Goal: Task Accomplishment & Management: Complete application form

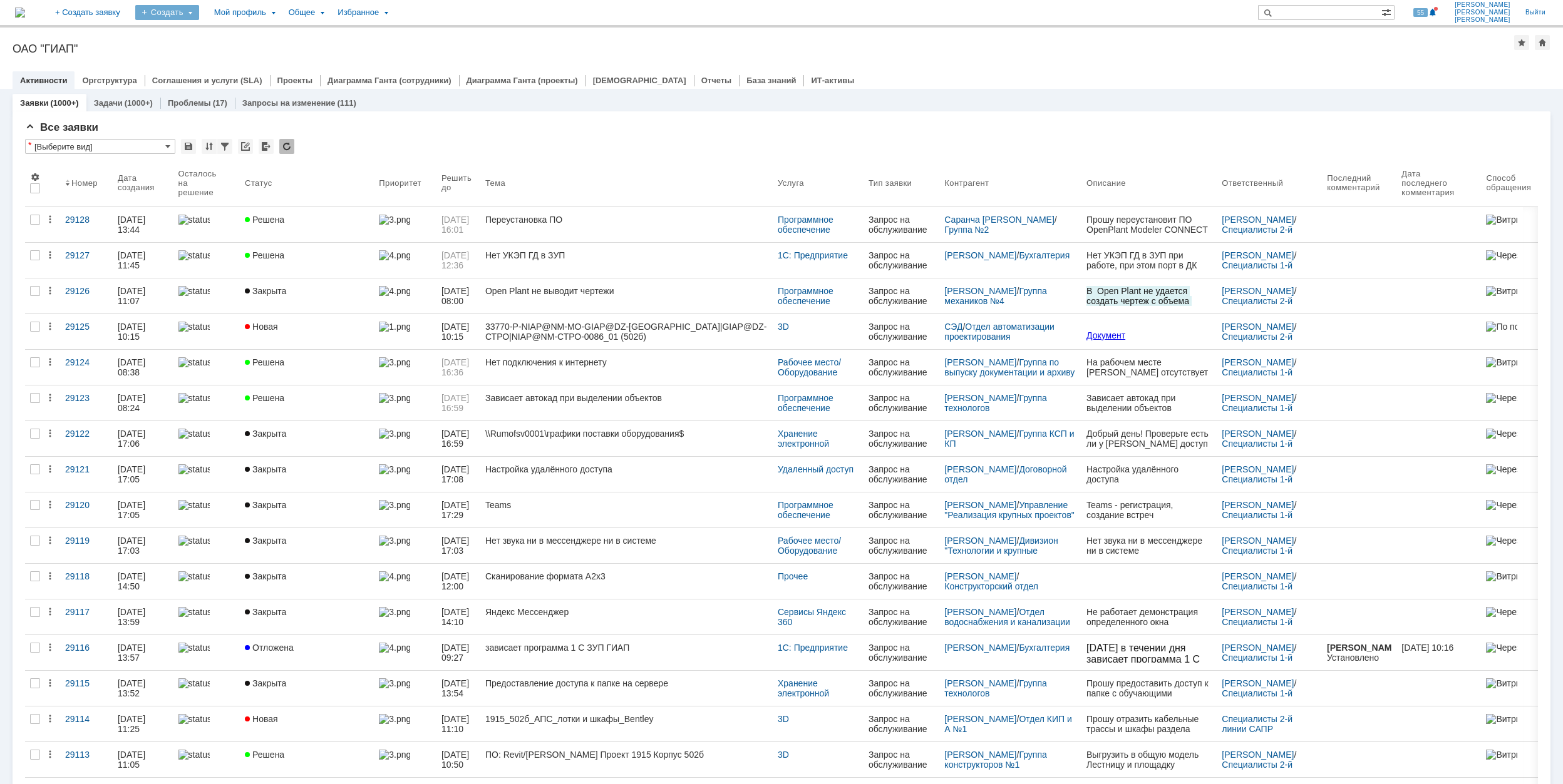
click at [199, 12] on div "Создать" at bounding box center [166, 12] width 64 height 15
click at [219, 79] on link "Заявка" at bounding box center [185, 78] width 95 height 15
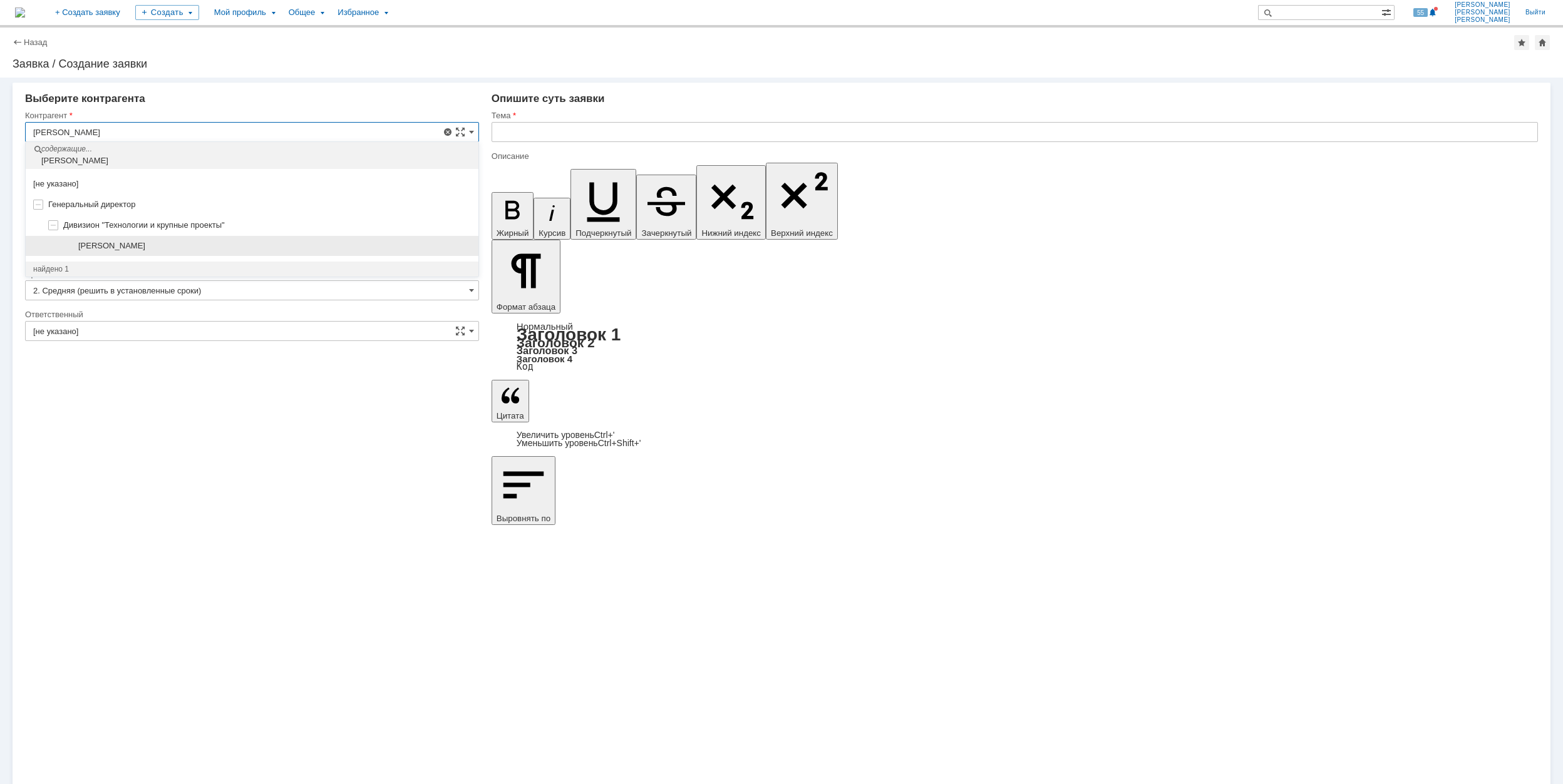
click at [235, 244] on div "[PERSON_NAME]" at bounding box center [274, 246] width 393 height 10
type input "[PERSON_NAME]"
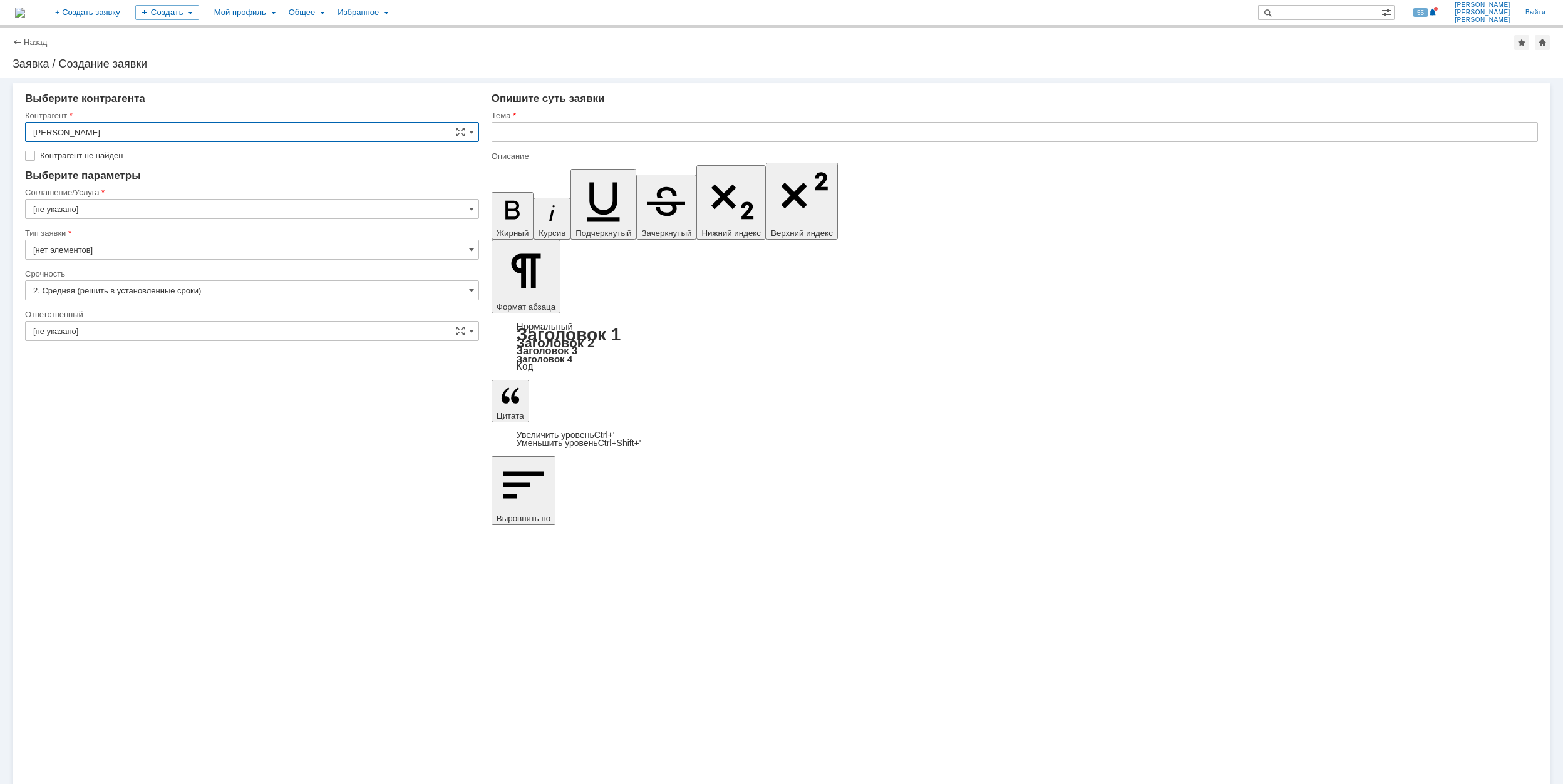
type input "[GEOGRAPHIC_DATA]"
click at [129, 190] on input "[GEOGRAPHIC_DATA]" at bounding box center [252, 190] width 454 height 20
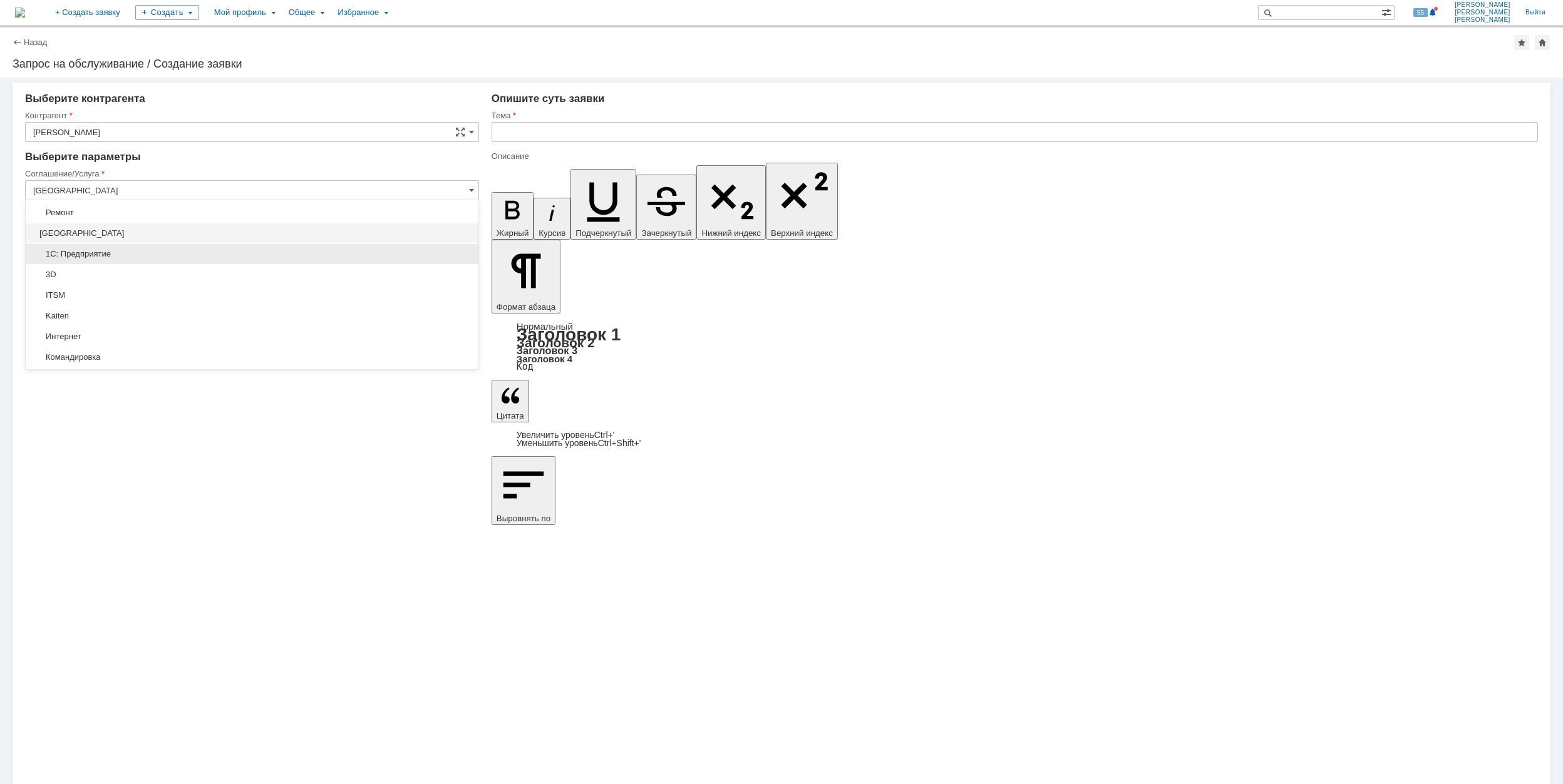
click at [101, 255] on span "1С: Предприятие" at bounding box center [252, 254] width 437 height 10
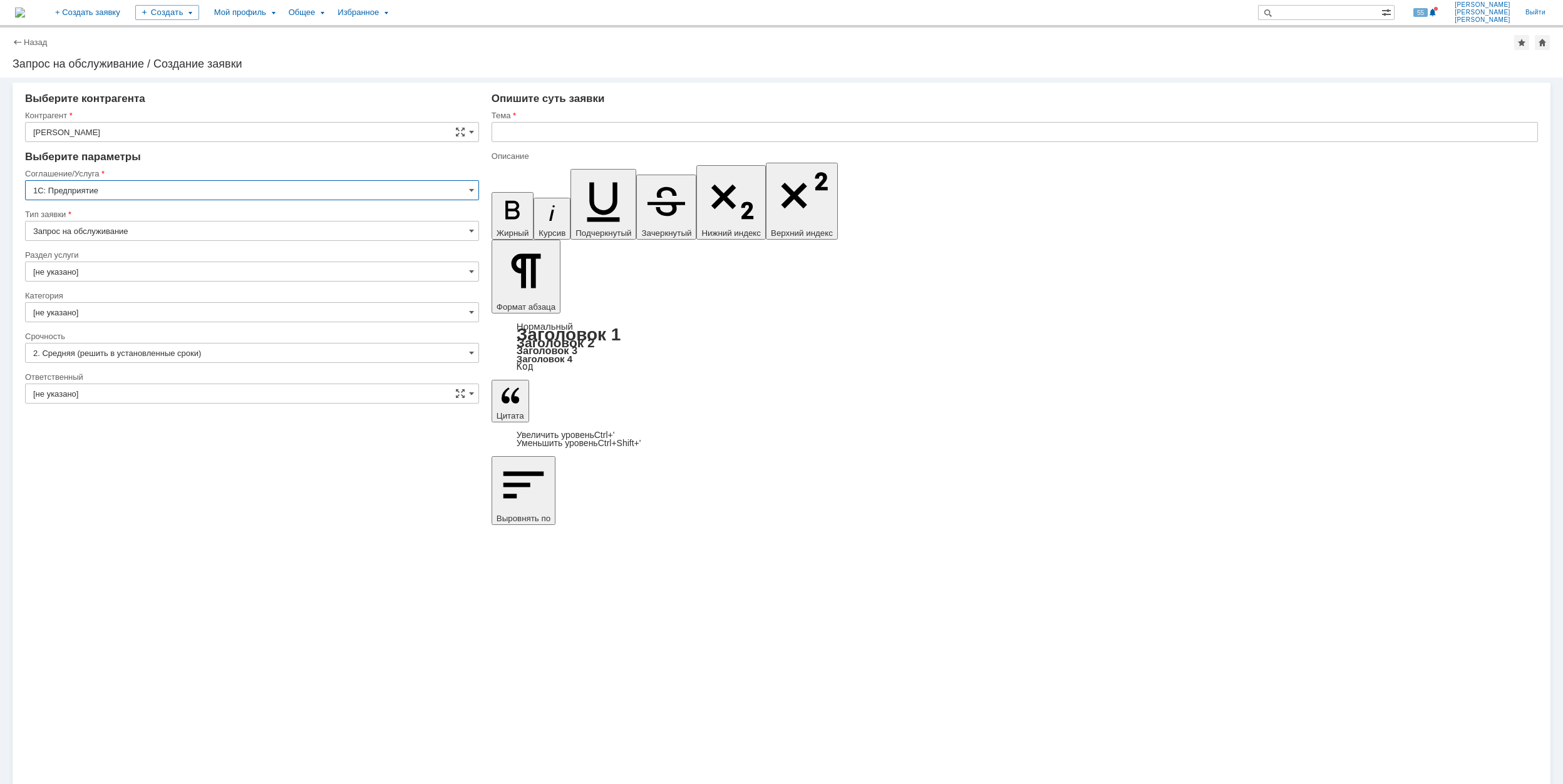
type input "1С: Предприятие"
click at [105, 273] on input "[не указано]" at bounding box center [252, 272] width 454 height 20
click at [137, 361] on span "Документооборот" at bounding box center [252, 357] width 437 height 10
type input "Документооборот"
click at [104, 311] on input "[не указано]" at bounding box center [252, 312] width 454 height 20
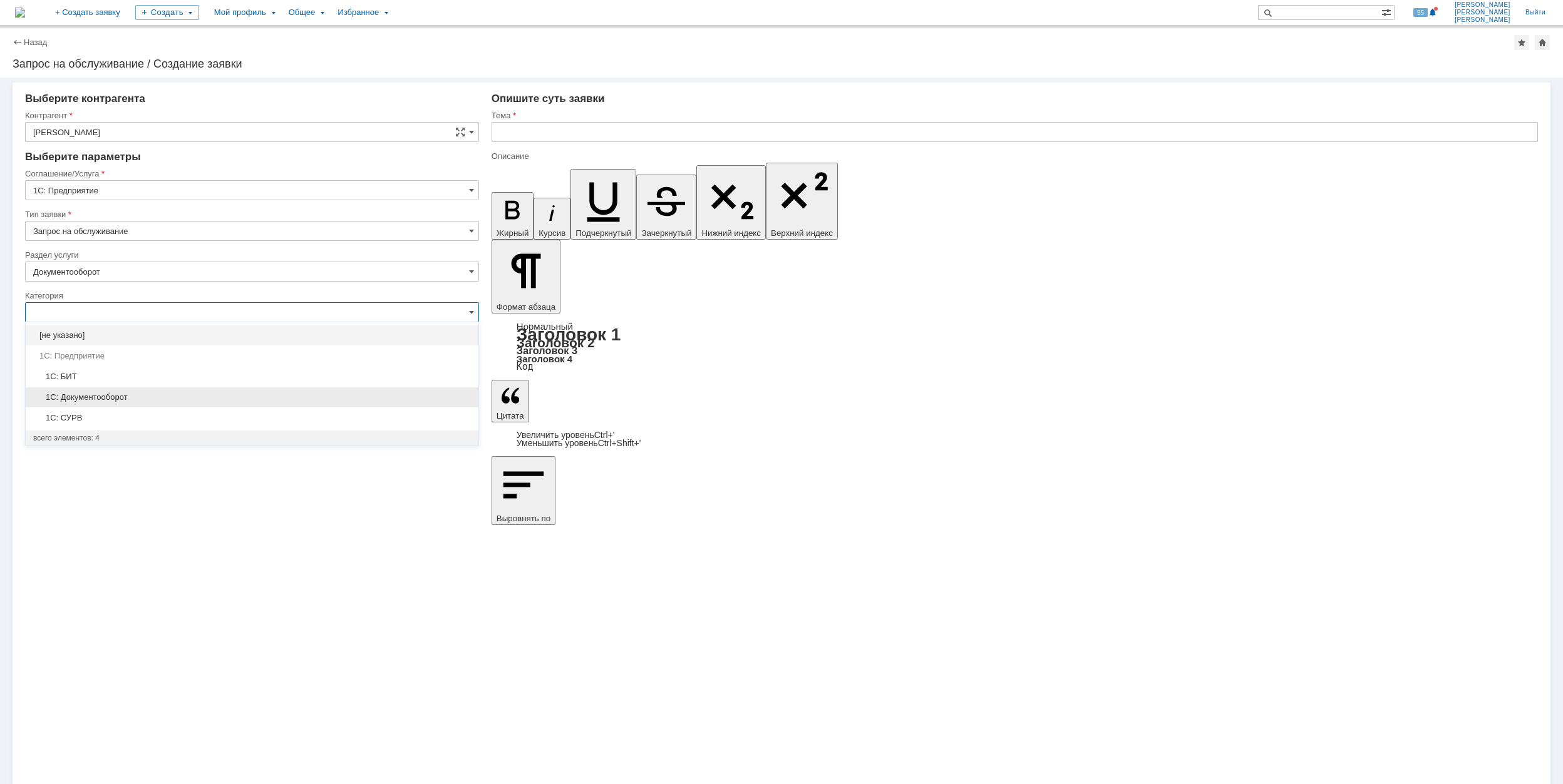
click at [153, 397] on span "1C: Документооборот" at bounding box center [252, 397] width 437 height 10
type input "1C: Документооборот"
click at [150, 392] on input "[не указано]" at bounding box center [252, 393] width 454 height 20
type input "1C: Документооборот"
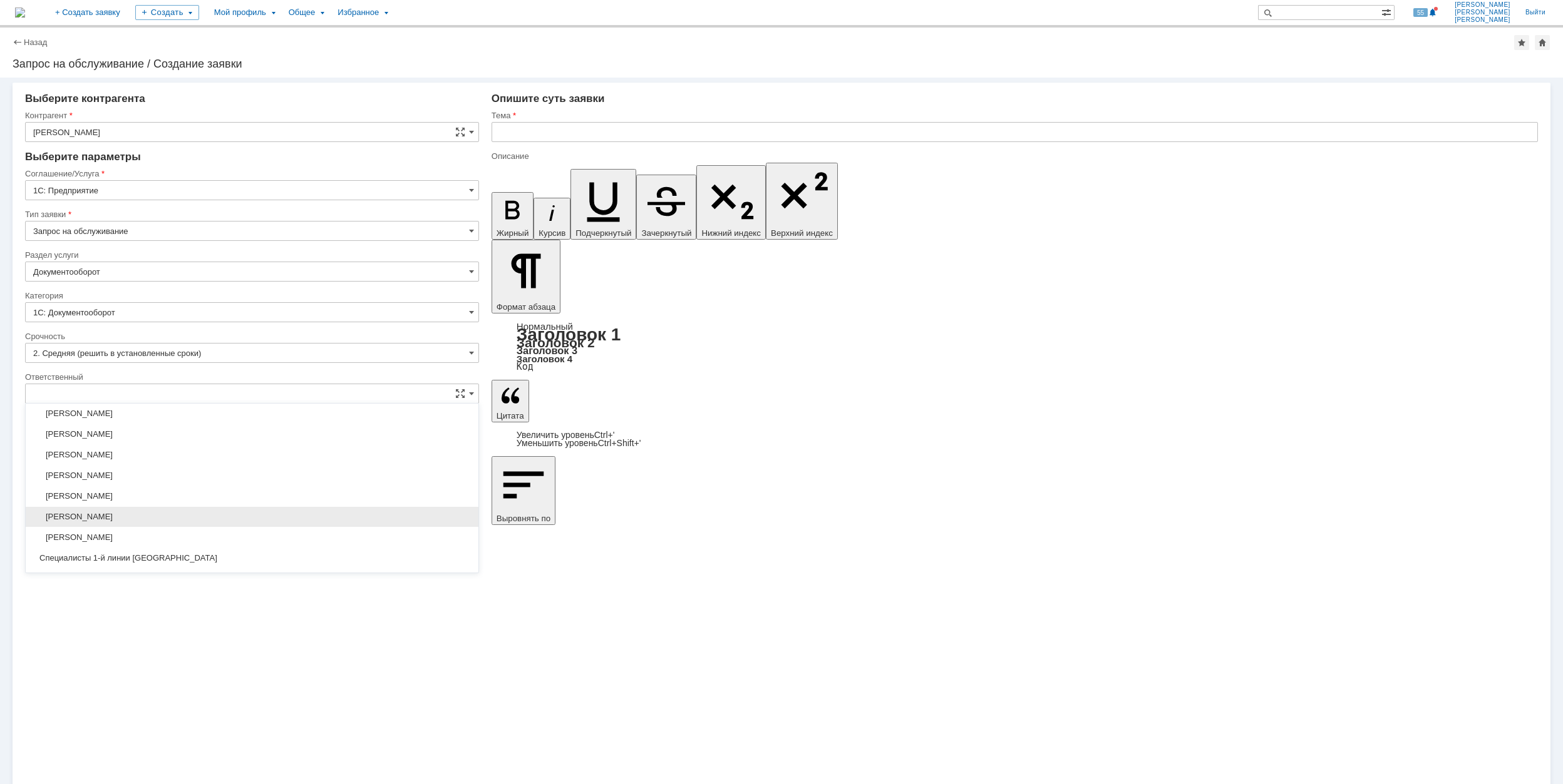
click at [220, 514] on div "[PERSON_NAME]" at bounding box center [252, 517] width 452 height 20
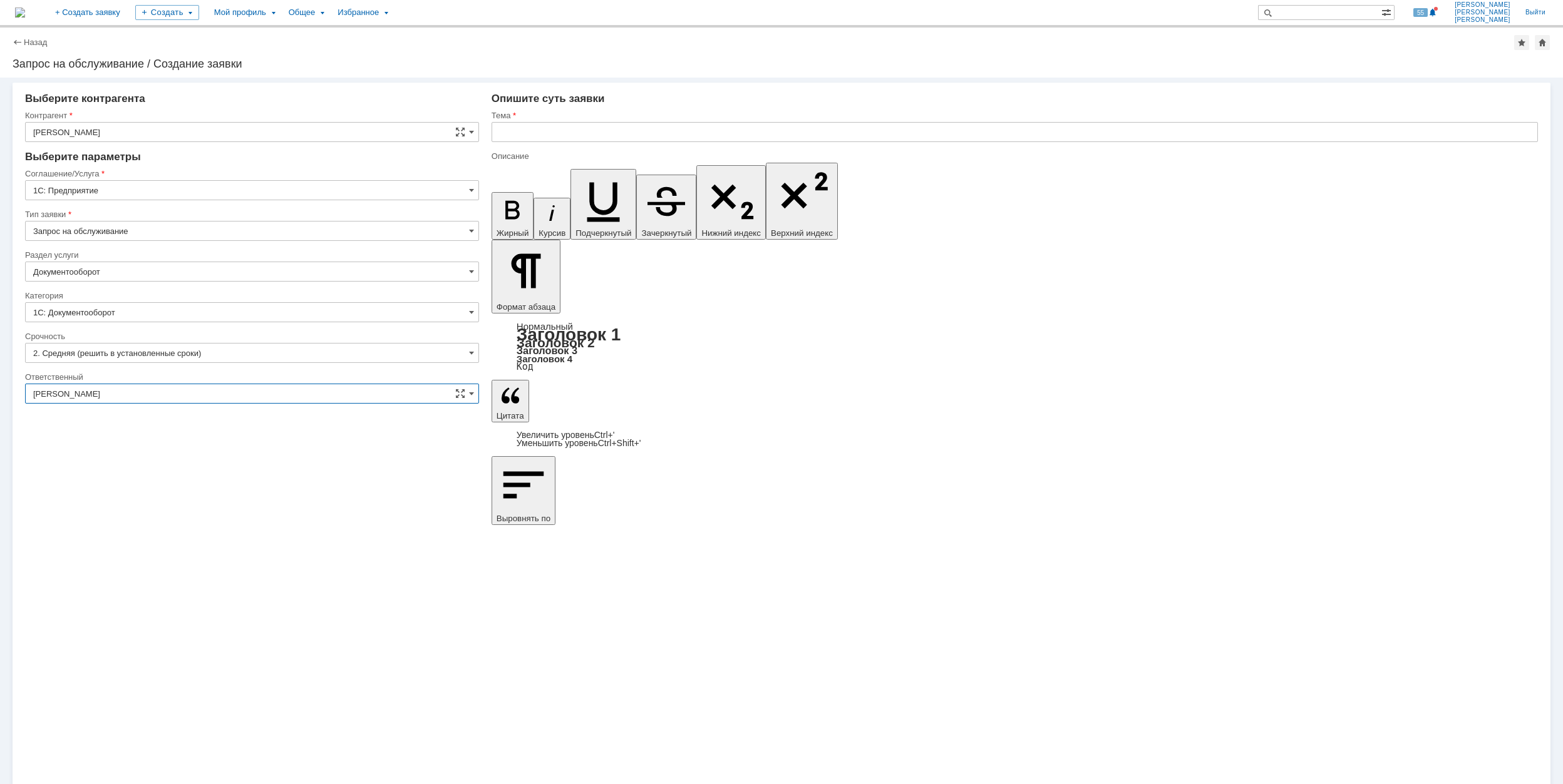
type input "[PERSON_NAME]"
click at [665, 128] on input "text" at bounding box center [1014, 132] width 1046 height 20
type input "!"
drag, startPoint x: 620, startPoint y: 127, endPoint x: 499, endPoint y: 132, distance: 121.1
click at [499, 132] on input "1С не подключается" at bounding box center [1014, 132] width 1046 height 20
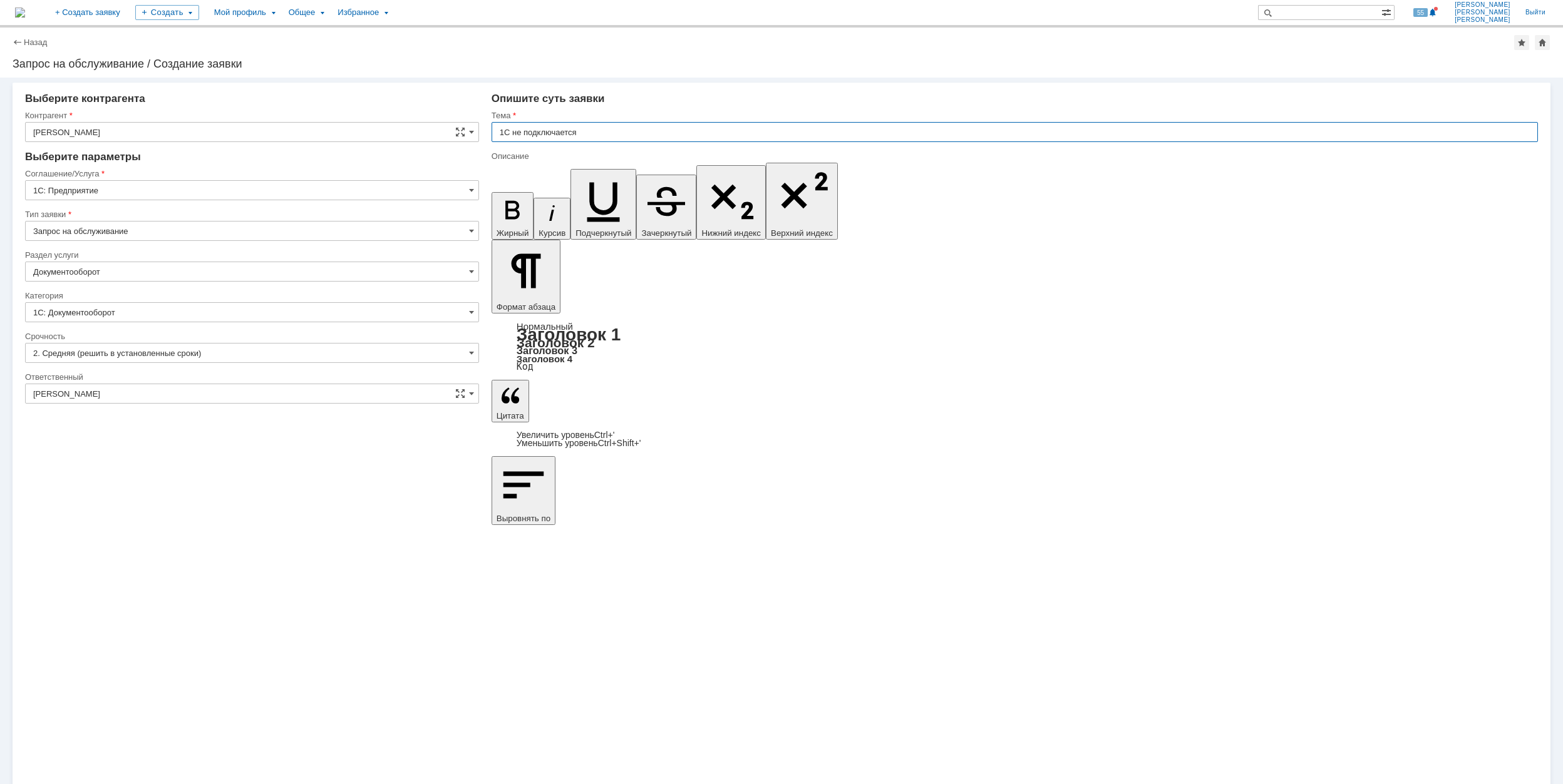
type input "1С не подключается"
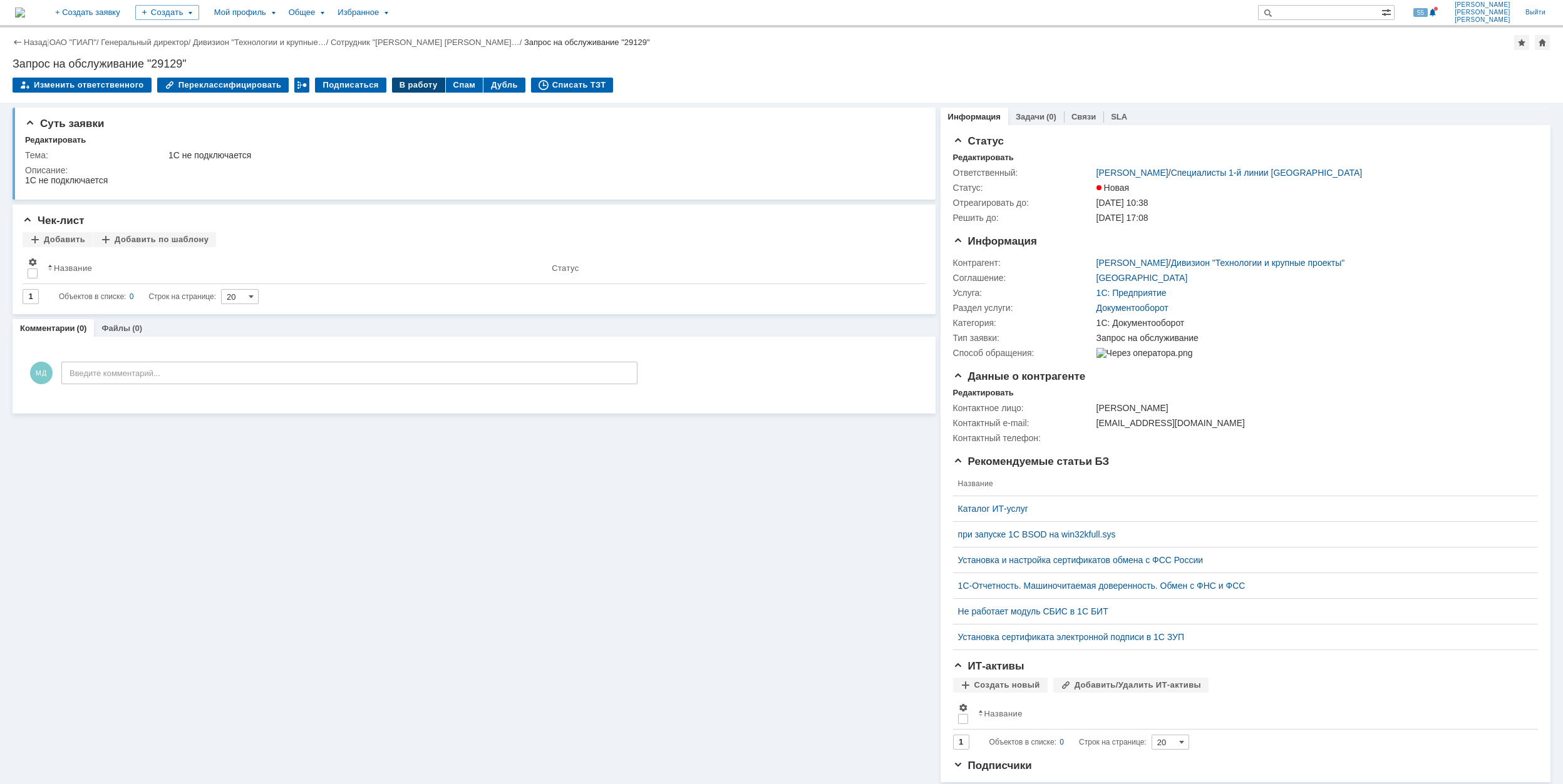
click at [394, 84] on div "В работу" at bounding box center [418, 85] width 53 height 15
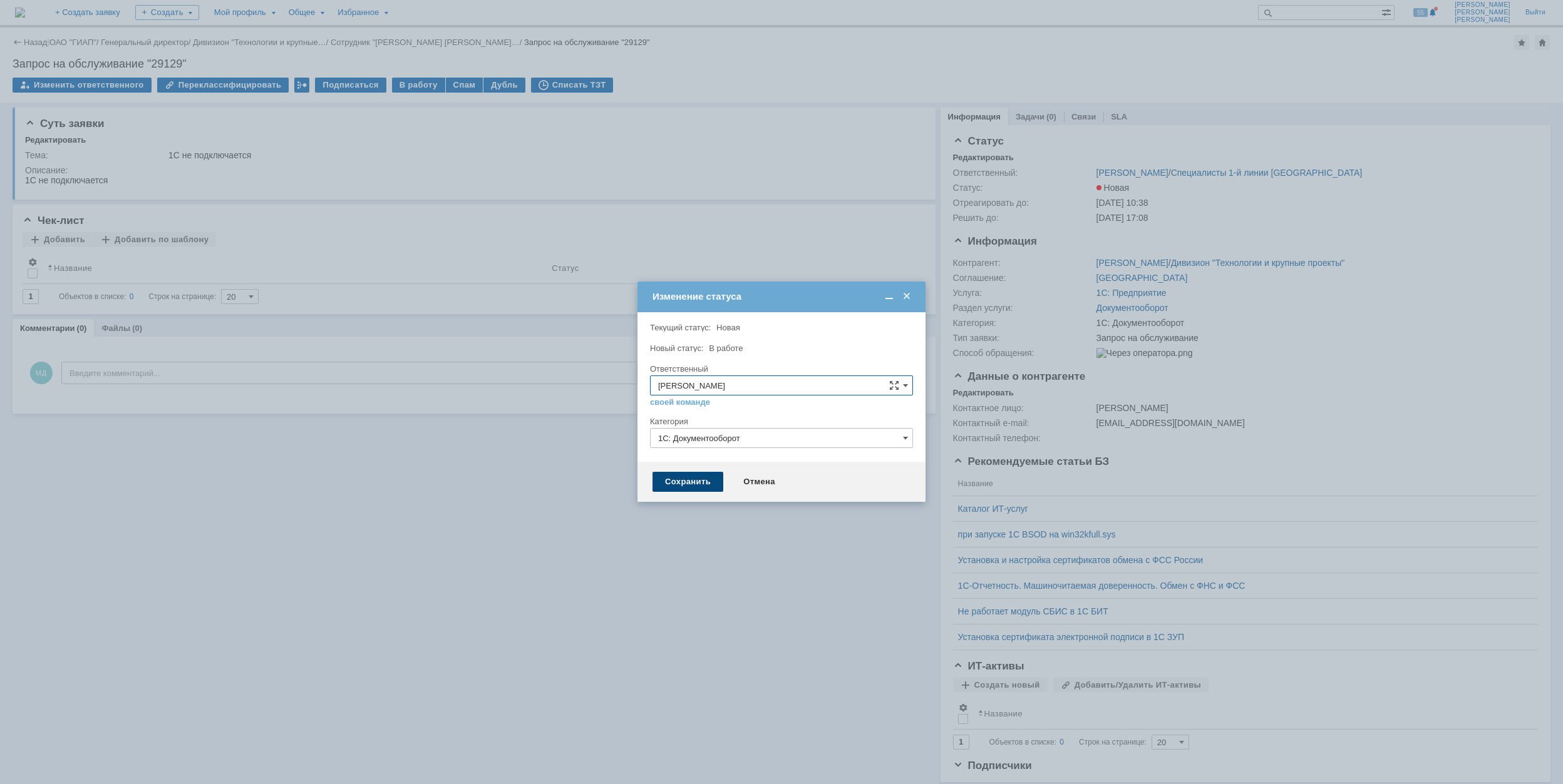
click at [680, 483] on div "Сохранить" at bounding box center [687, 482] width 70 height 20
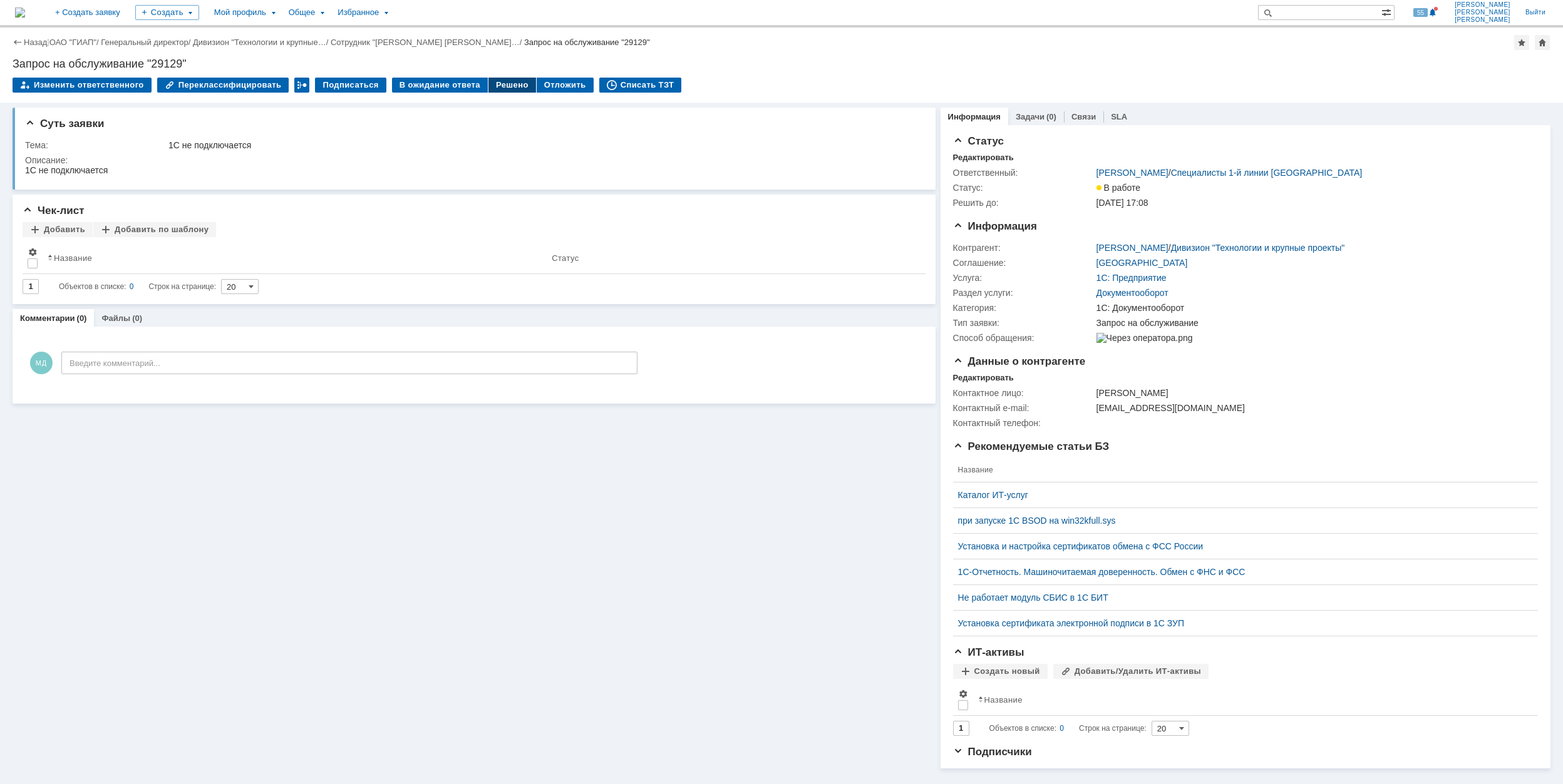
click at [492, 84] on div "Решено" at bounding box center [512, 85] width 47 height 15
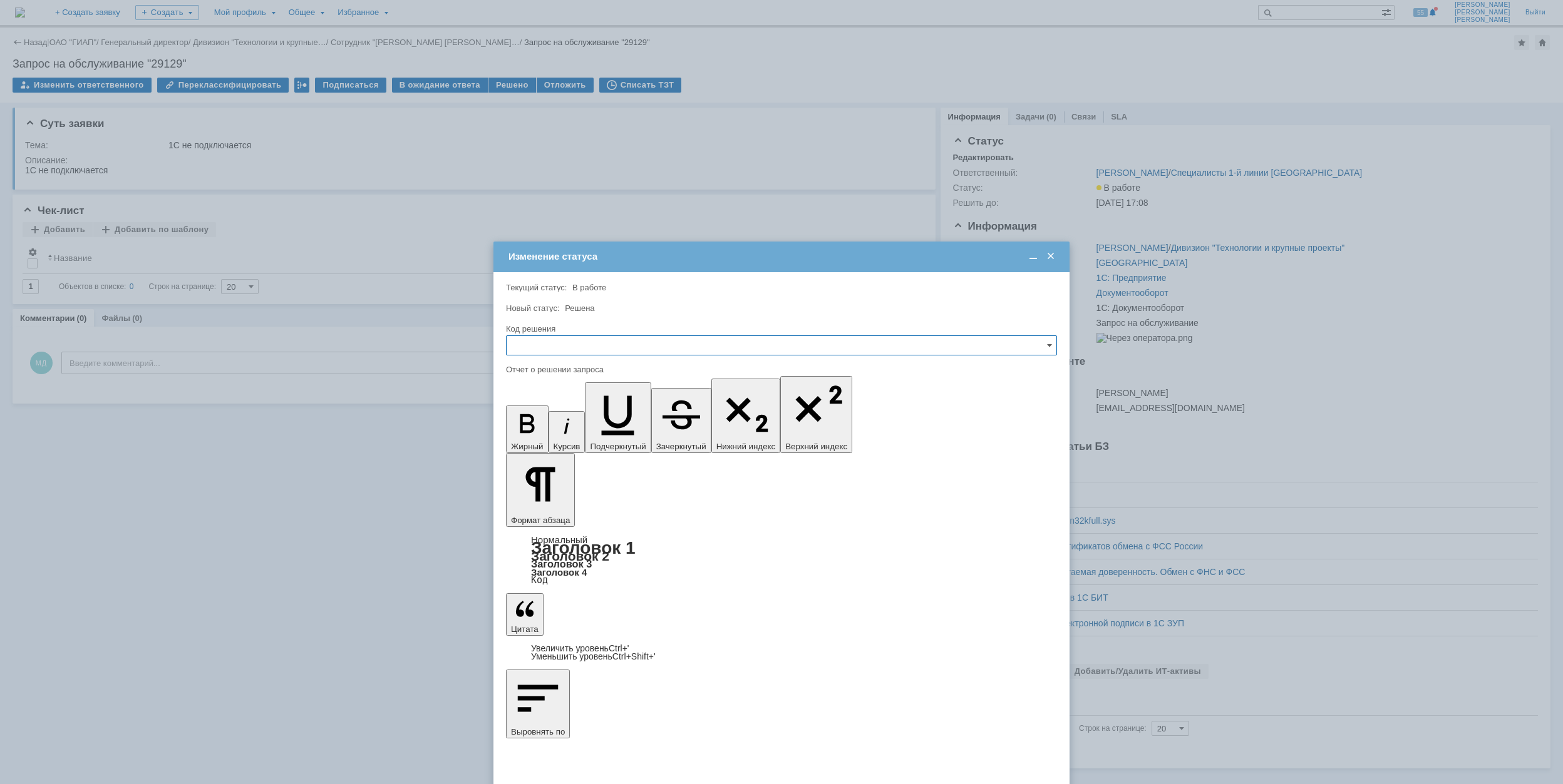
click at [574, 339] on input "text" at bounding box center [781, 345] width 551 height 20
click at [586, 432] on span "Решено" at bounding box center [782, 430] width 535 height 10
type input "Решено"
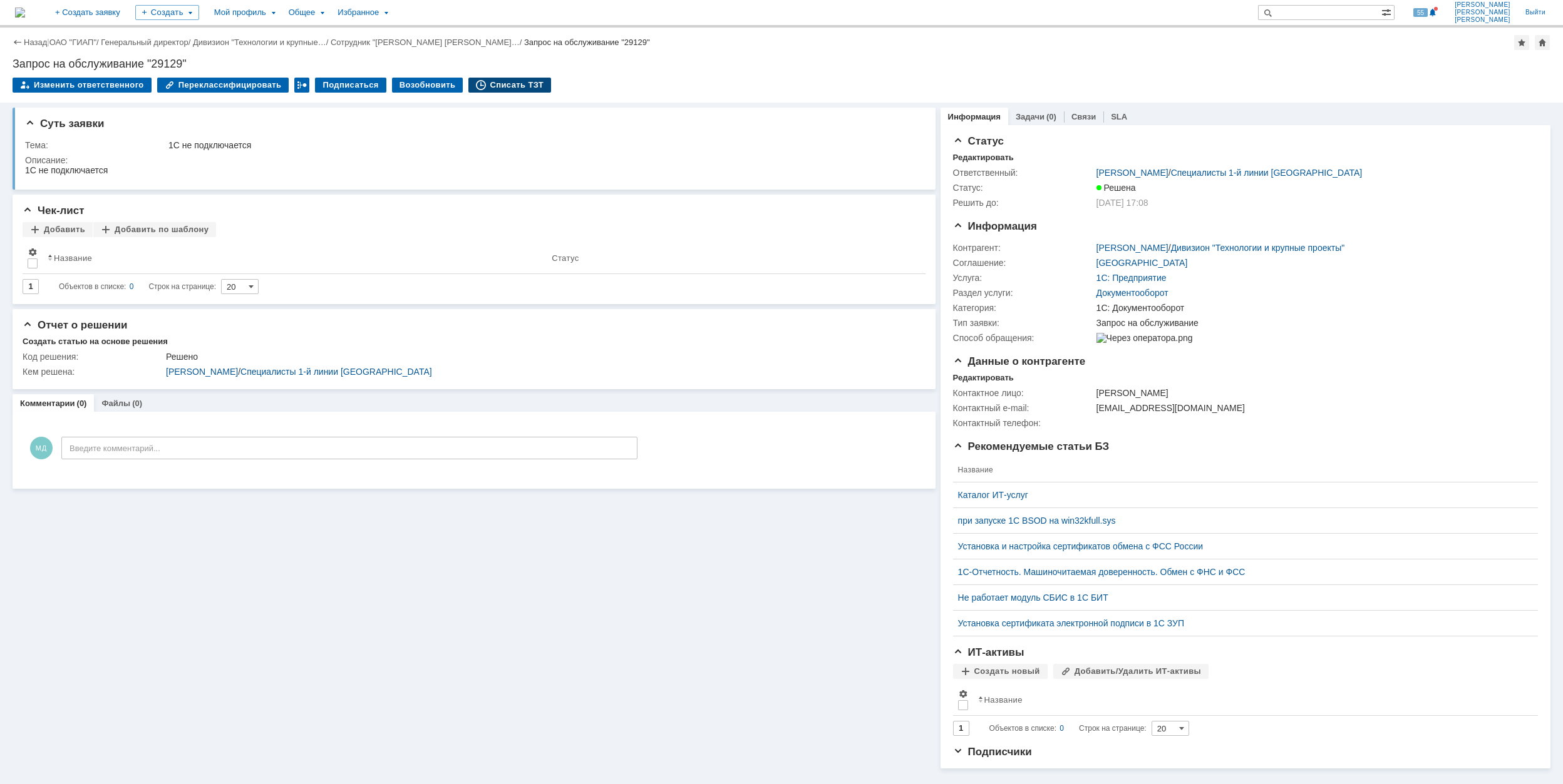
click at [497, 86] on div "Списать ТЗТ" at bounding box center [509, 85] width 83 height 15
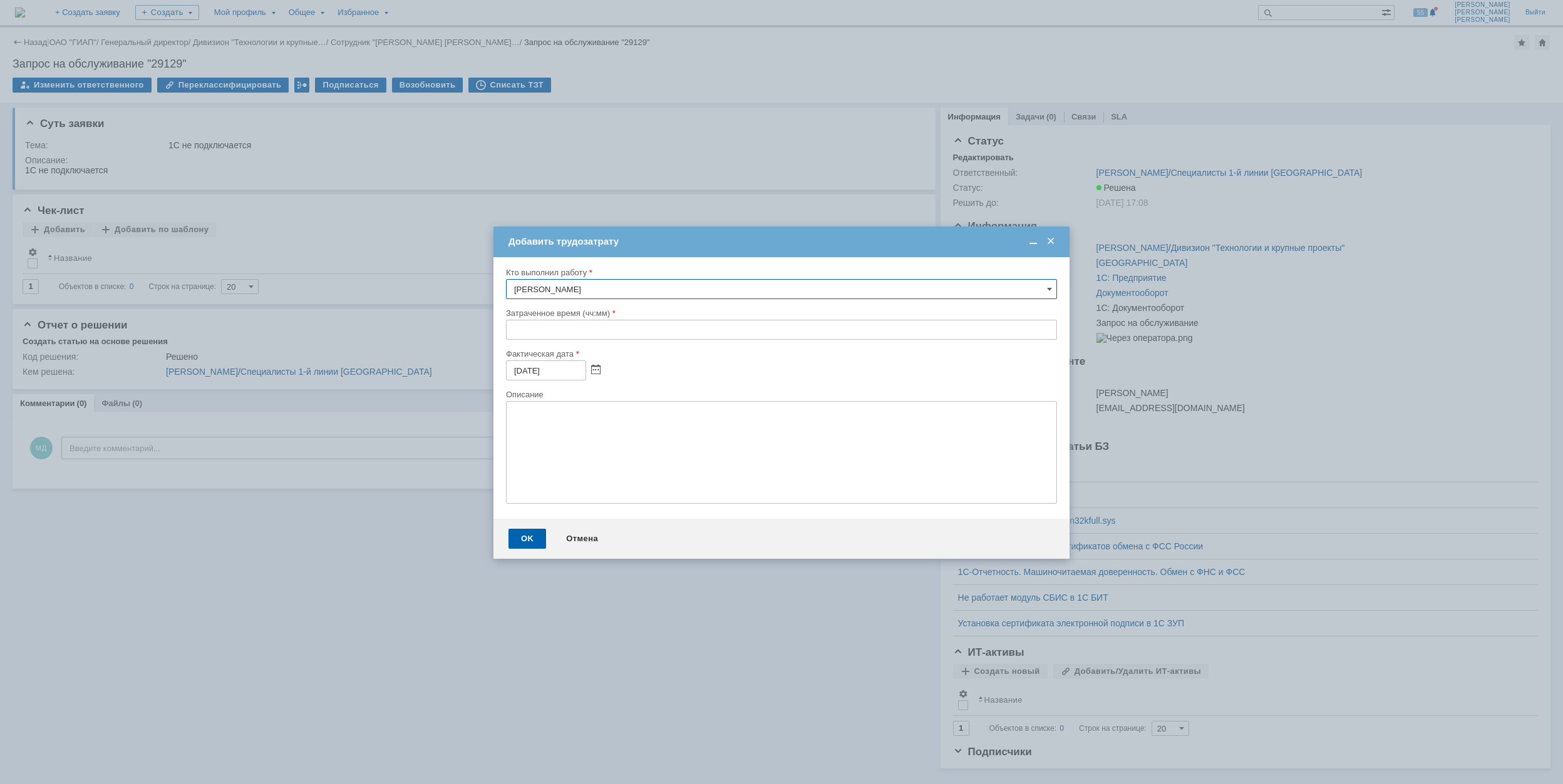
click at [507, 326] on input "text" at bounding box center [781, 329] width 551 height 20
type input "00:30"
click at [524, 541] on div "OK" at bounding box center [527, 539] width 37 height 20
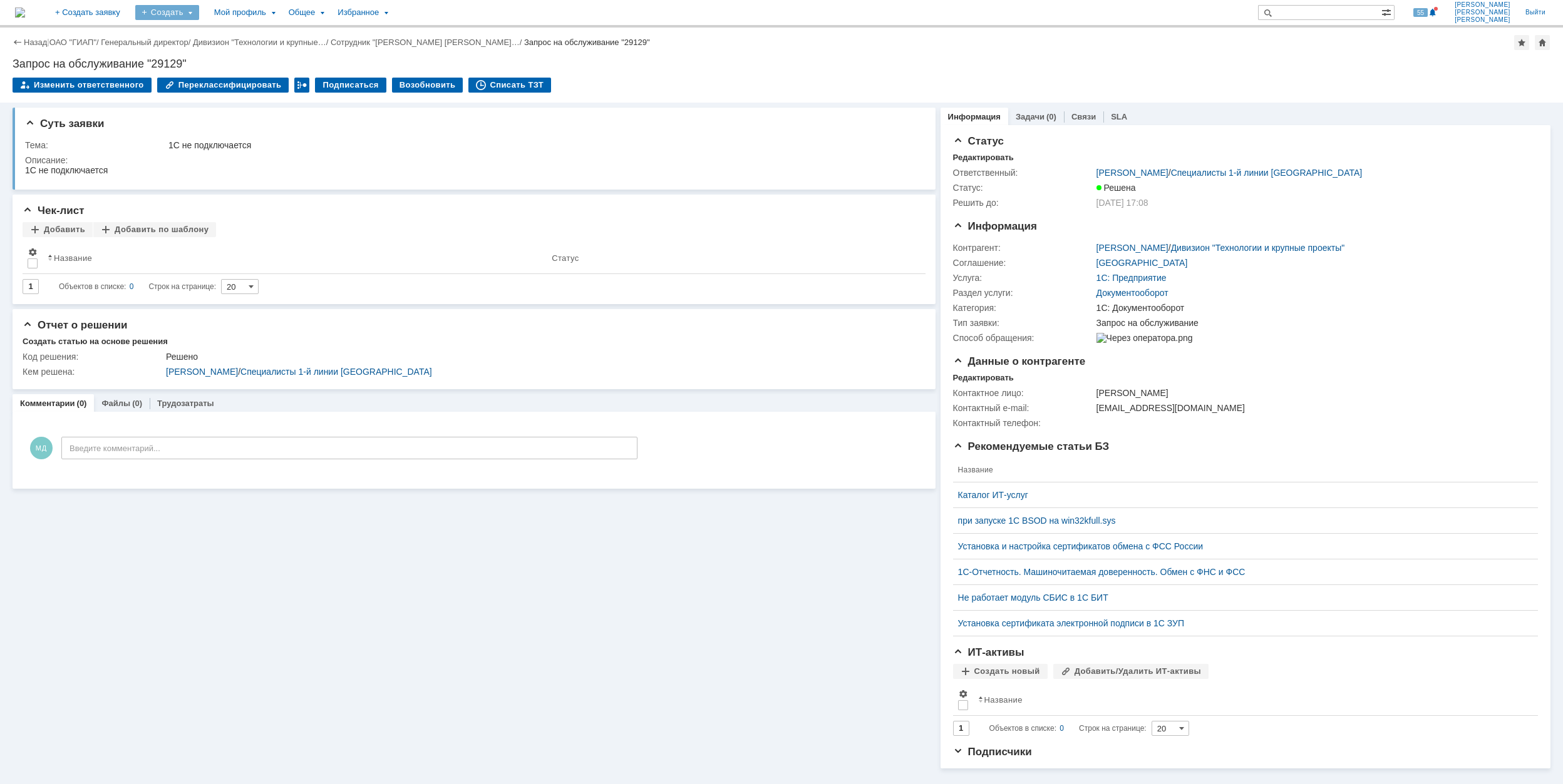
click at [199, 12] on div "Создать" at bounding box center [166, 12] width 64 height 15
click at [233, 71] on link "Заявка" at bounding box center [185, 78] width 95 height 15
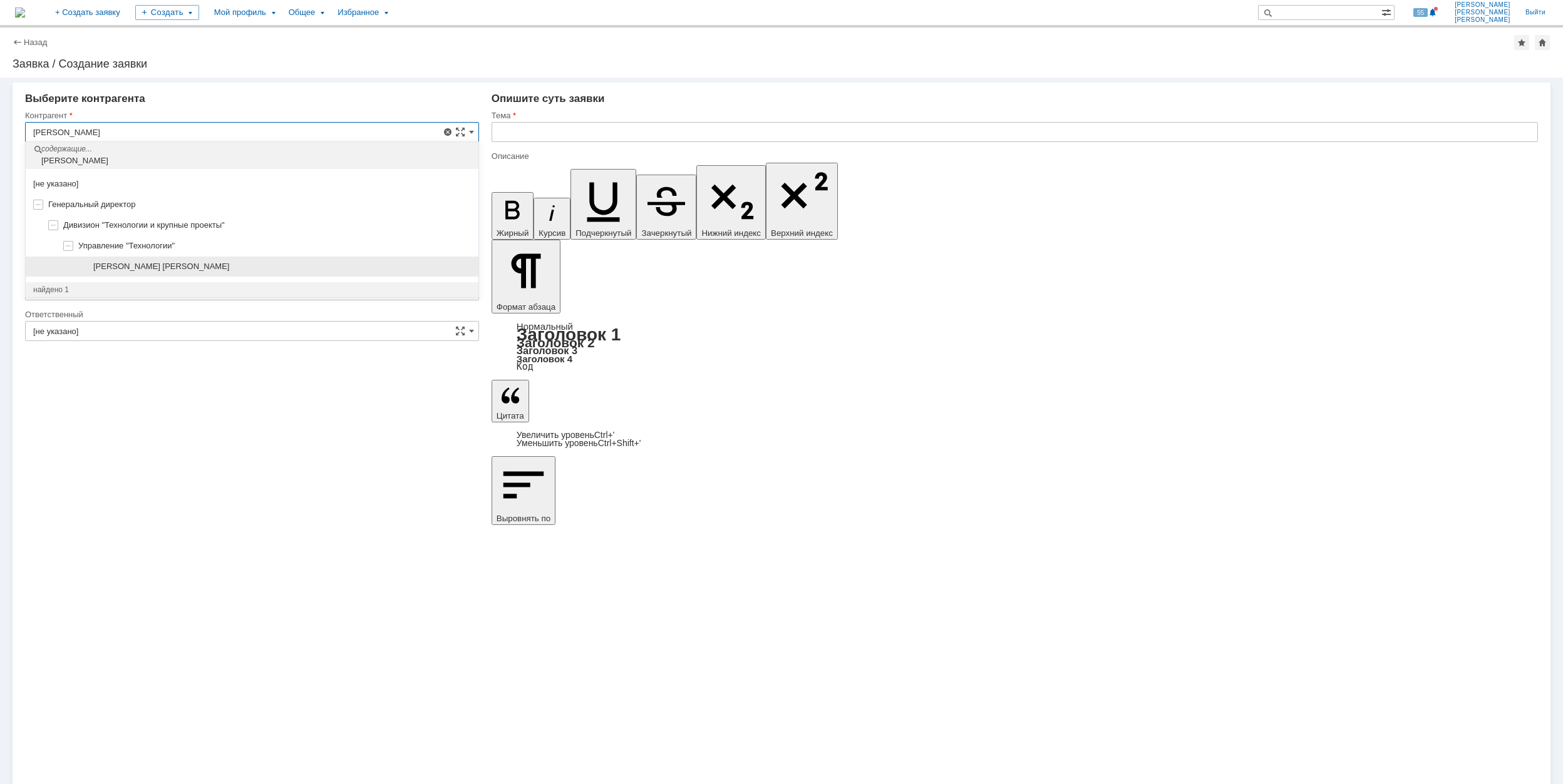
click at [137, 272] on div "[PERSON_NAME] [PERSON_NAME]" at bounding box center [282, 267] width 378 height 10
type input "[PERSON_NAME] [PERSON_NAME]"
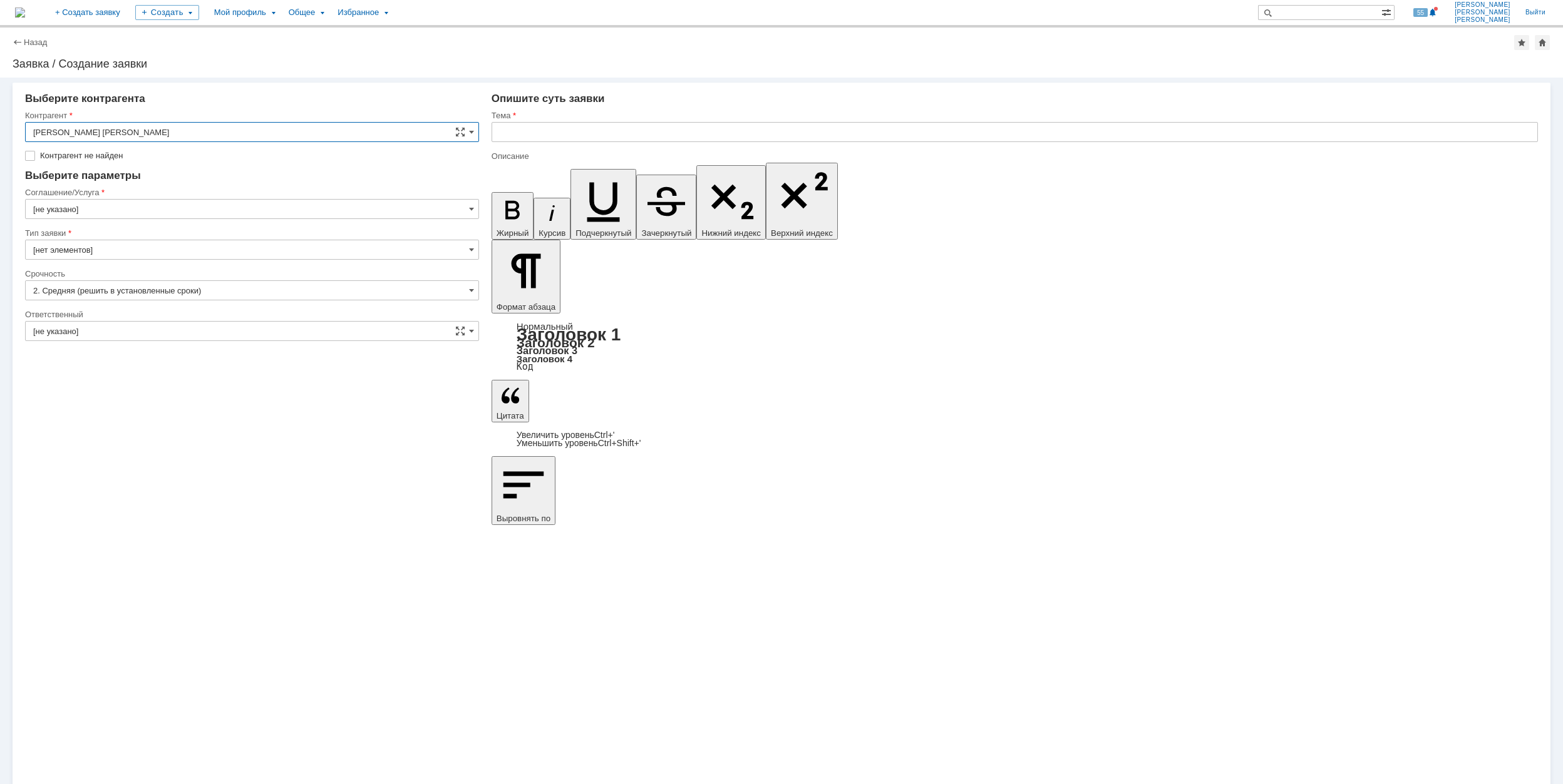
type input "[GEOGRAPHIC_DATA]"
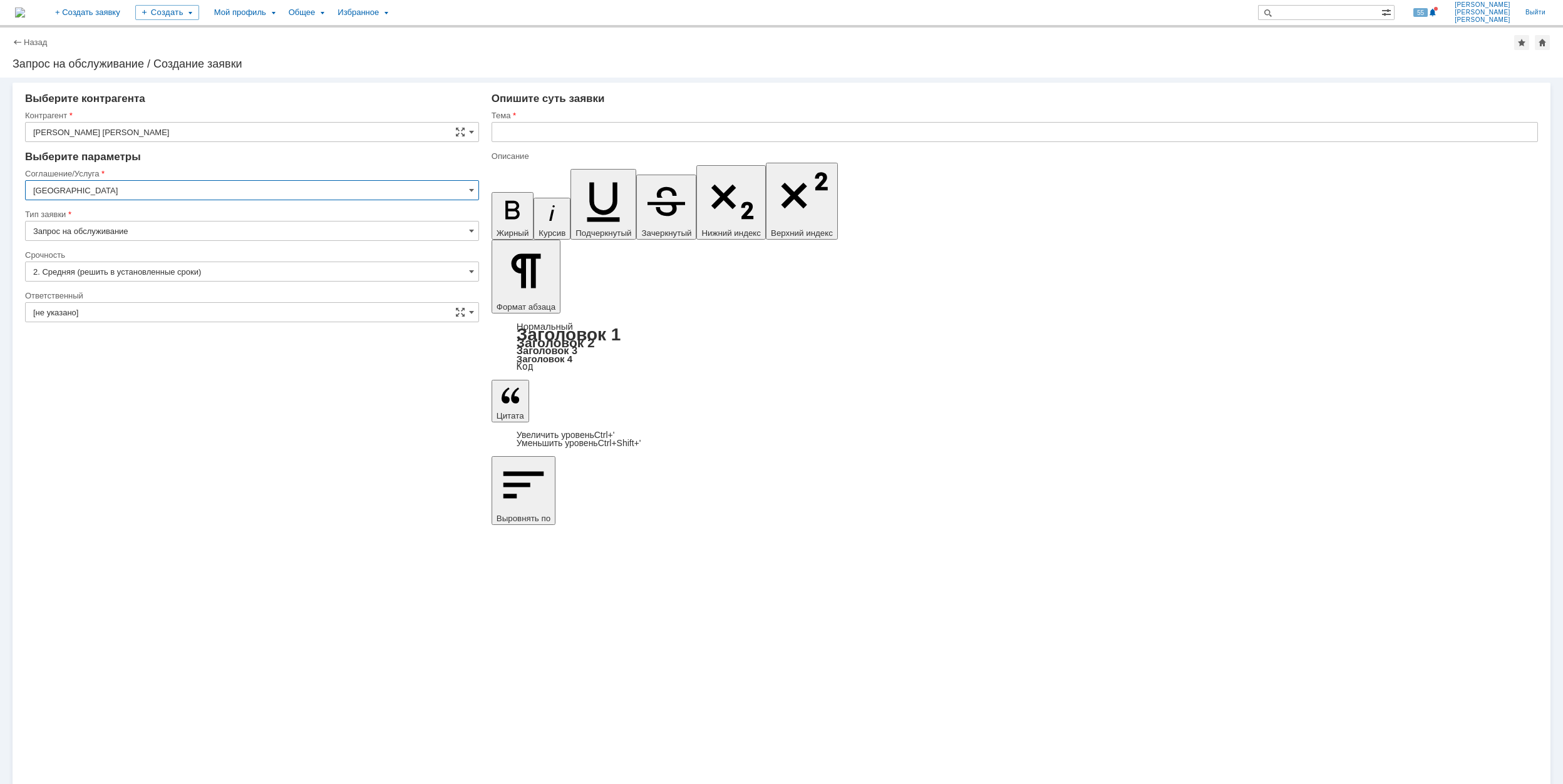
click at [149, 193] on input "[GEOGRAPHIC_DATA]" at bounding box center [252, 190] width 454 height 20
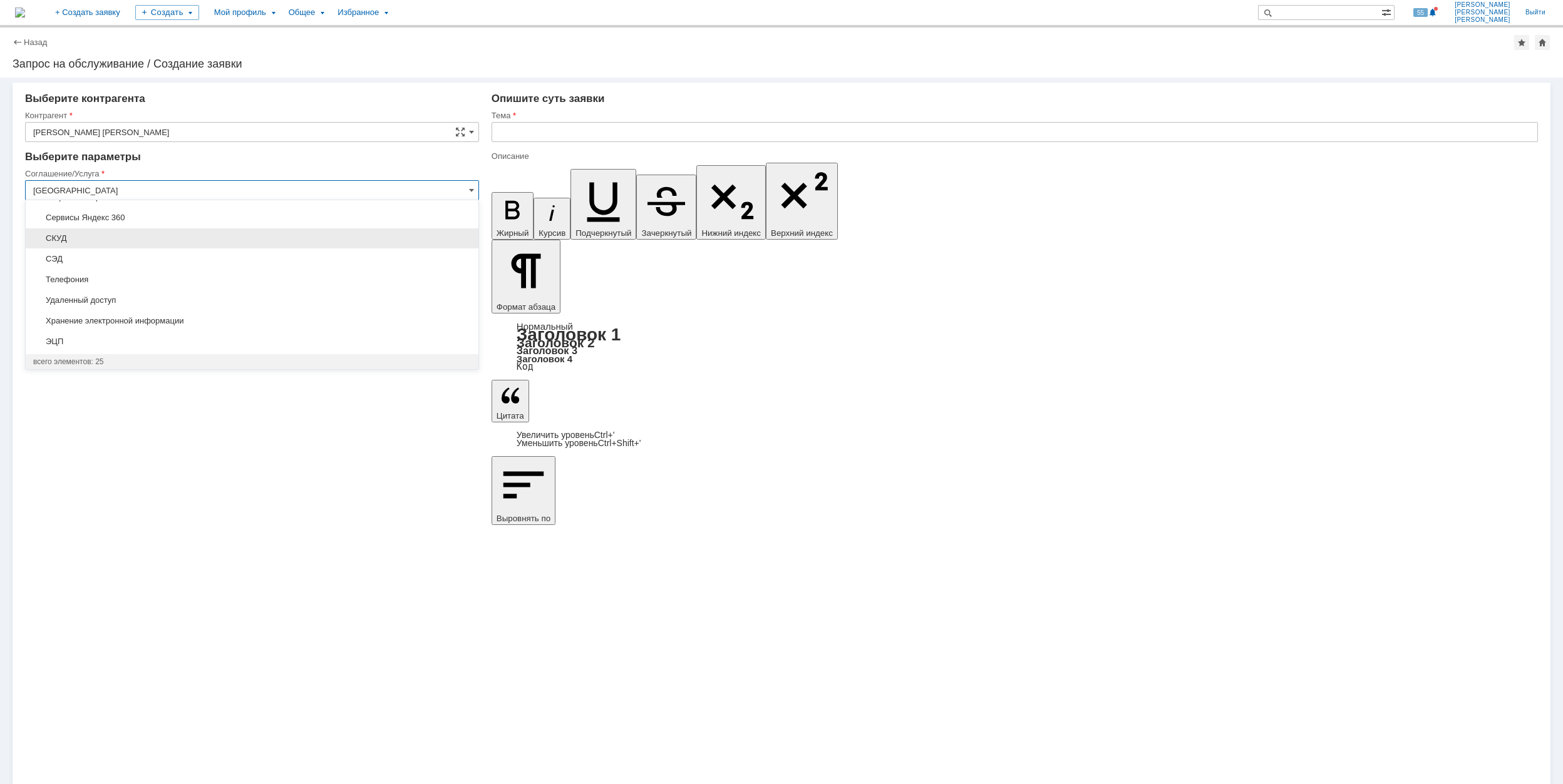
scroll to position [226, 0]
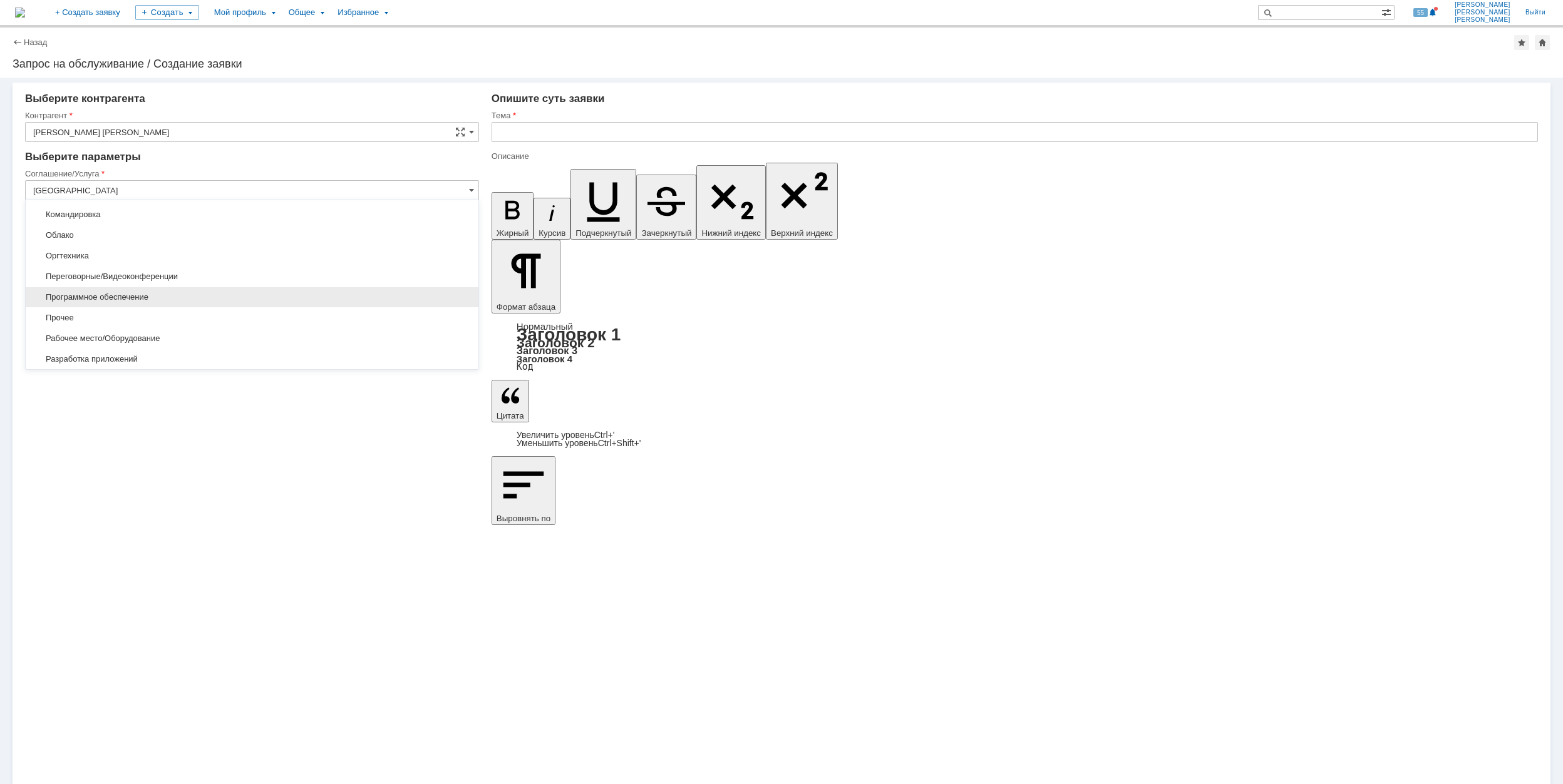
click at [206, 296] on span "Программное обеспечение" at bounding box center [252, 297] width 437 height 10
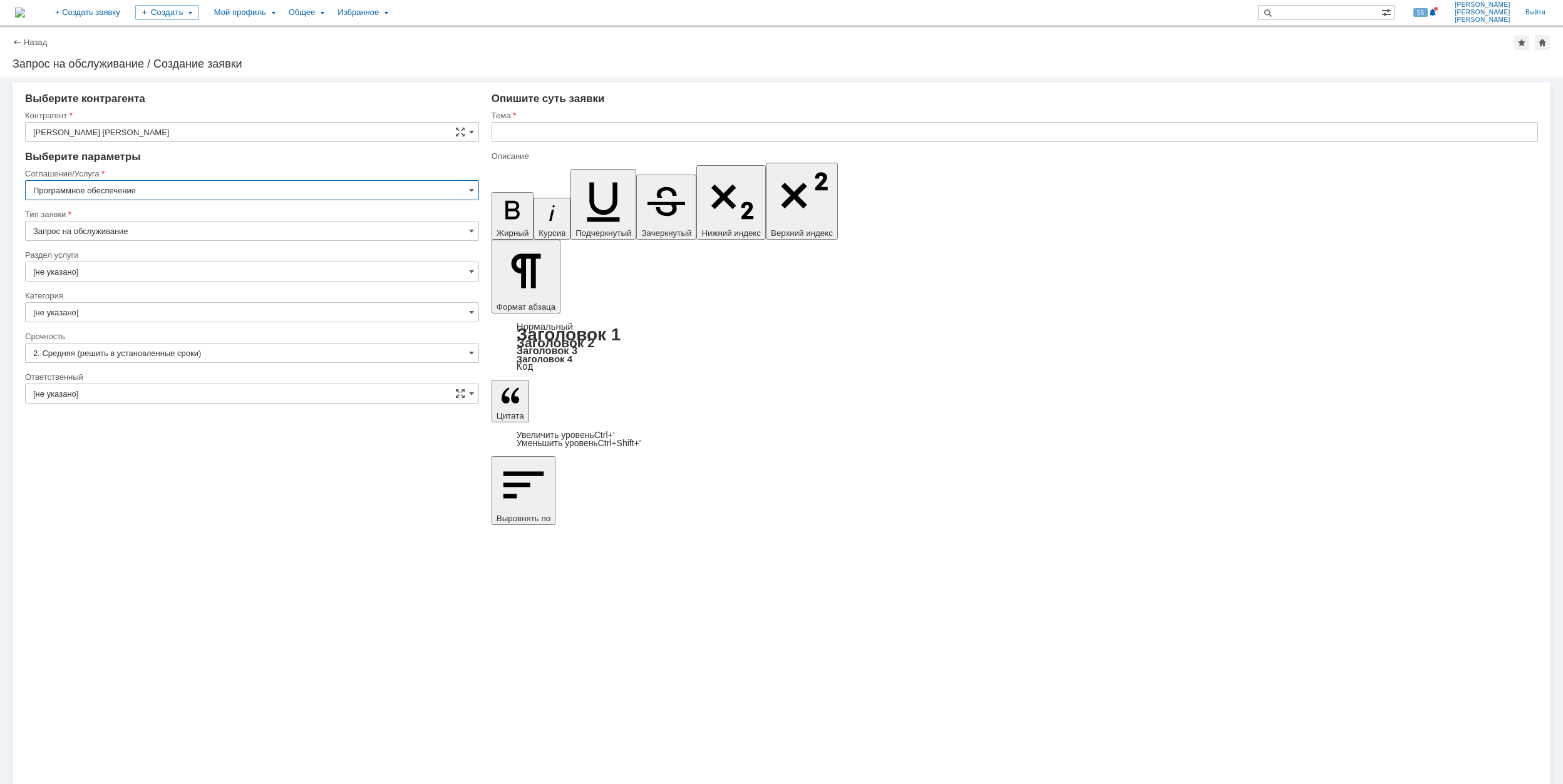
type input "Программное обеспечение"
click at [129, 267] on input "[не указано]" at bounding box center [252, 272] width 454 height 20
click at [224, 421] on span "Механики" at bounding box center [252, 418] width 437 height 10
type input "Механики"
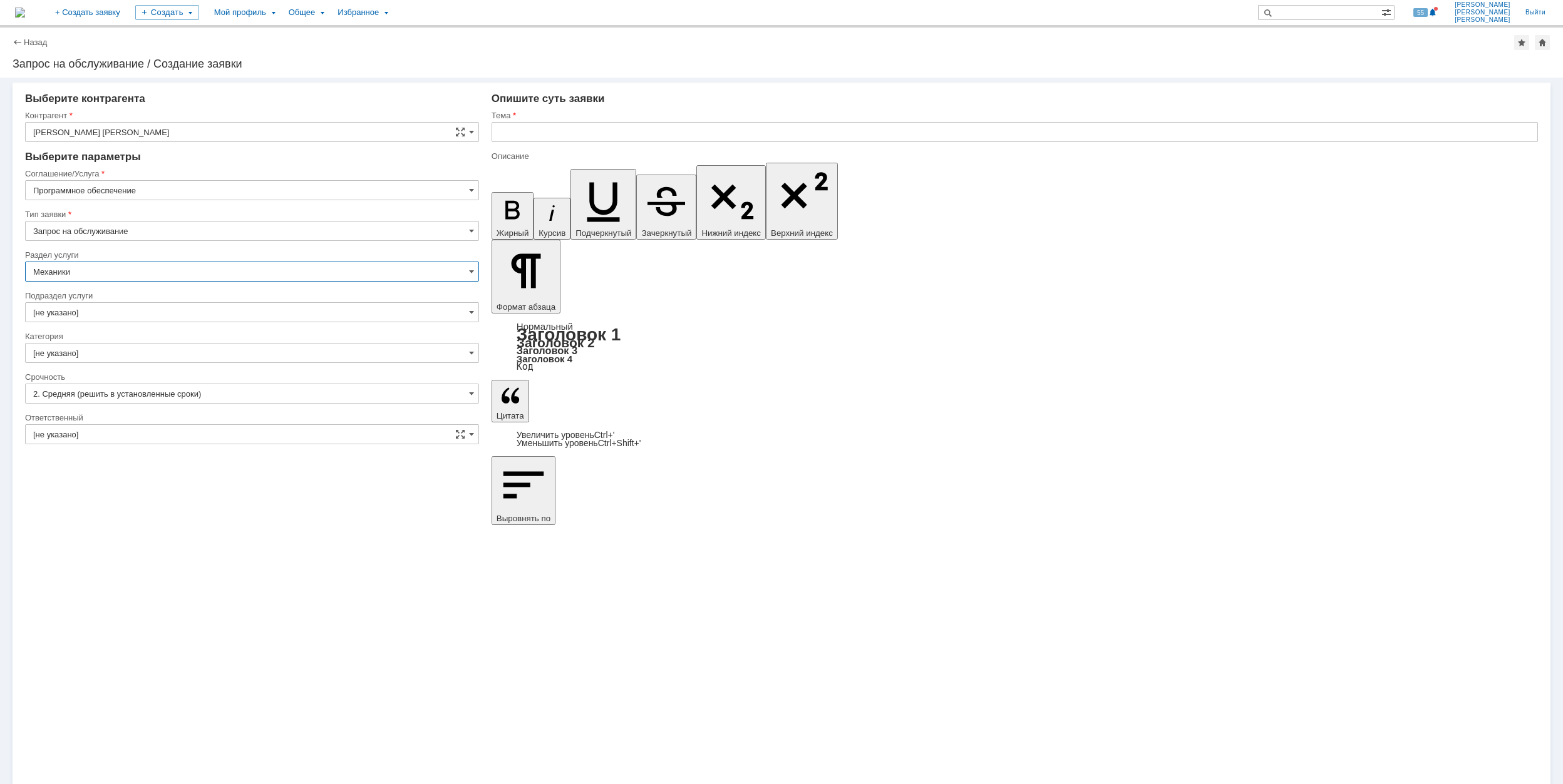
click at [125, 306] on input "[не указано]" at bounding box center [252, 312] width 454 height 20
type input "[не указано]"
click at [100, 355] on input "[не указано]" at bounding box center [252, 353] width 454 height 20
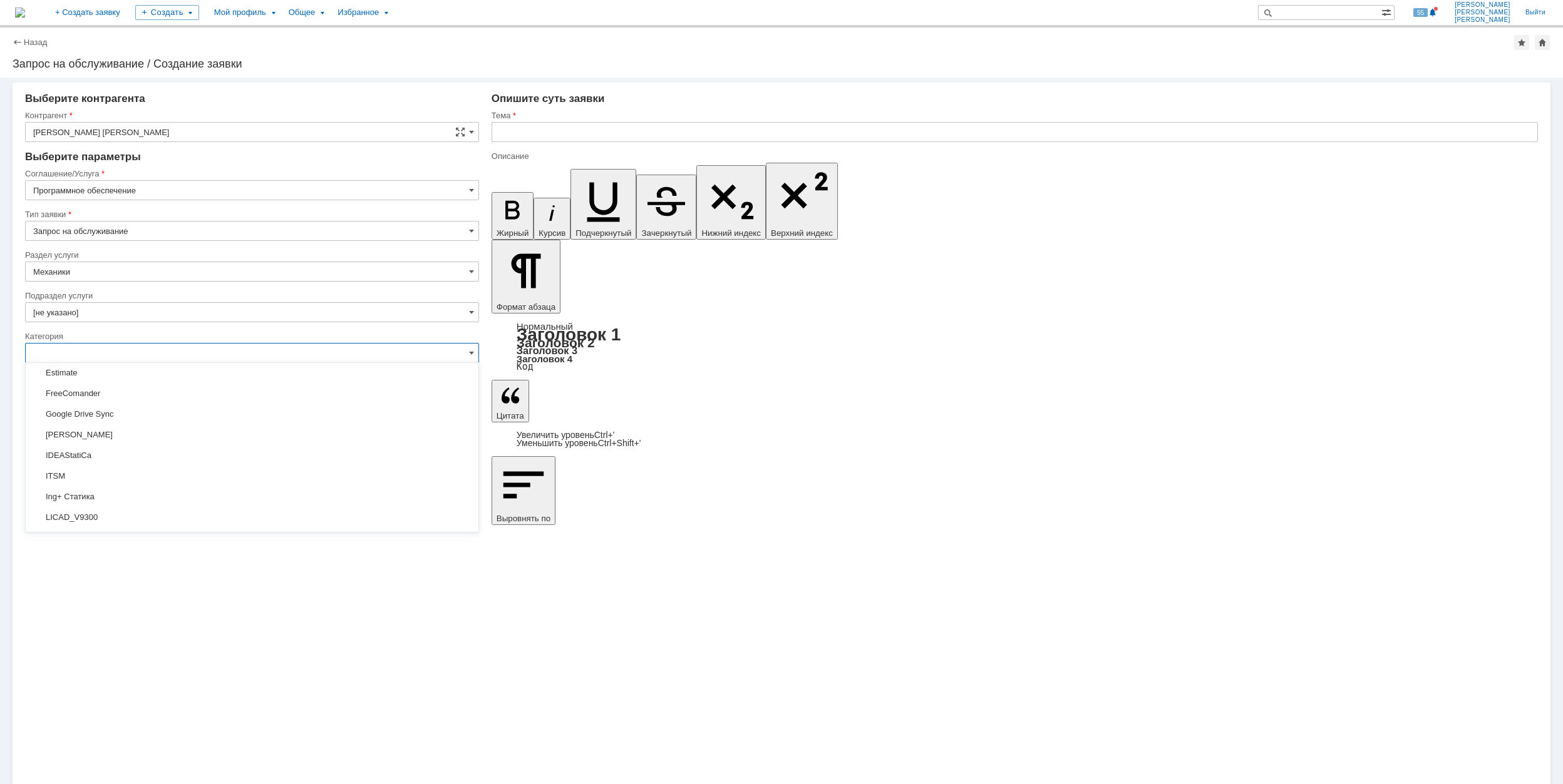
click at [620, 131] on input "text" at bounding box center [1014, 132] width 1046 height 20
type input "[не указано]"
paste input "CHEMCAD"
type input "CHEMCAD"
click at [471, 353] on span at bounding box center [471, 353] width 5 height 10
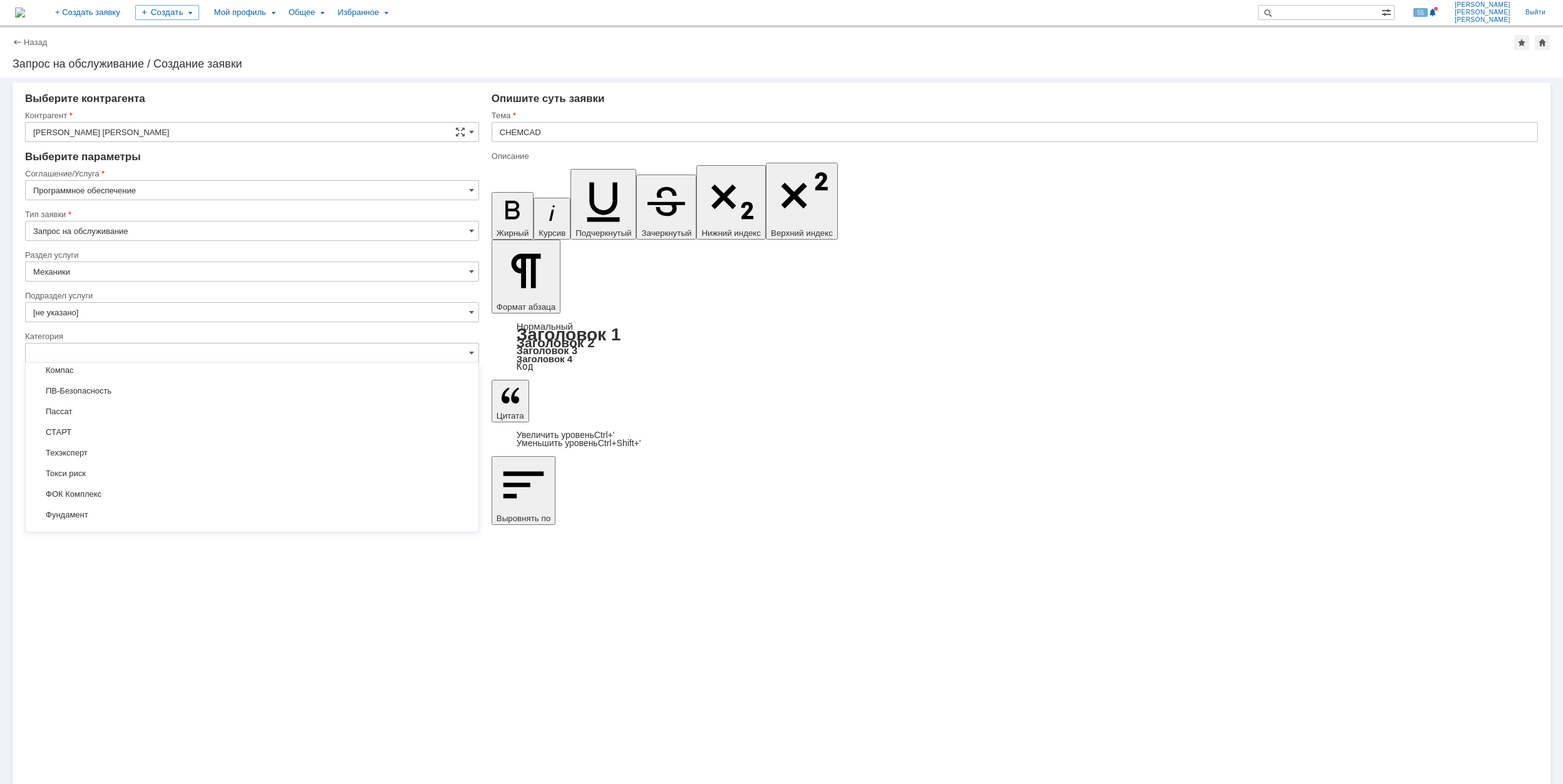
scroll to position [977, 0]
type input "[не указано]"
click at [350, 441] on input "[не указано]" at bounding box center [252, 434] width 454 height 20
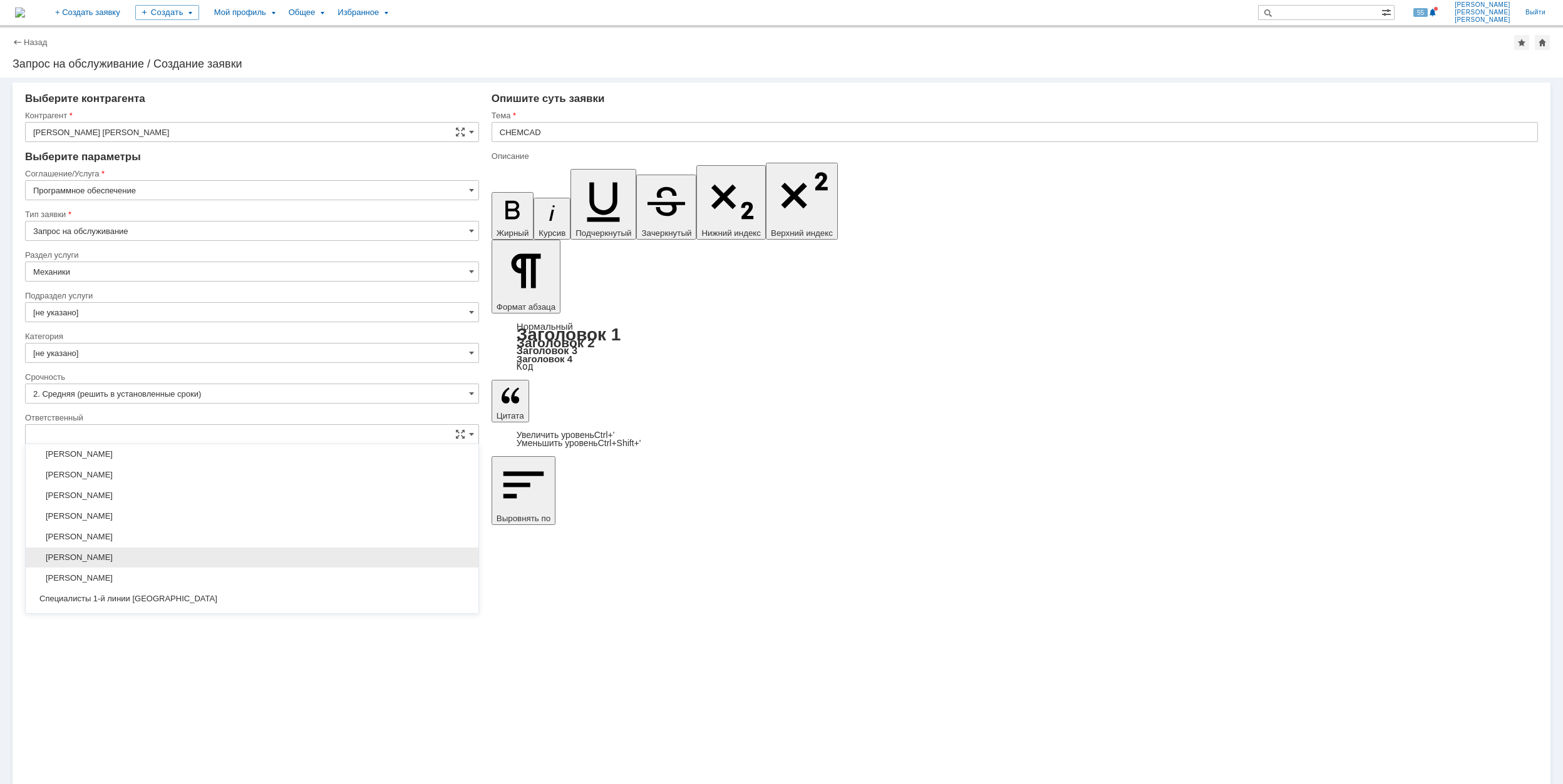
click at [291, 563] on span "[PERSON_NAME]" at bounding box center [252, 557] width 437 height 10
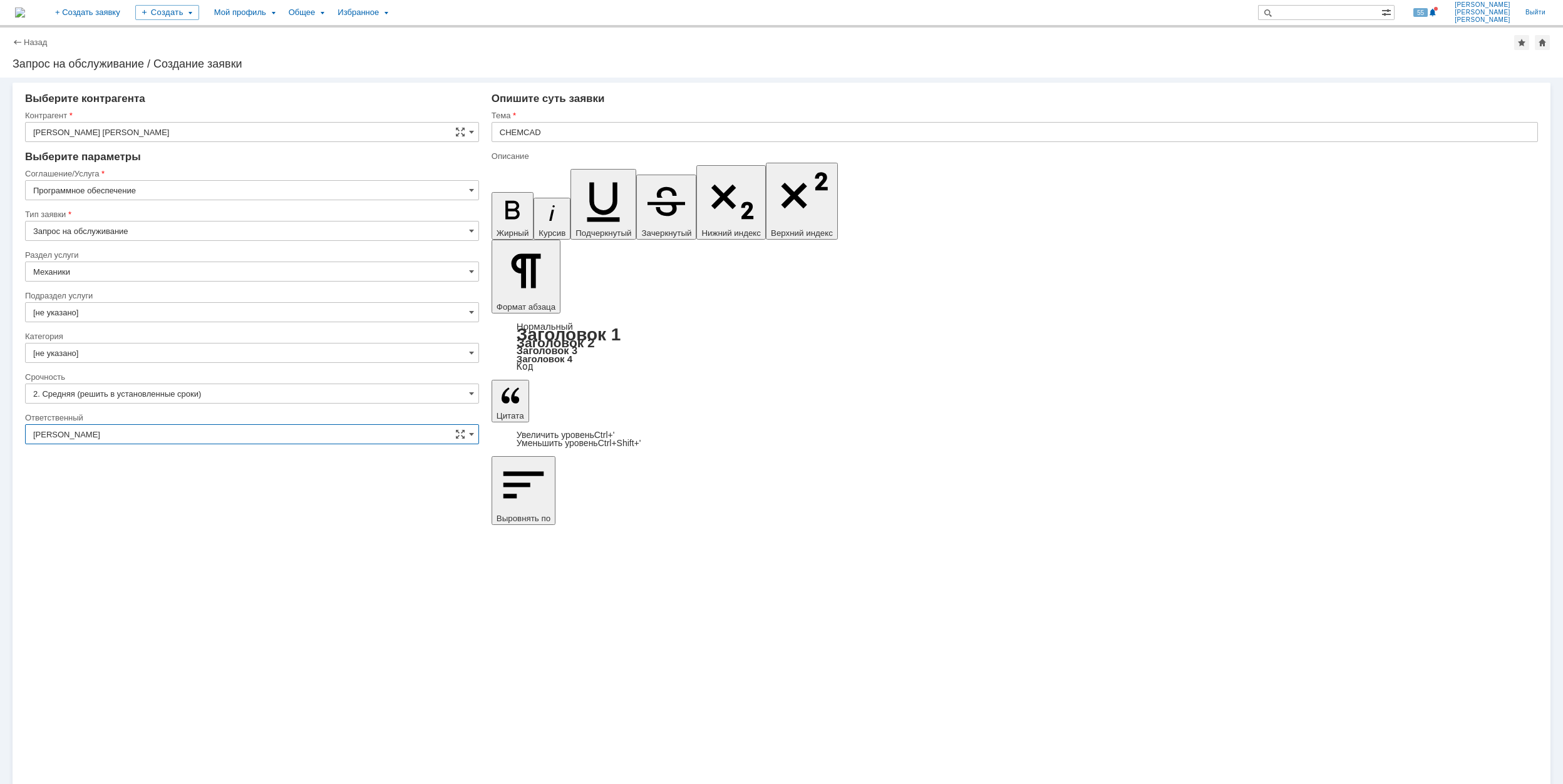
type input "[PERSON_NAME]"
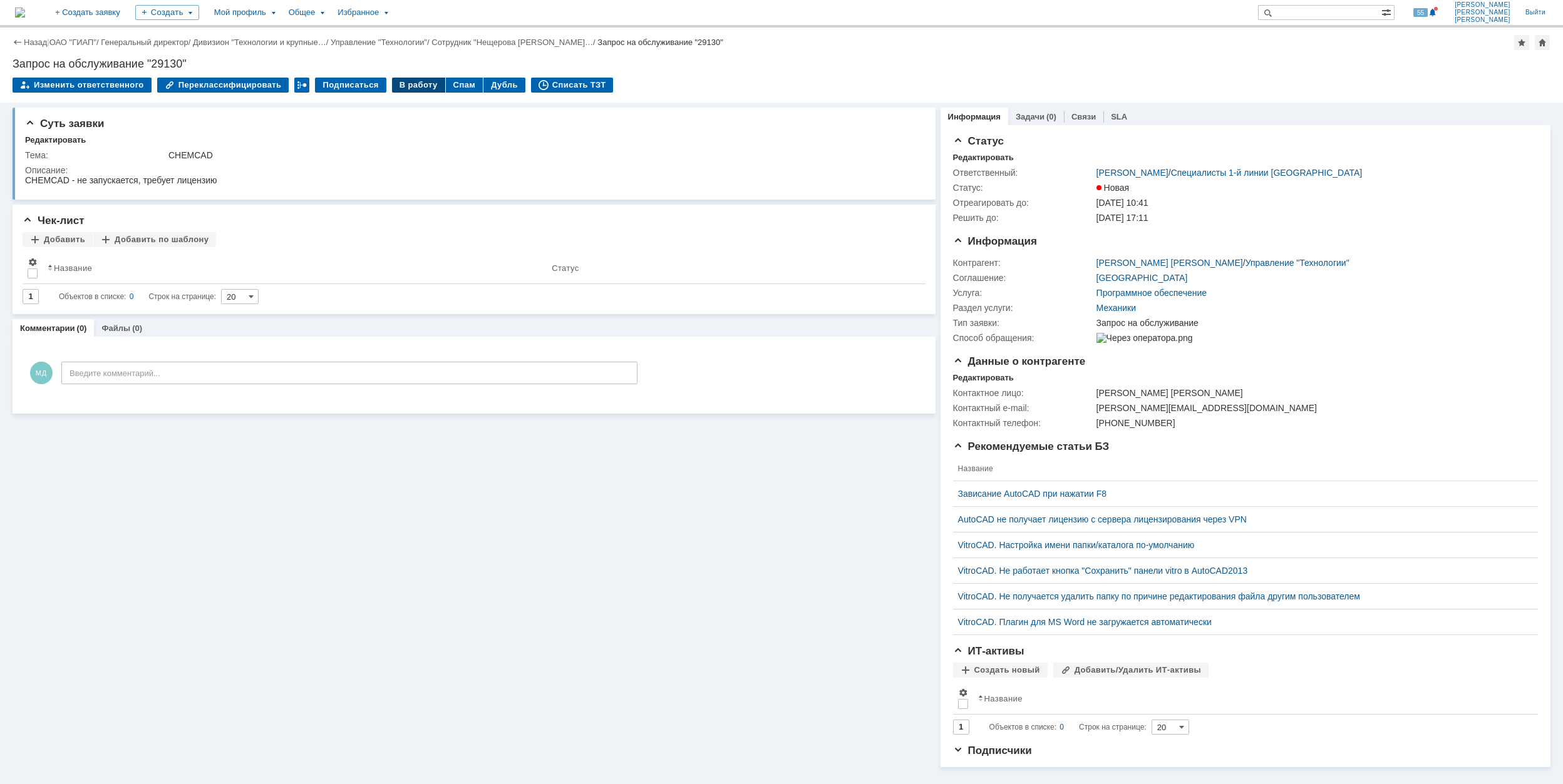
click at [407, 85] on div "В работу" at bounding box center [418, 85] width 53 height 15
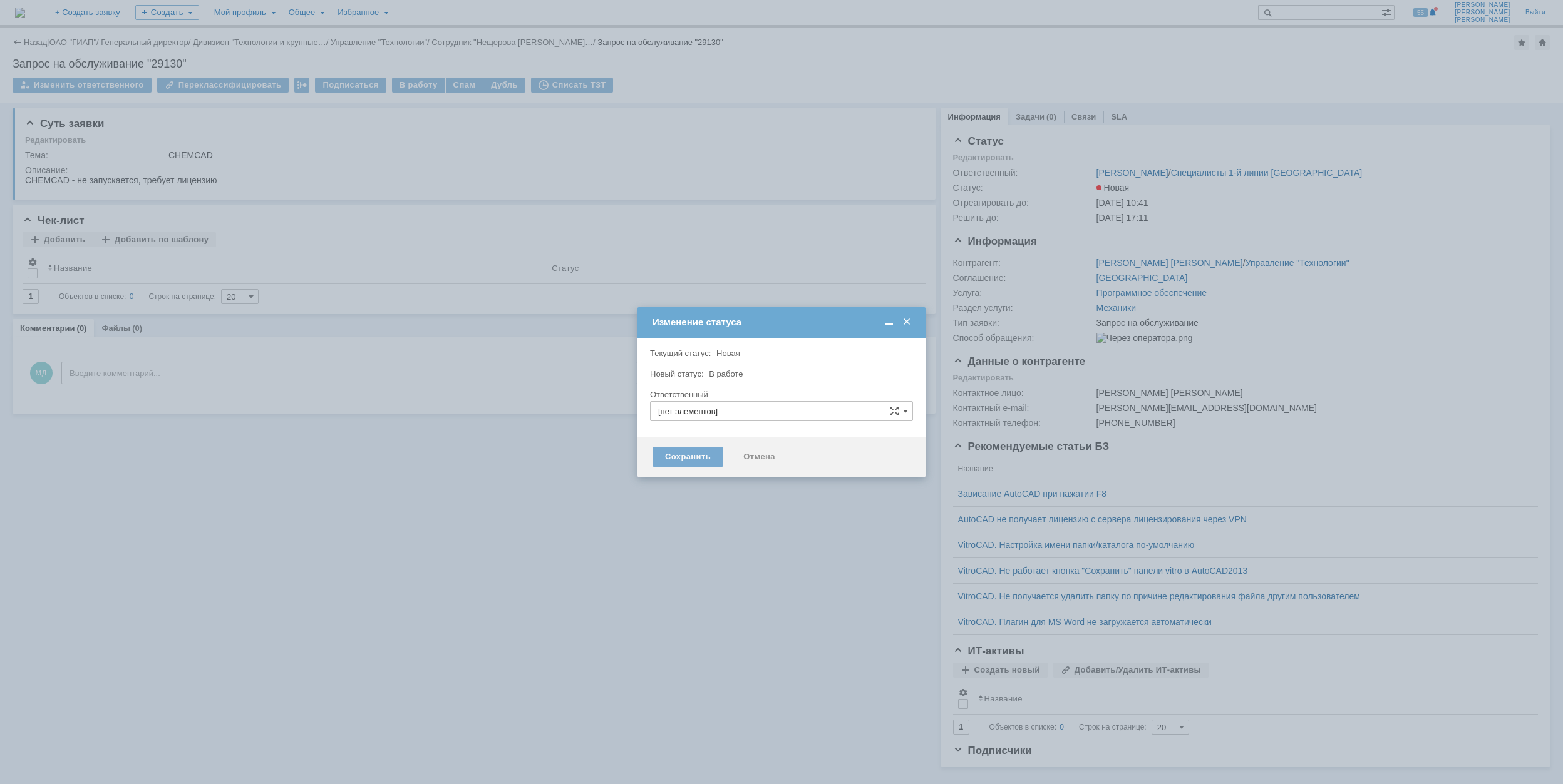
type input "[PERSON_NAME]"
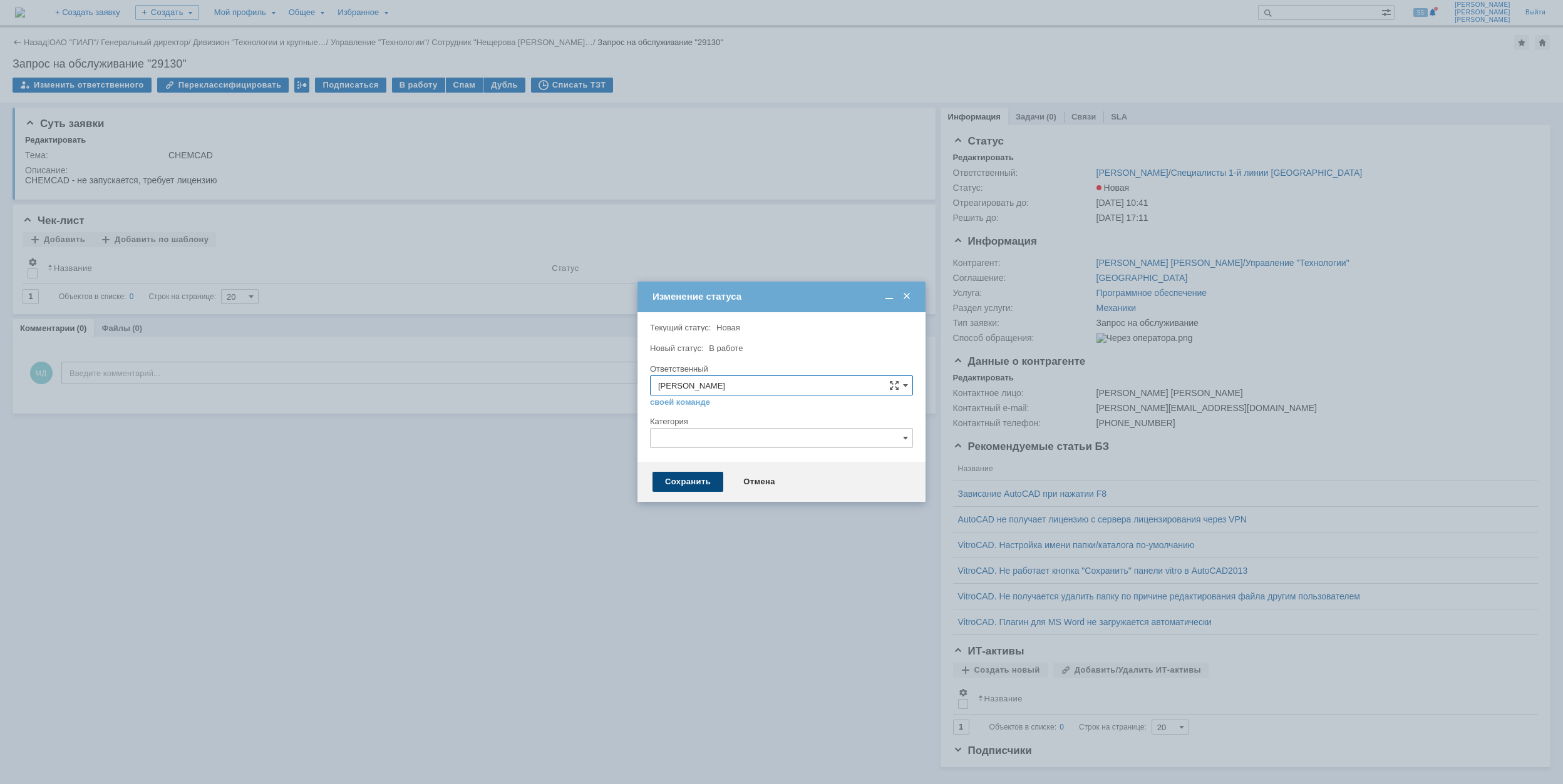
click at [702, 483] on div "Сохранить" at bounding box center [687, 482] width 70 height 20
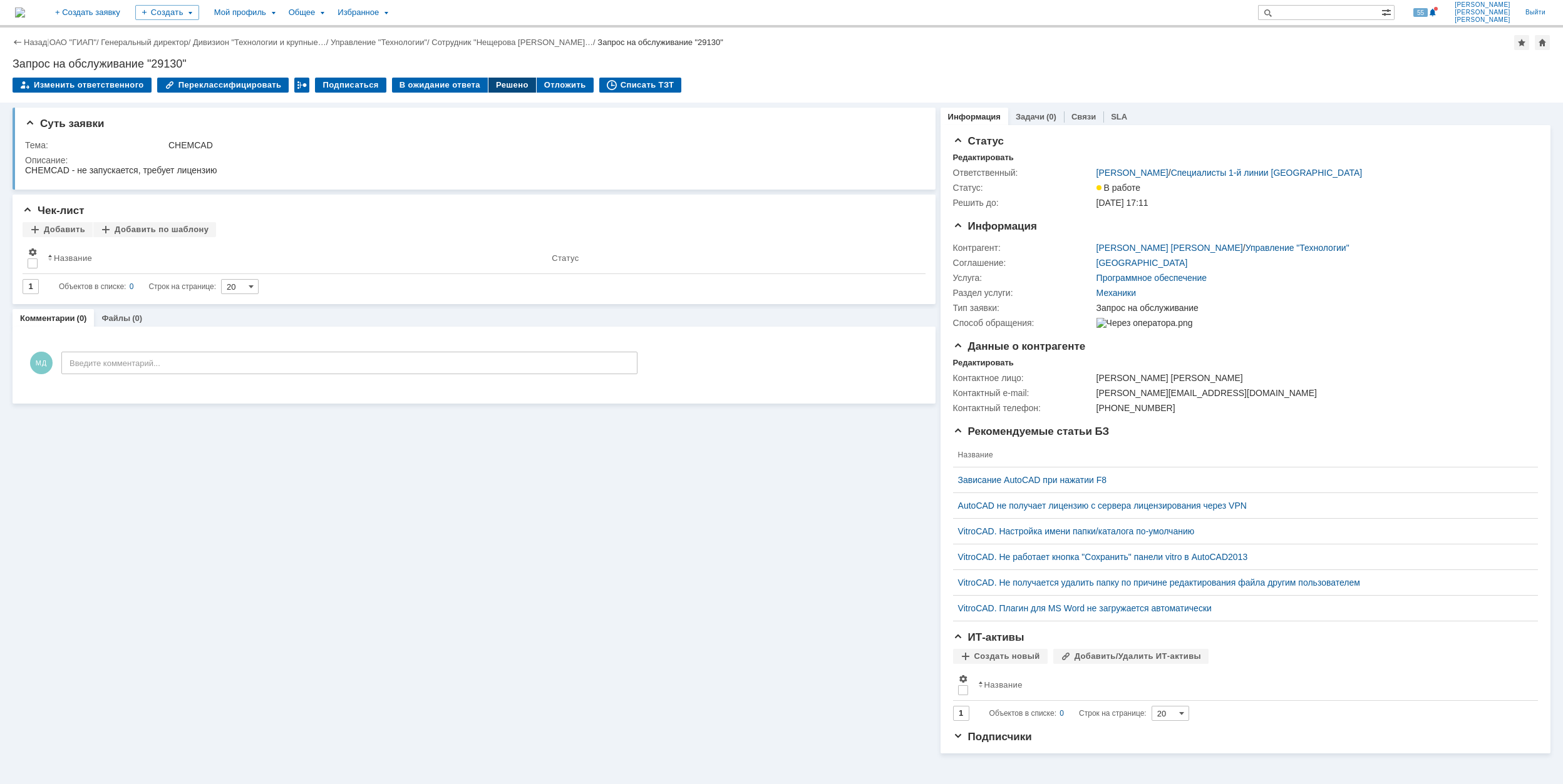
click at [496, 86] on div "Решено" at bounding box center [512, 85] width 47 height 15
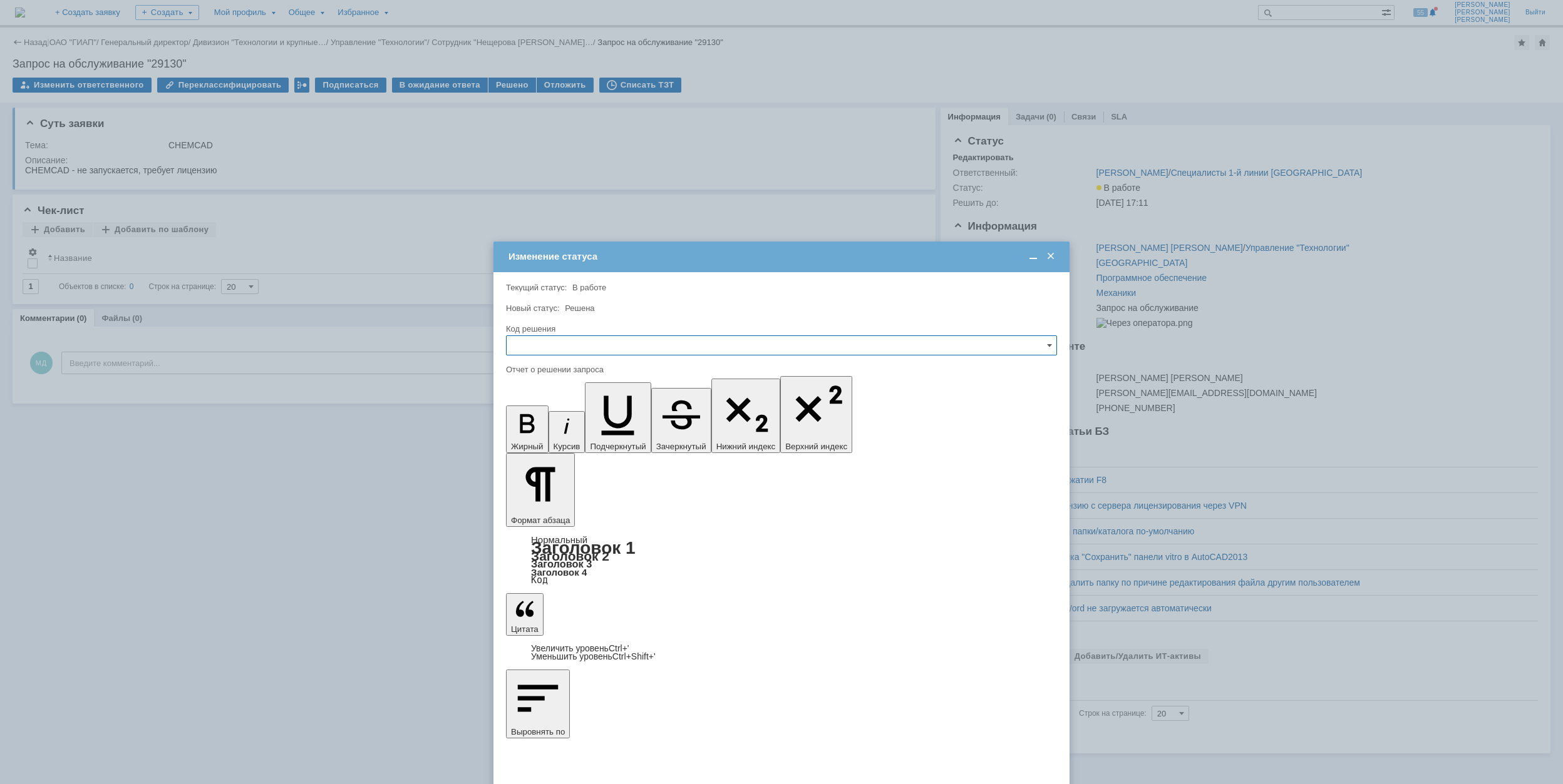
click at [658, 349] on input "text" at bounding box center [781, 345] width 551 height 20
click at [599, 440] on div "Решено" at bounding box center [781, 430] width 550 height 20
type input "Решено"
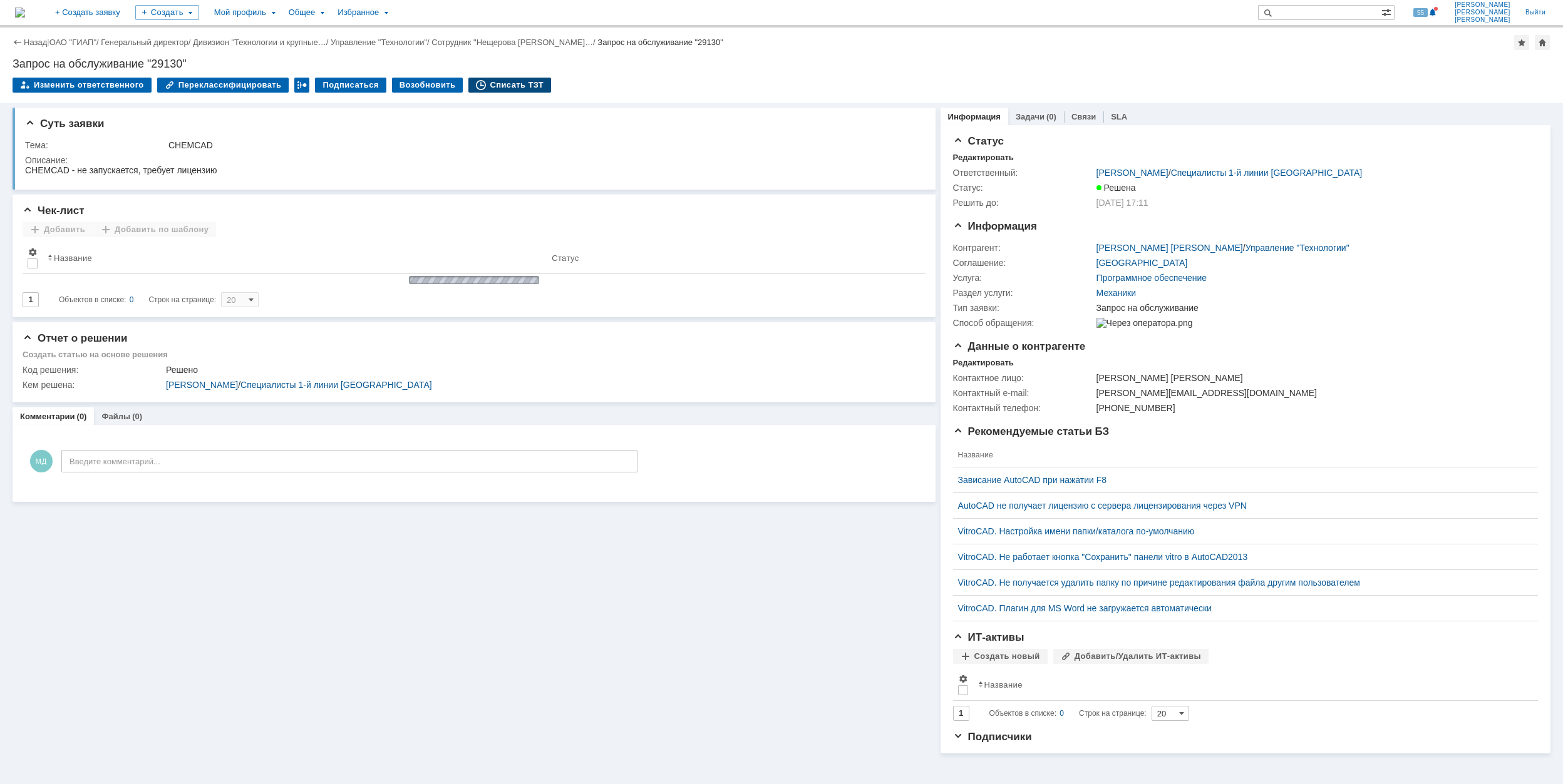
click at [491, 84] on div "Списать ТЗТ" at bounding box center [509, 85] width 83 height 15
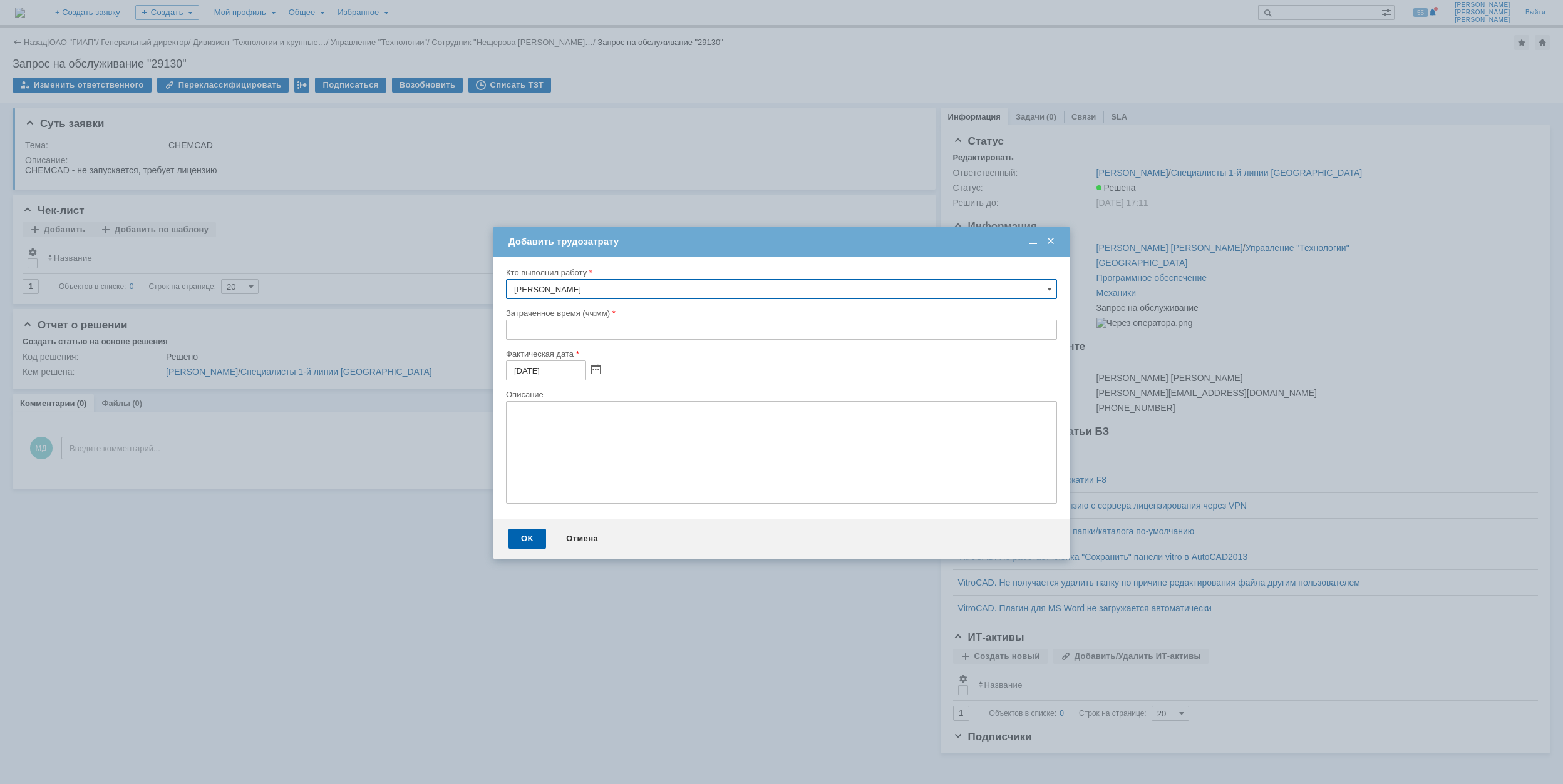
click at [514, 333] on input "text" at bounding box center [781, 329] width 551 height 20
type input "00:50"
click at [527, 543] on div "OK" at bounding box center [527, 539] width 37 height 20
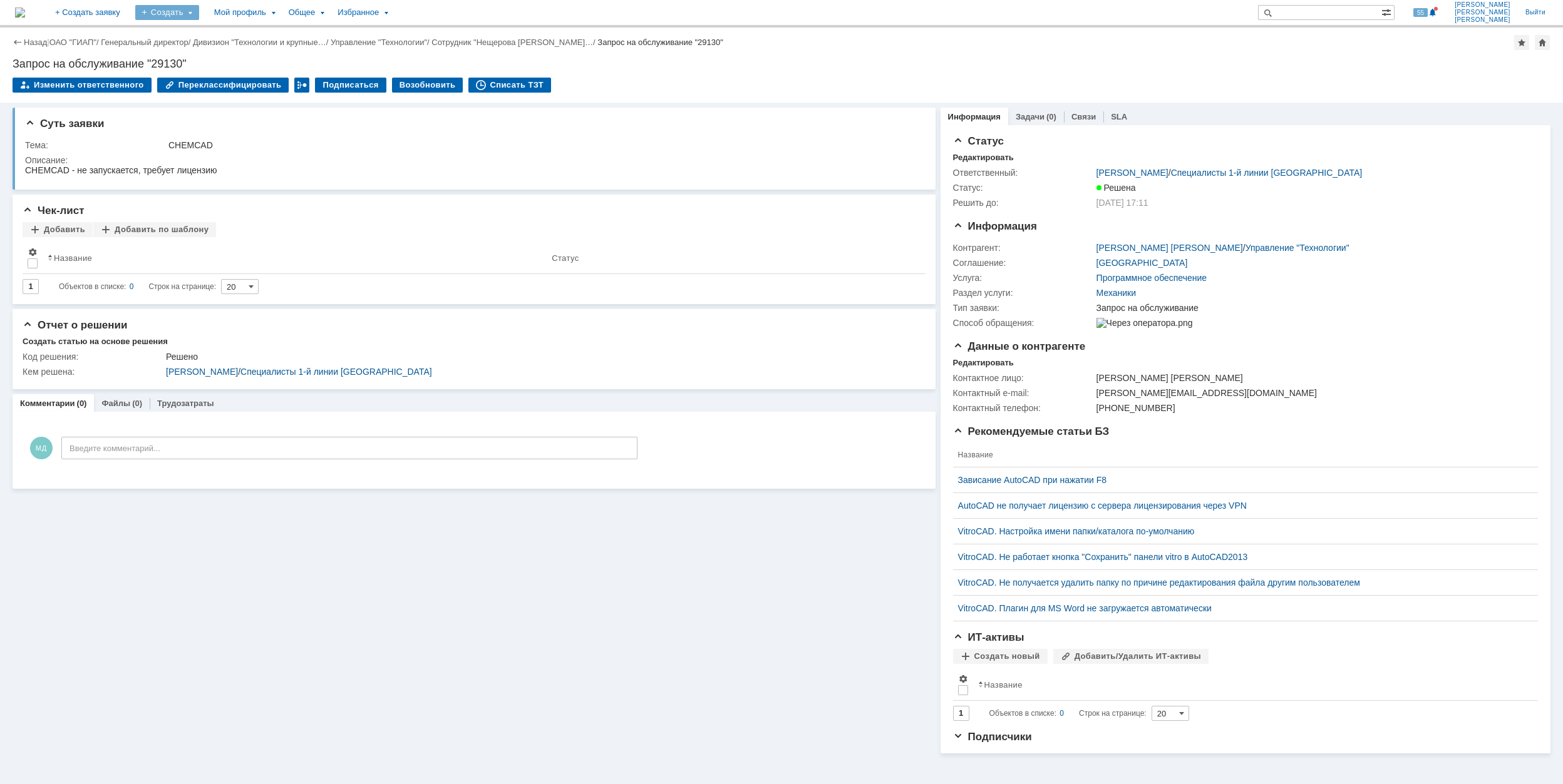
click at [199, 11] on div "Создать" at bounding box center [166, 12] width 64 height 15
click at [235, 69] on div "Заявка" at bounding box center [185, 78] width 100 height 20
click at [199, 14] on div "Создать" at bounding box center [166, 12] width 64 height 15
click at [233, 73] on link "Заявка" at bounding box center [185, 78] width 95 height 15
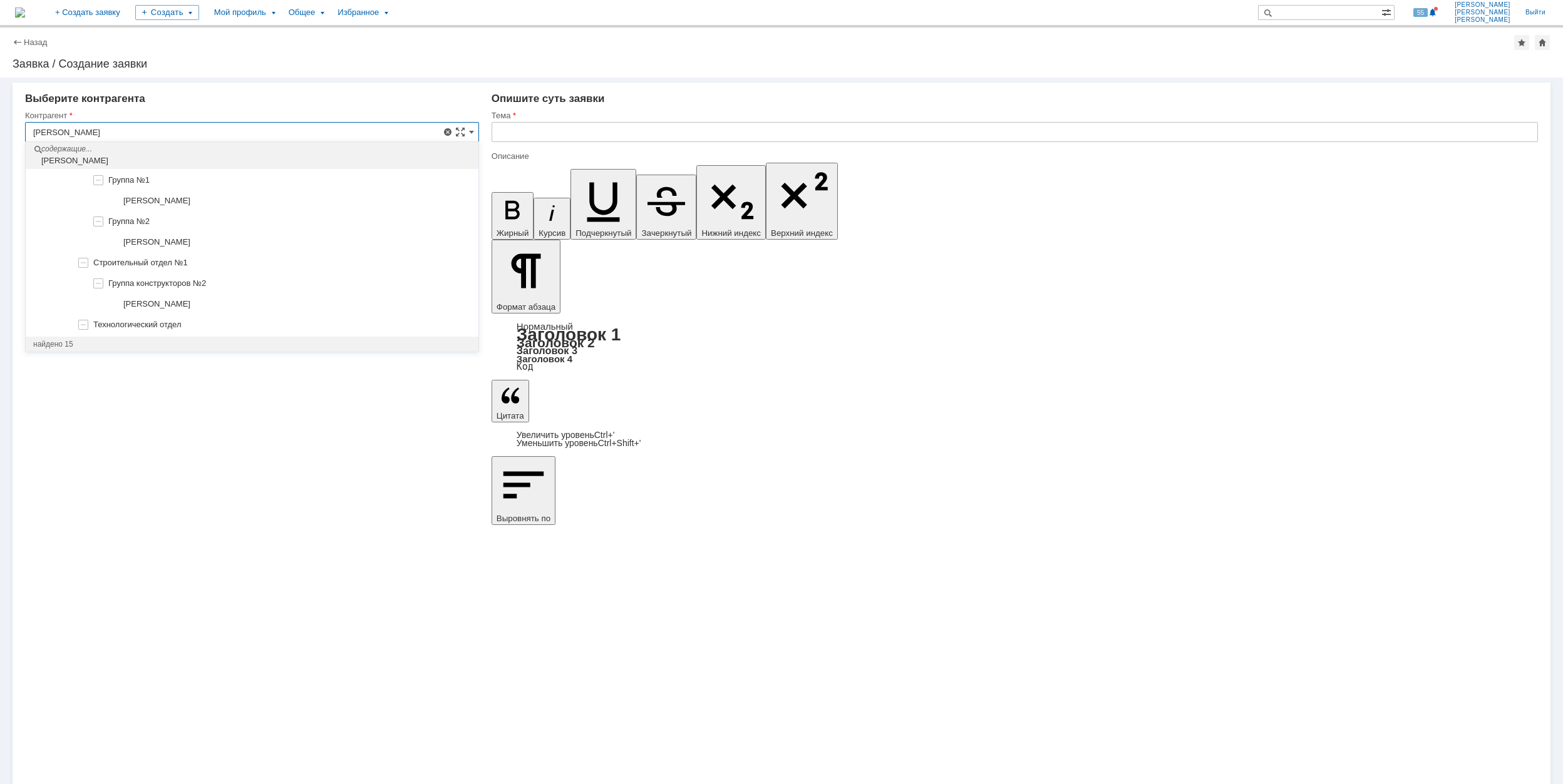
scroll to position [584, 0]
click at [839, 514] on div "Внимание! Выберите контрагента Контрагент [PERSON_NAME] Контрагент не найден Ко…" at bounding box center [781, 430] width 1563 height 706
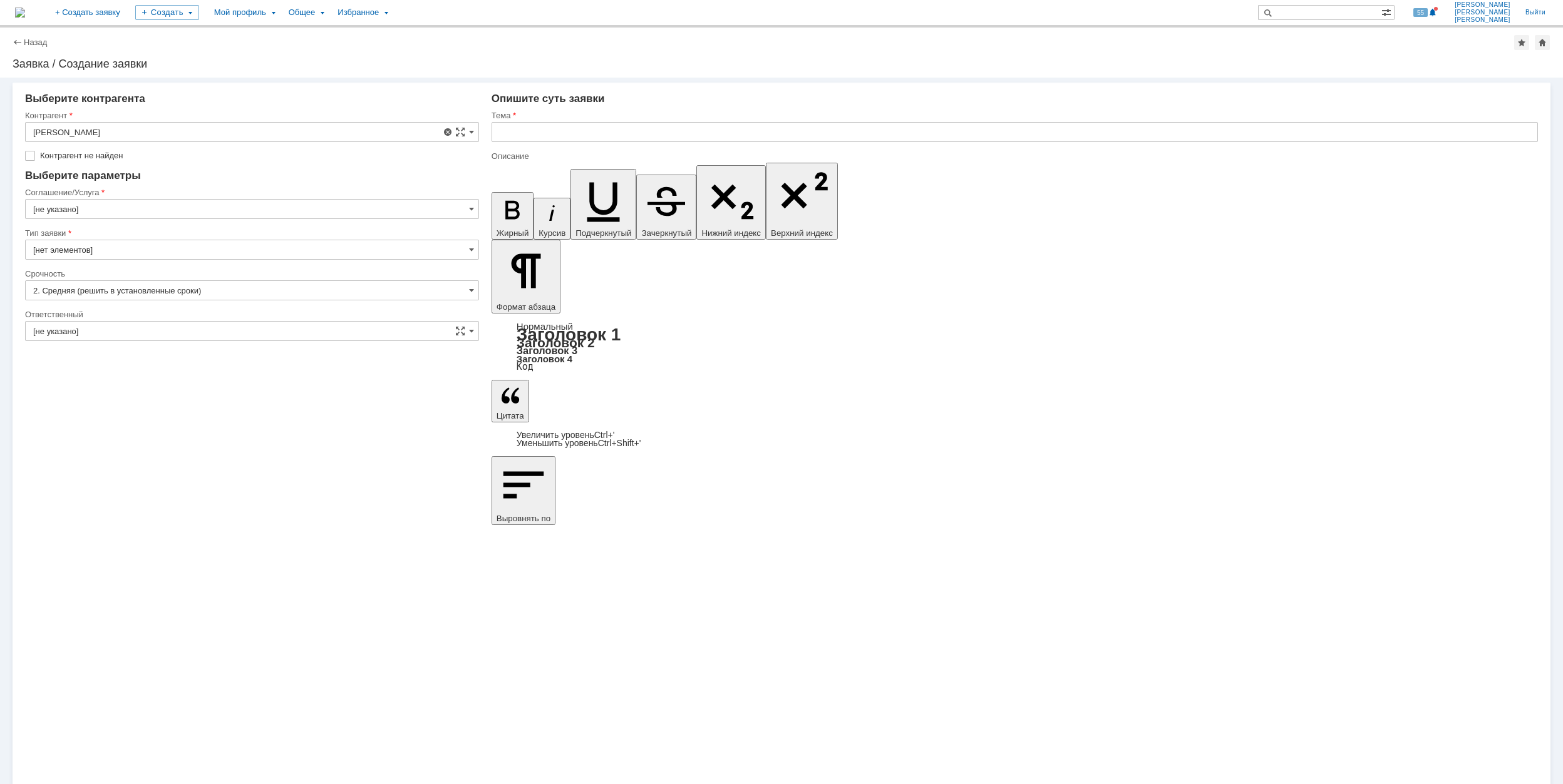
type input "[не указано]"
click at [279, 134] on input "[не указано]" at bounding box center [252, 132] width 454 height 20
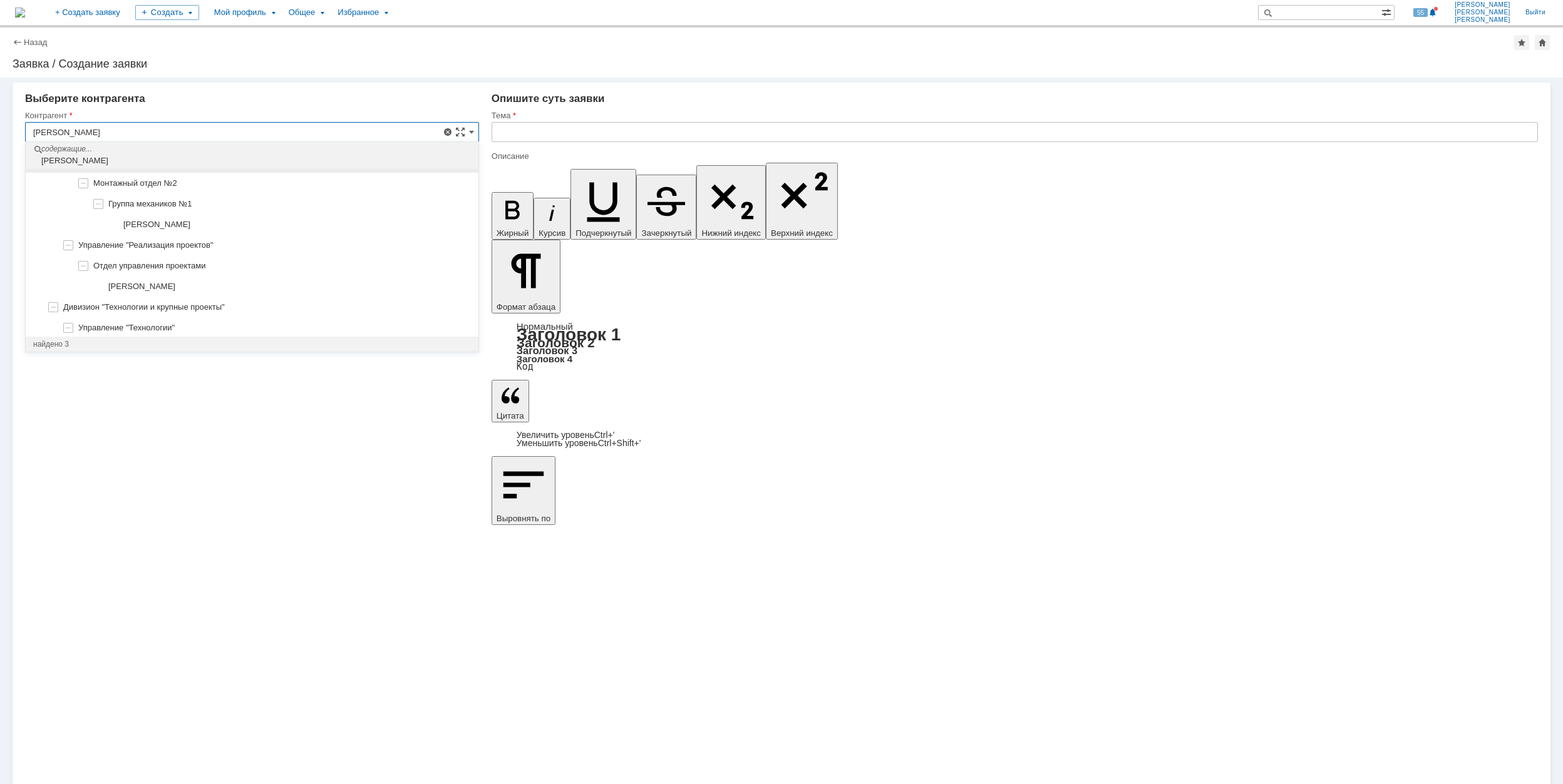
scroll to position [113, 0]
click at [274, 316] on div "[PERSON_NAME]" at bounding box center [282, 321] width 378 height 10
type input "[PERSON_NAME]"
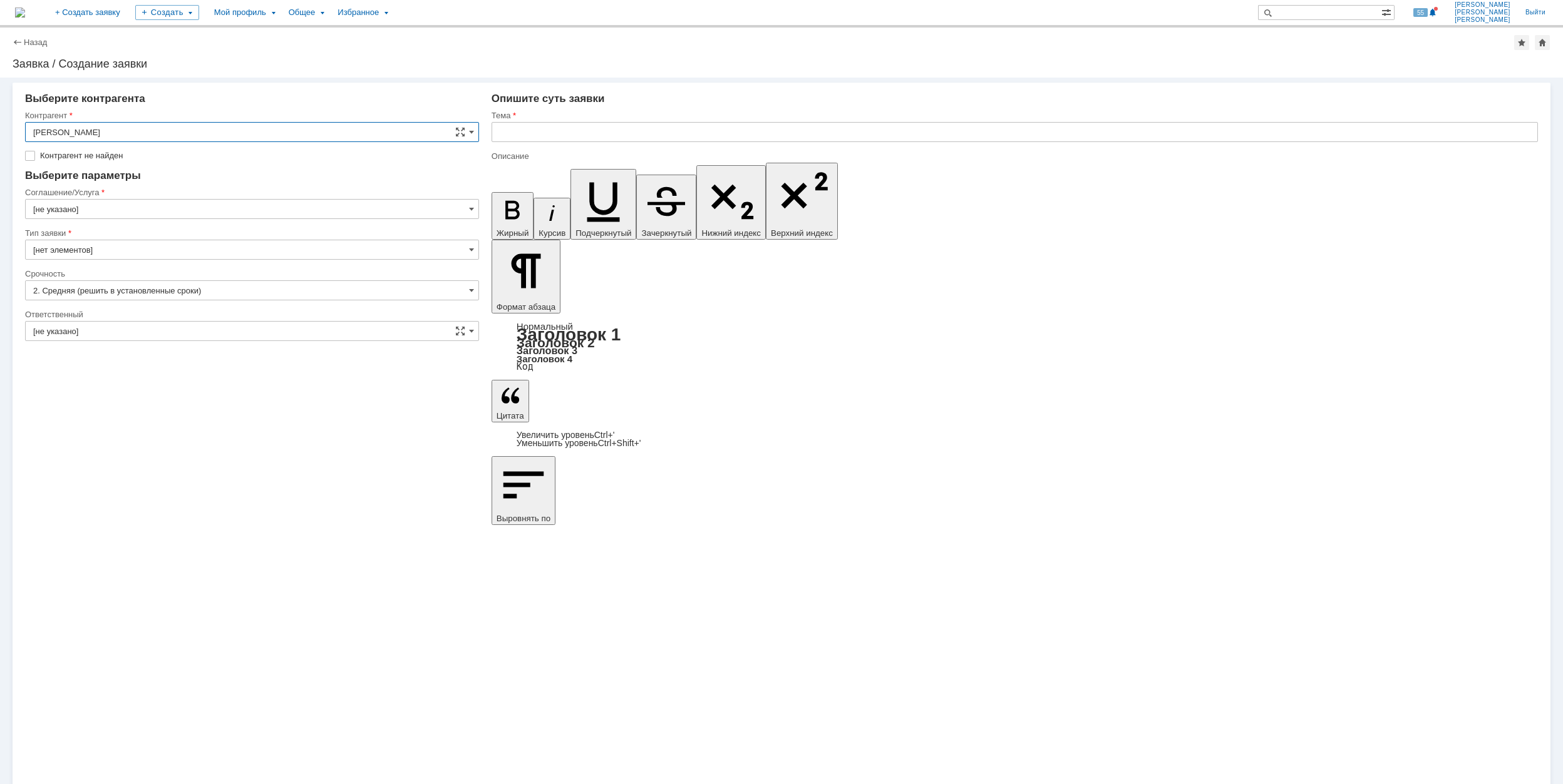
type input "[GEOGRAPHIC_DATA]"
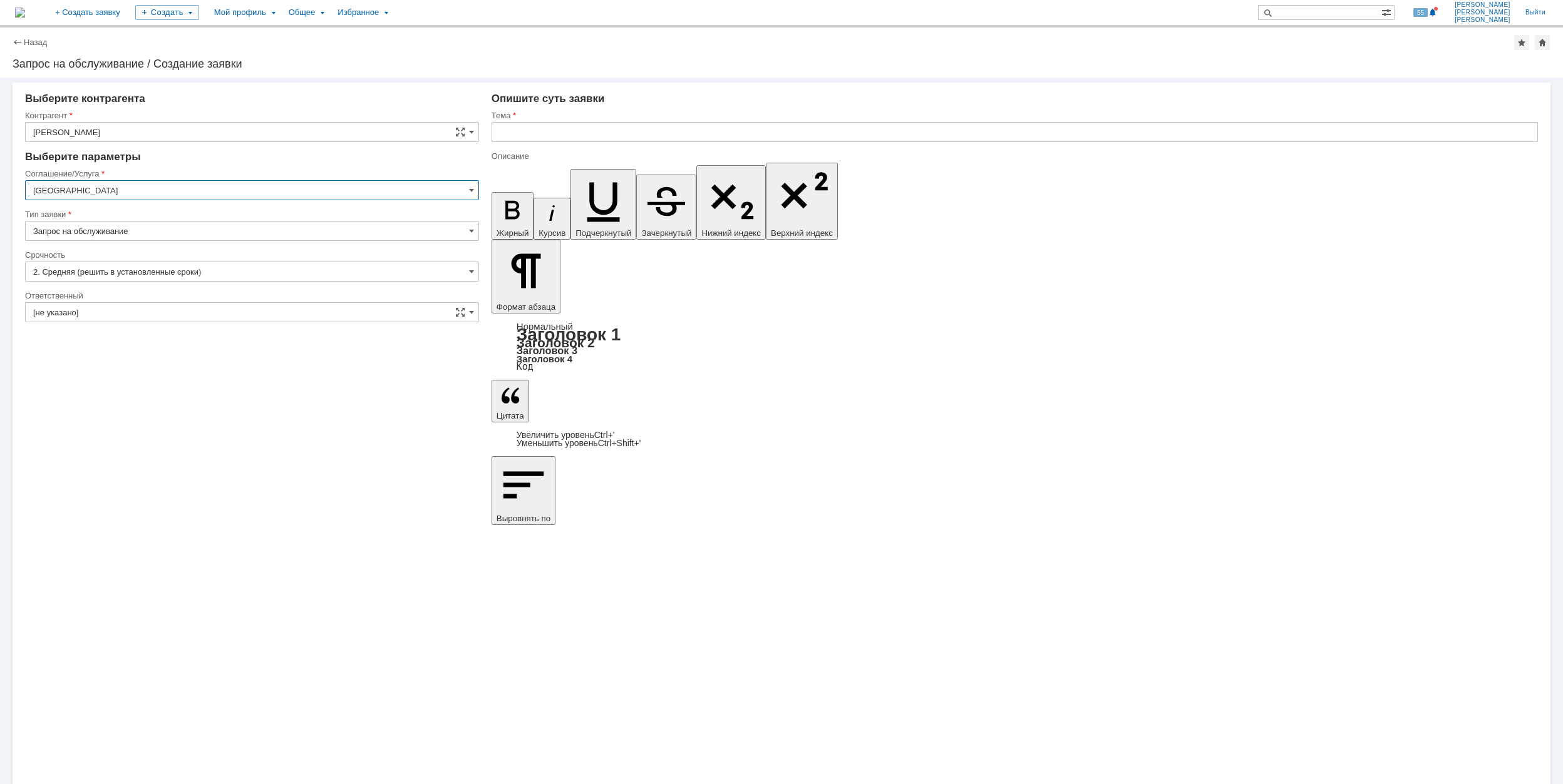
click at [178, 183] on input "[GEOGRAPHIC_DATA]" at bounding box center [252, 190] width 454 height 20
click at [234, 311] on div "Рабочее место/Оборудование" at bounding box center [252, 314] width 452 height 20
type input "Рабочее место/Оборудование"
click at [152, 262] on input "[не указано]" at bounding box center [252, 272] width 454 height 20
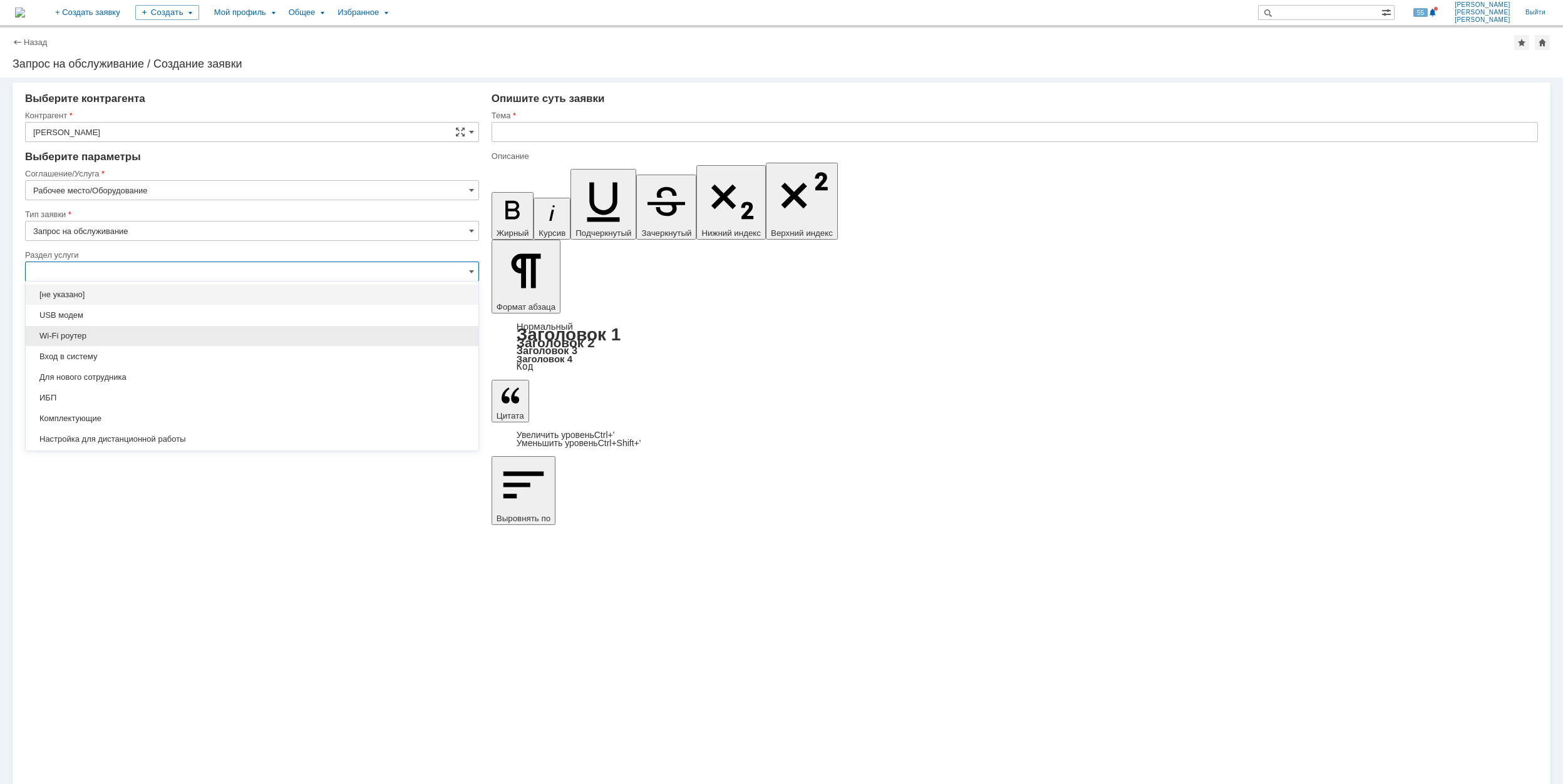
scroll to position [84, 0]
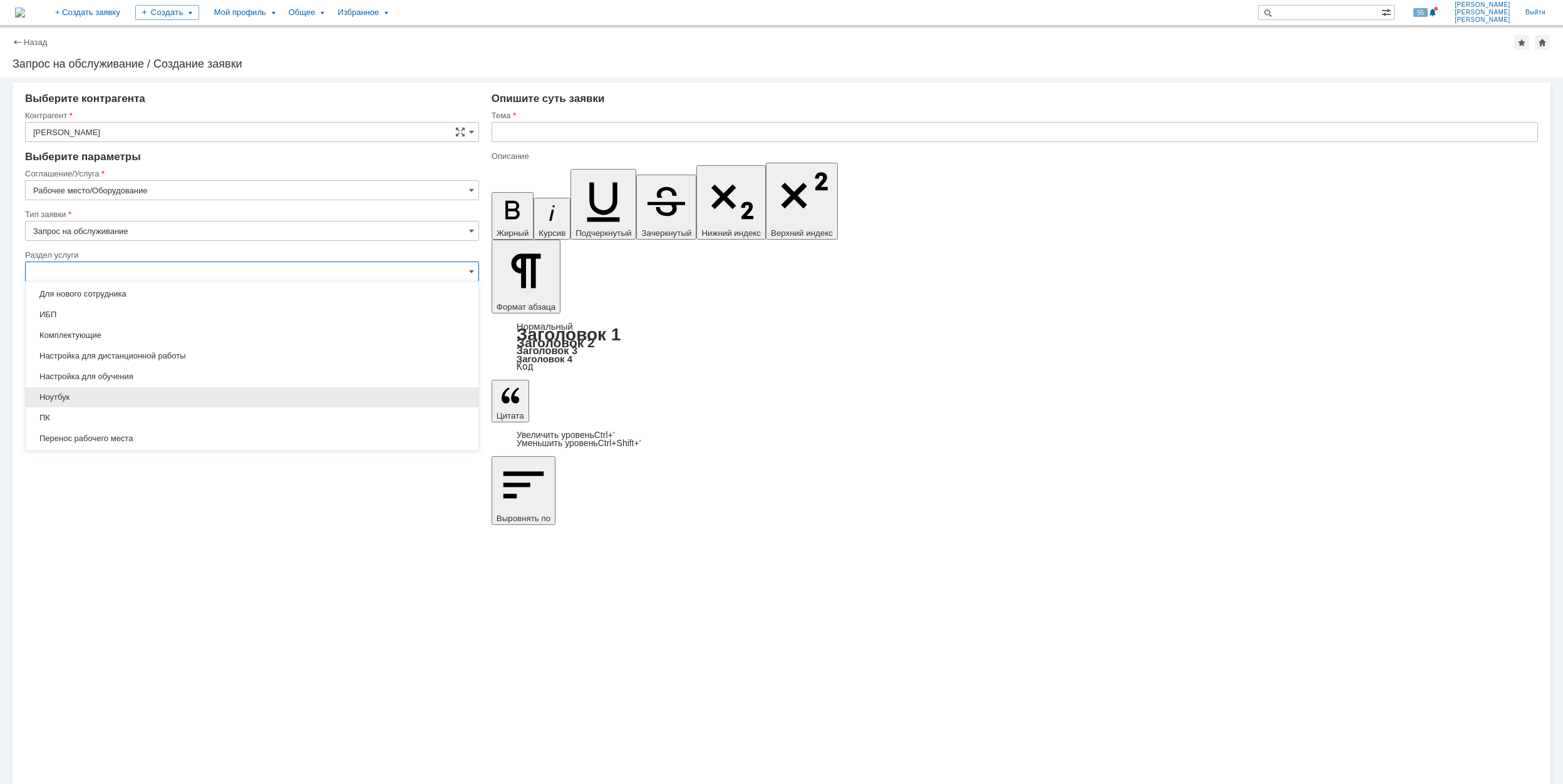
click at [142, 392] on div "Ноутбук" at bounding box center [252, 397] width 452 height 20
type input "Ноутбук"
click at [142, 316] on input "[не указано]" at bounding box center [252, 312] width 454 height 20
drag, startPoint x: 634, startPoint y: 367, endPoint x: 591, endPoint y: 367, distance: 43.0
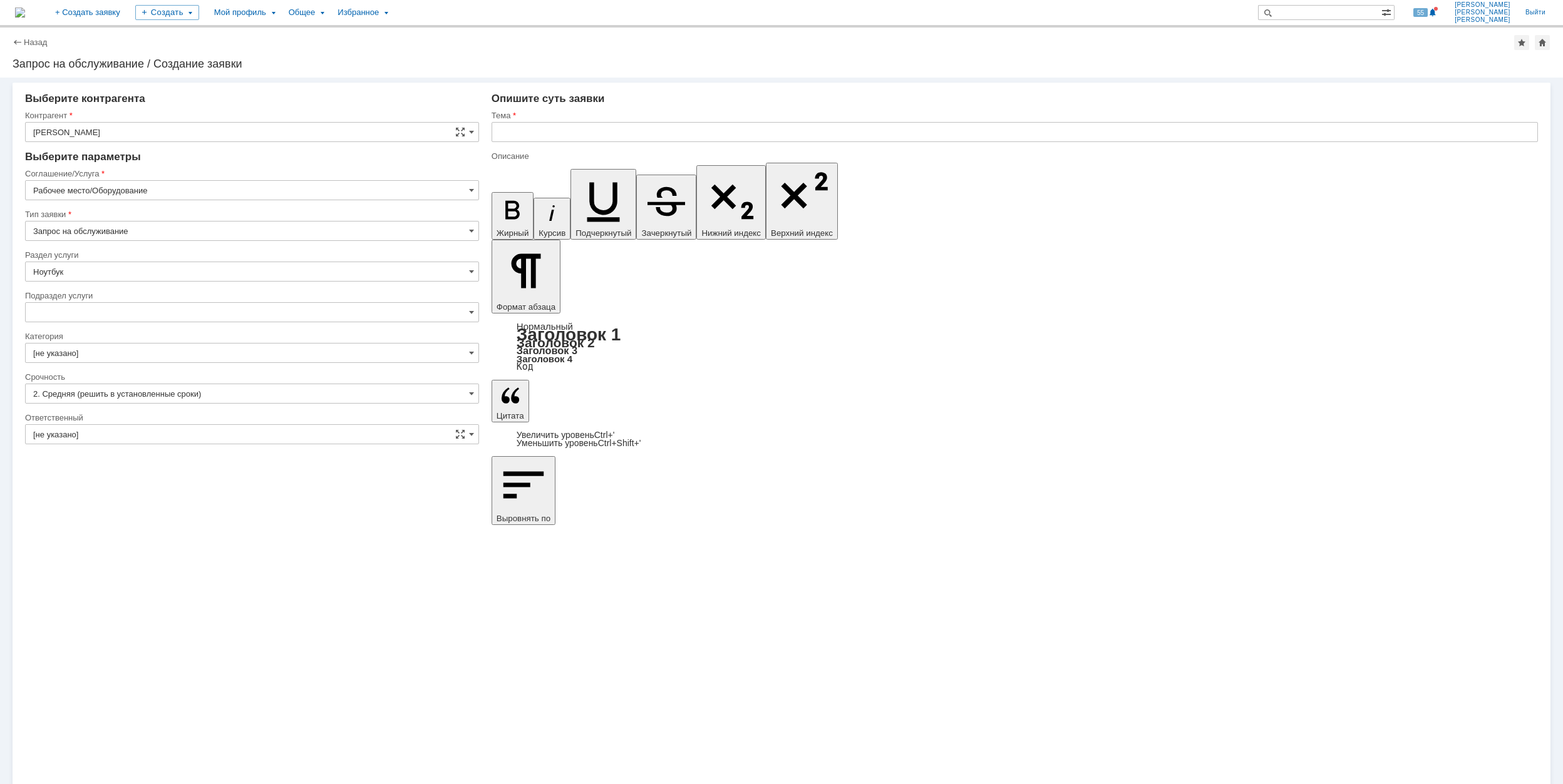
type input "[не указано]"
click at [168, 350] on input "[не указано]" at bounding box center [252, 353] width 454 height 20
click at [215, 493] on div "Персональный компьютер" at bounding box center [252, 498] width 452 height 20
type input "Персональный компьютер"
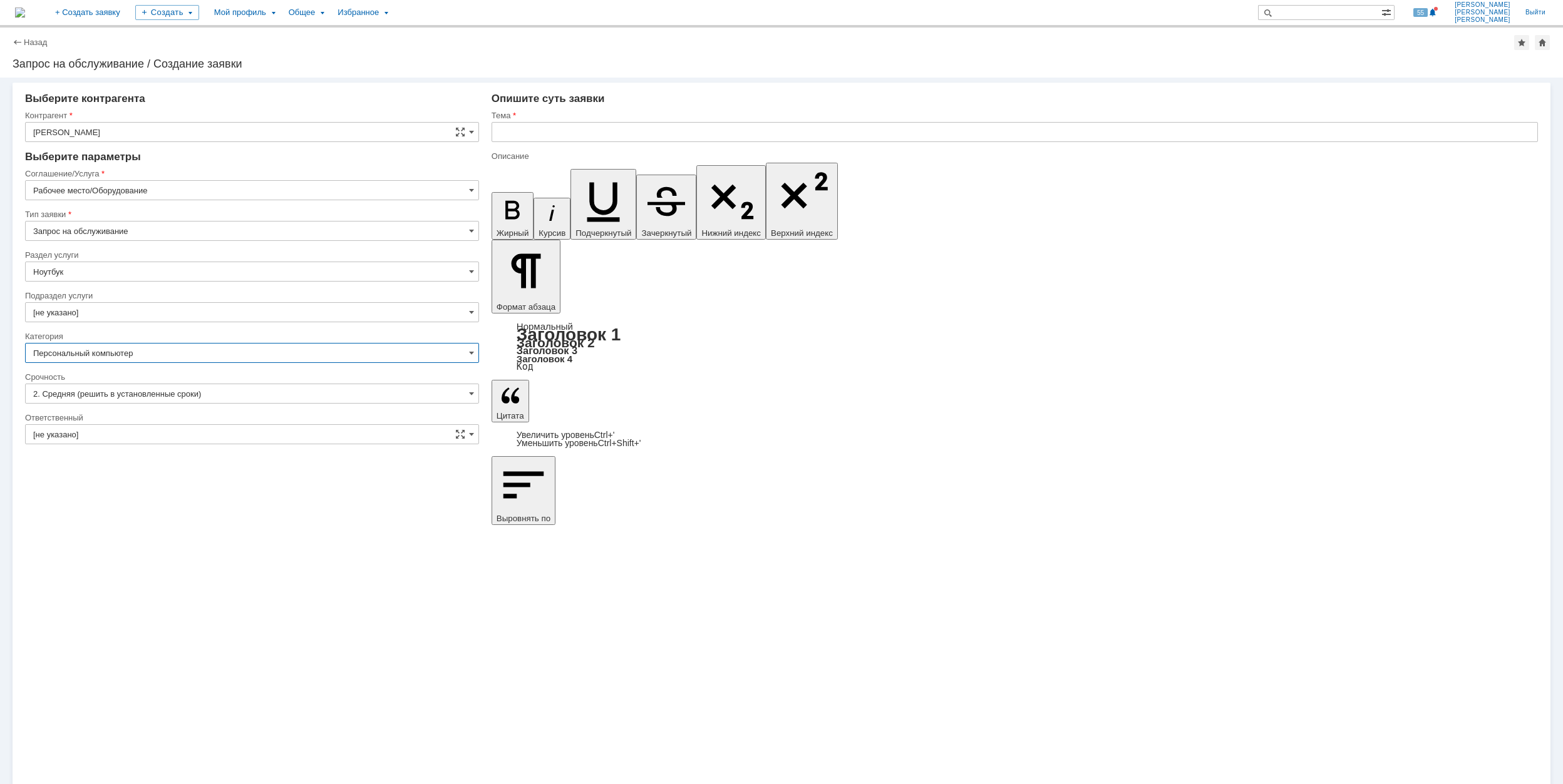
click at [194, 444] on input "[не указано]" at bounding box center [252, 434] width 454 height 20
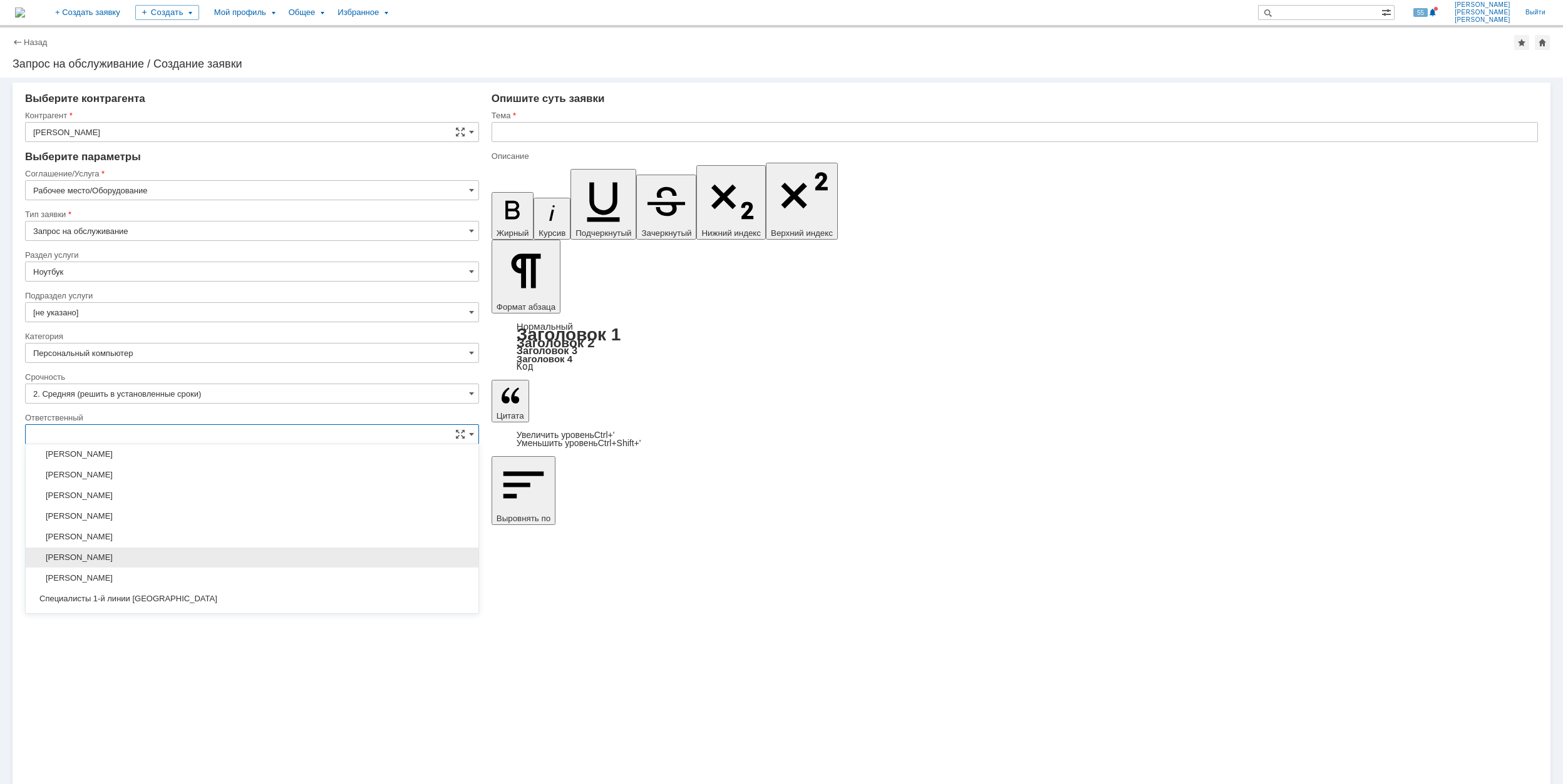
click at [240, 558] on span "[PERSON_NAME]" at bounding box center [252, 557] width 437 height 10
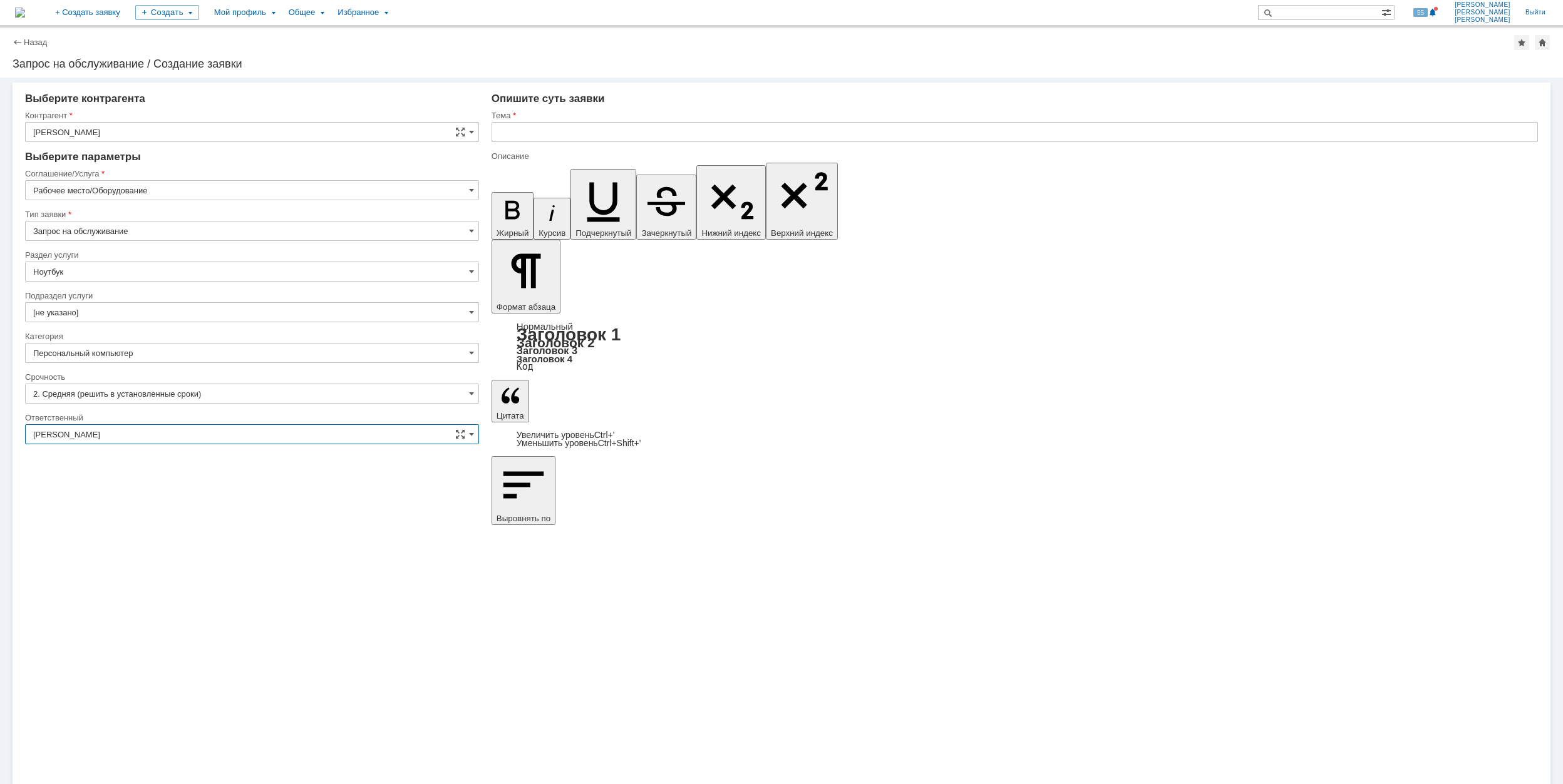
type input "[PERSON_NAME]"
click at [584, 128] on input "text" at bounding box center [1014, 132] width 1046 height 20
drag, startPoint x: 639, startPoint y: 132, endPoint x: 409, endPoint y: 132, distance: 230.0
type input "Замена кулера в ноутбуке"
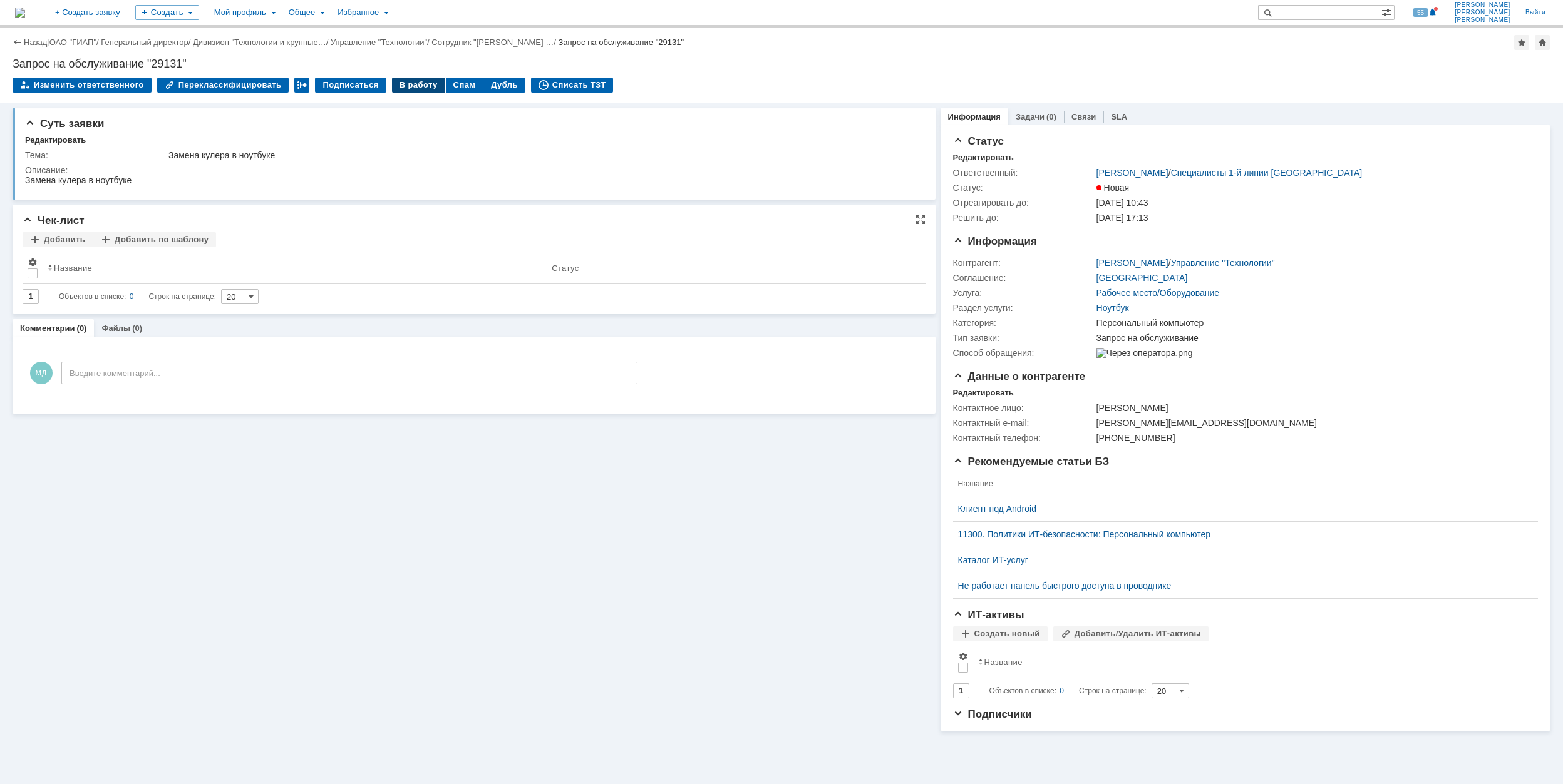
click at [402, 89] on div "В работу" at bounding box center [418, 85] width 53 height 15
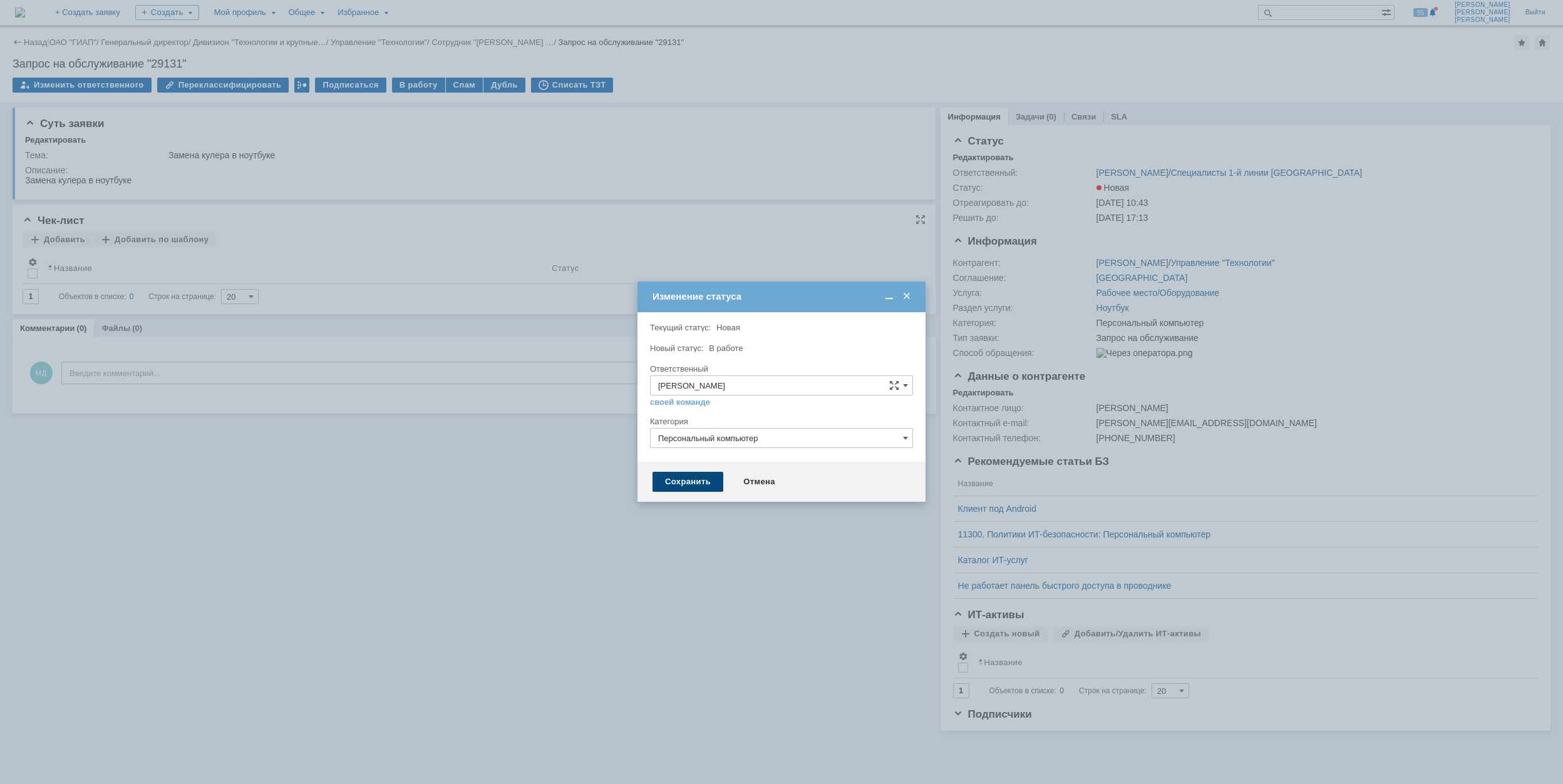
click at [678, 483] on div "Сохранить" at bounding box center [687, 482] width 70 height 20
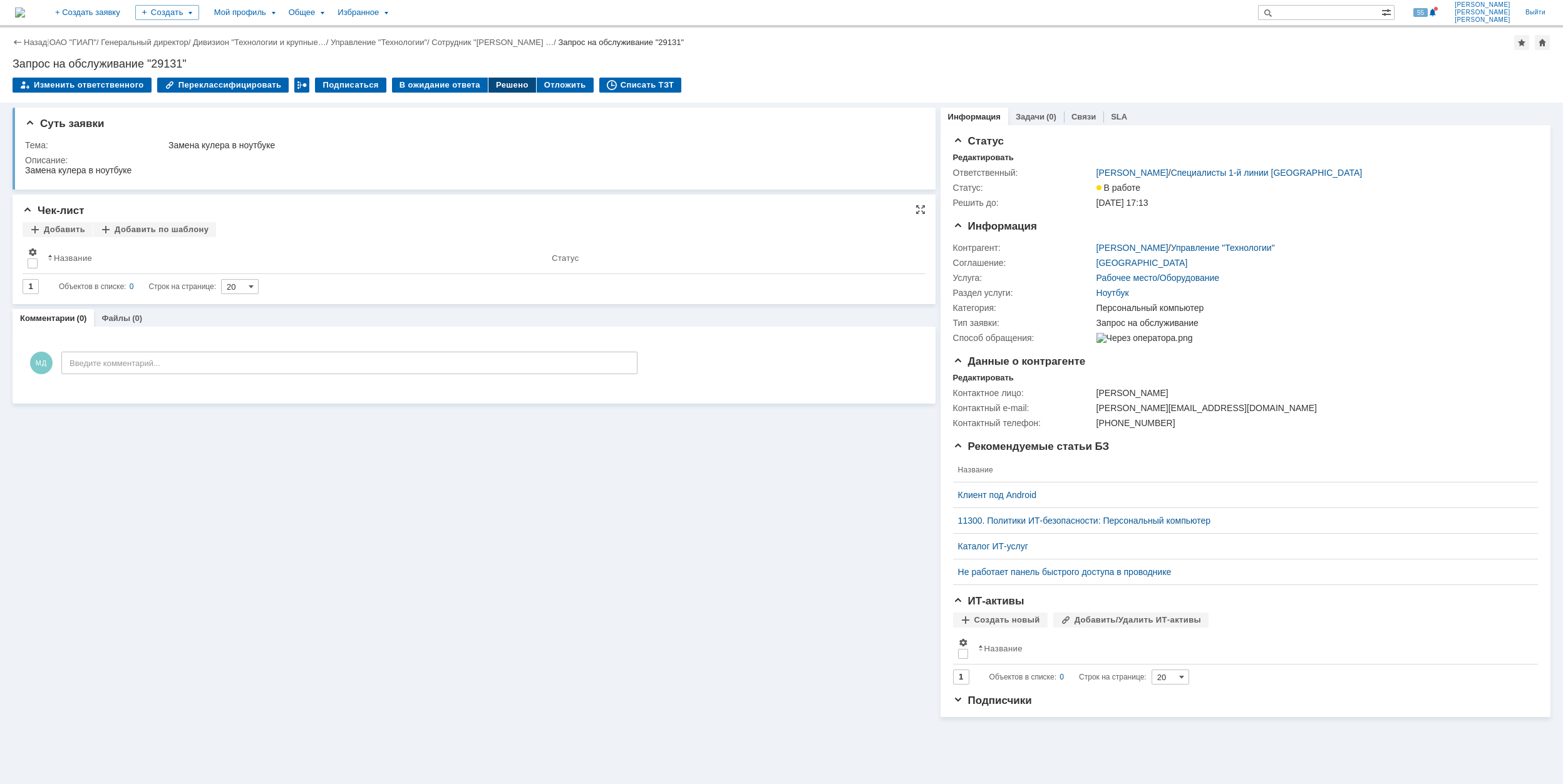
click at [489, 89] on div "Решено" at bounding box center [512, 85] width 47 height 15
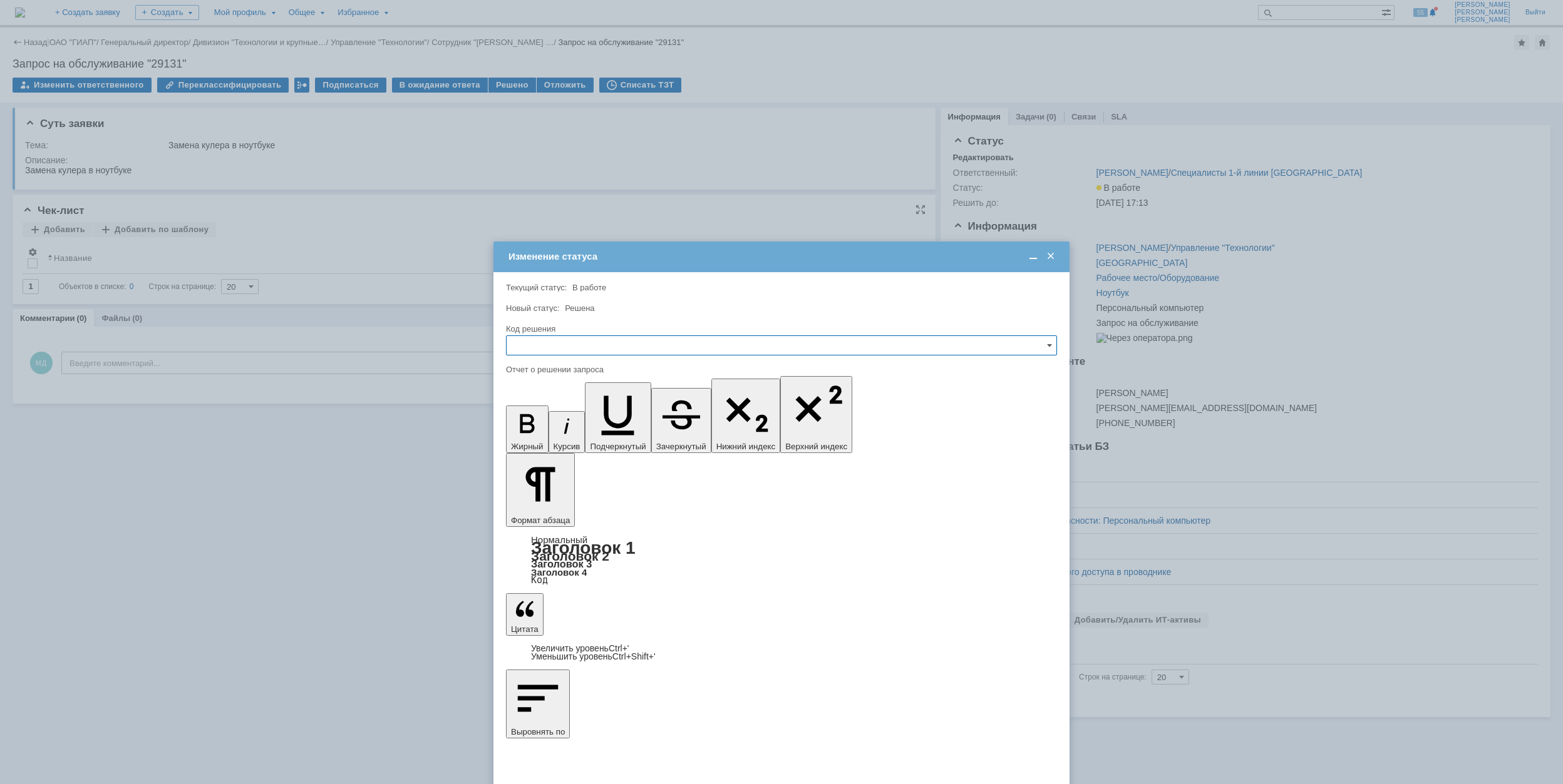
click at [601, 351] on input "text" at bounding box center [781, 345] width 551 height 20
drag, startPoint x: 579, startPoint y: 426, endPoint x: 36, endPoint y: 73, distance: 647.7
click at [579, 426] on div "Решено" at bounding box center [781, 430] width 550 height 20
type input "Решено"
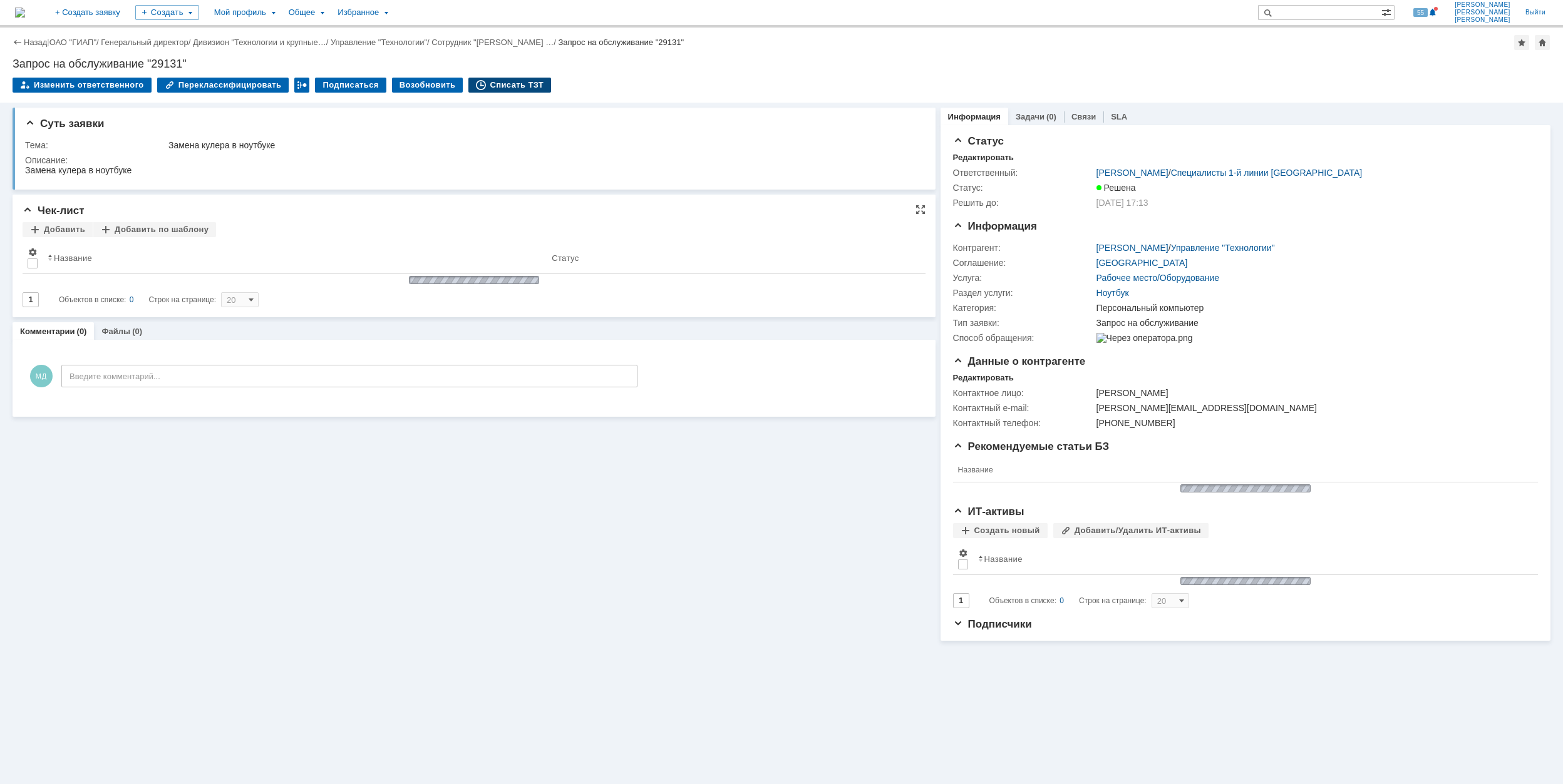
click at [504, 83] on div "Списать ТЗТ" at bounding box center [509, 85] width 83 height 15
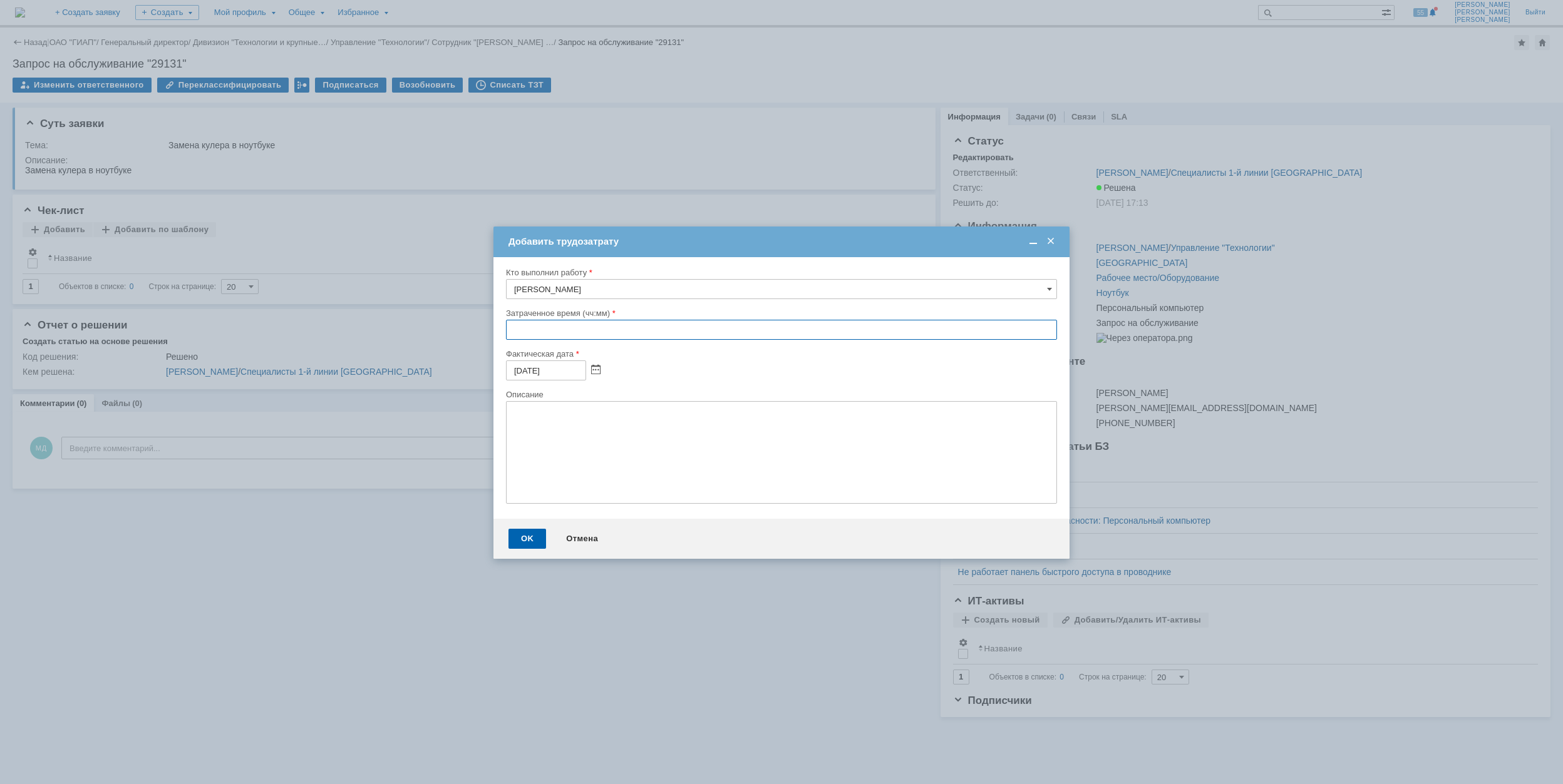
click at [514, 329] on input "text" at bounding box center [781, 329] width 551 height 20
type input "00:40"
click at [537, 538] on div "OK" at bounding box center [527, 539] width 37 height 20
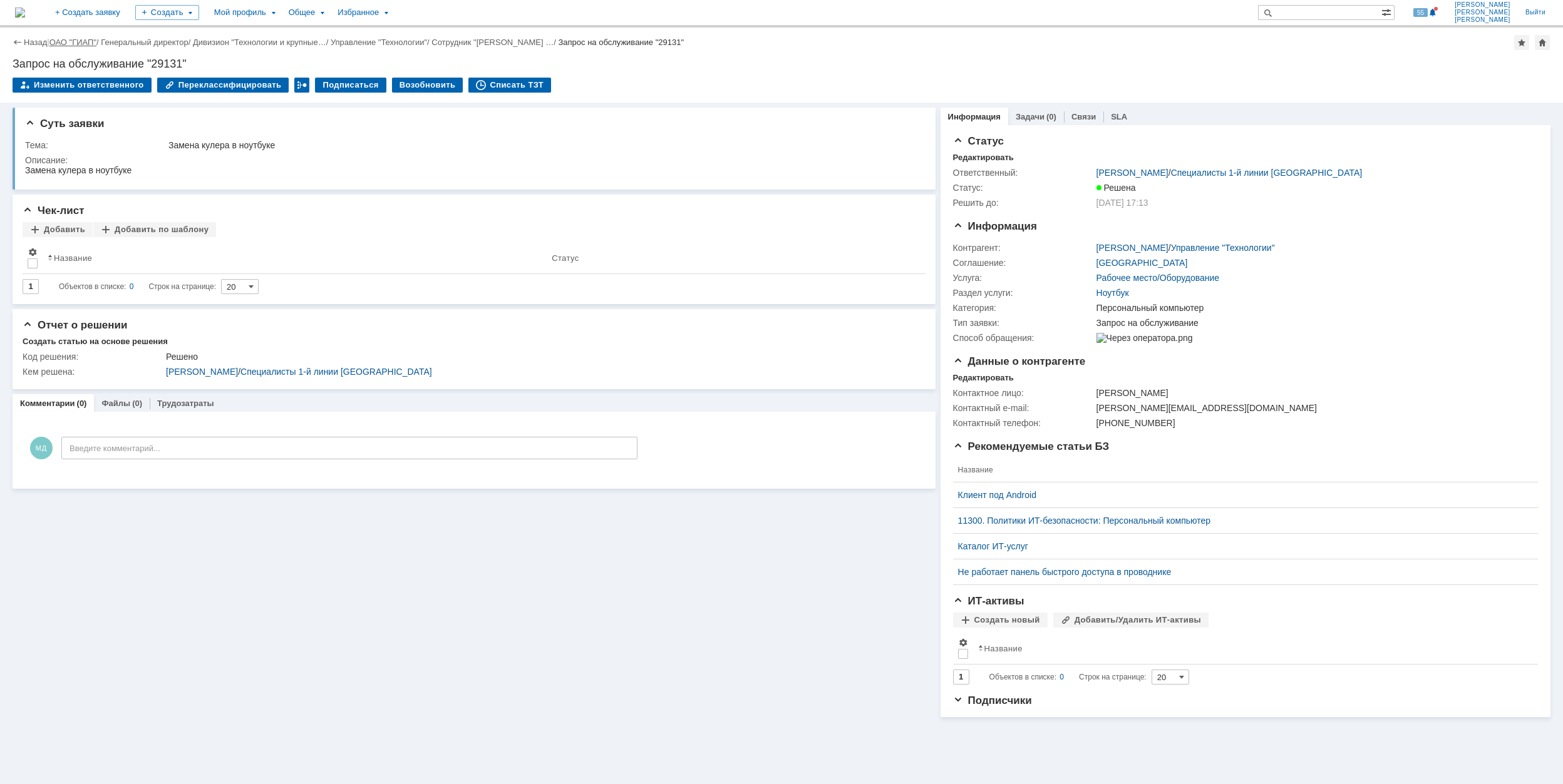
click at [71, 41] on link "ОАО "ГИАП"" at bounding box center [73, 41] width 47 height 9
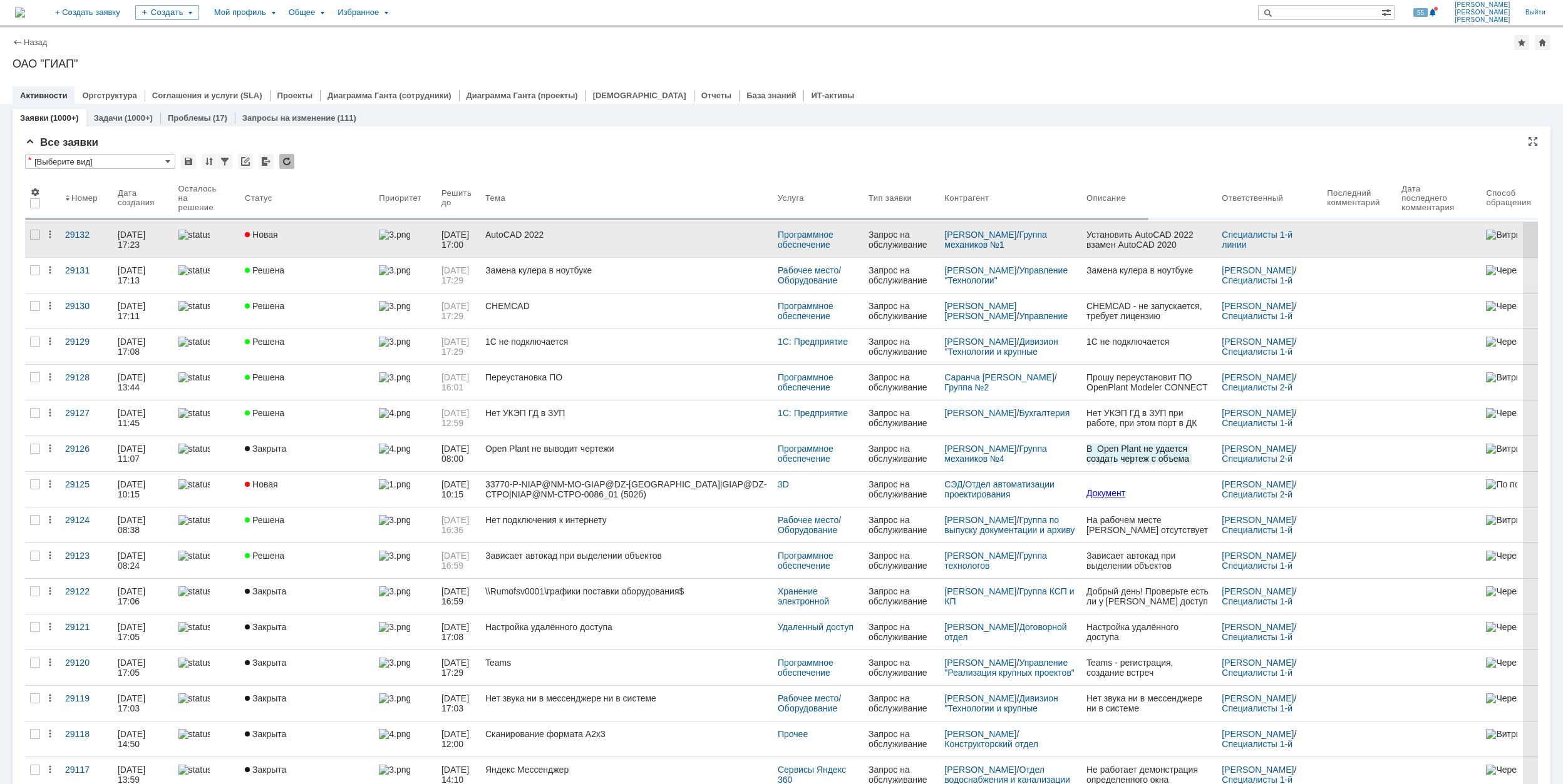
click at [343, 234] on div "Новая" at bounding box center [307, 234] width 124 height 10
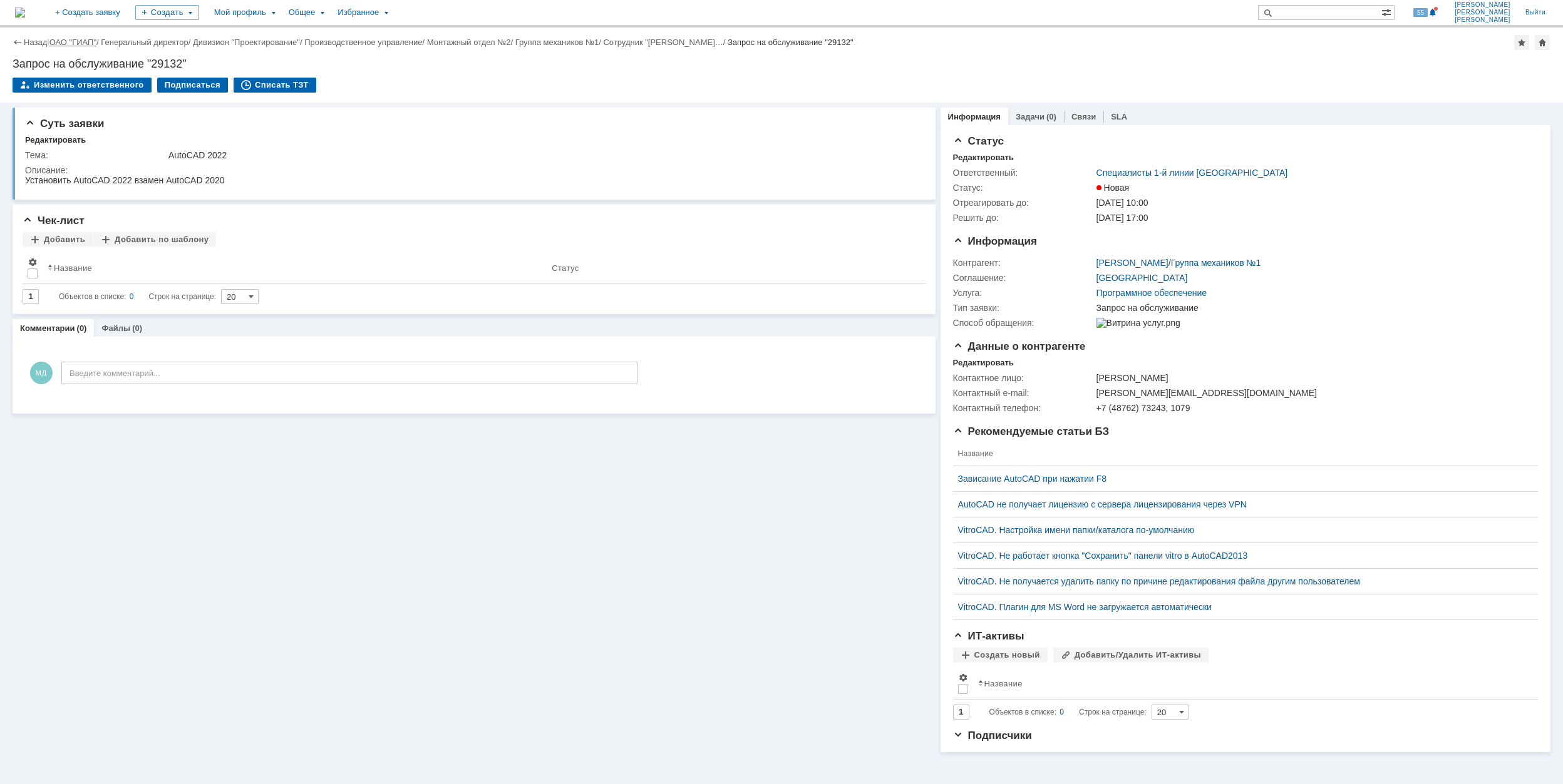
click at [84, 46] on link "ОАО "ГИАП"" at bounding box center [73, 41] width 47 height 9
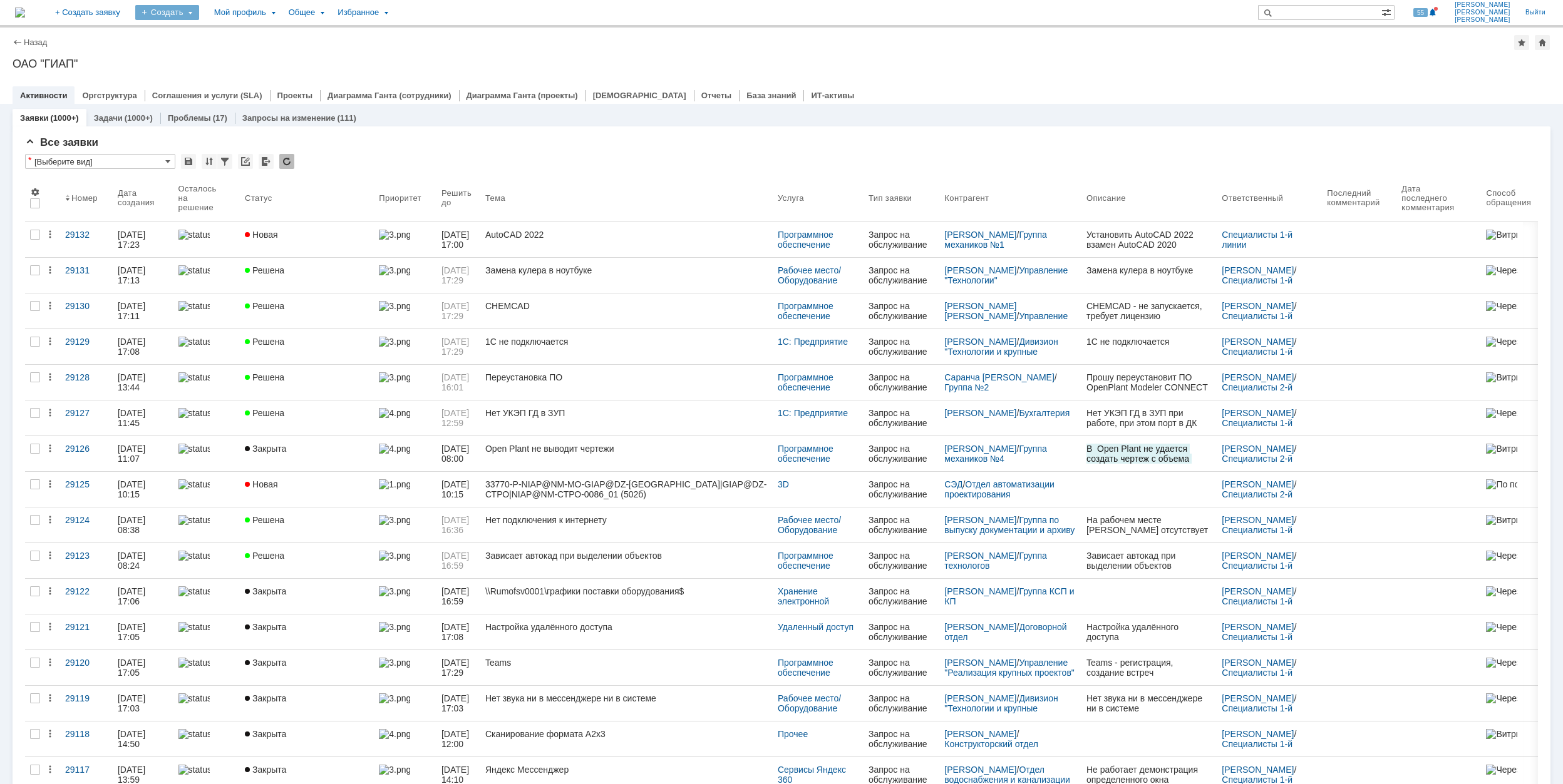
click at [199, 17] on div "Создать" at bounding box center [166, 12] width 64 height 15
click at [233, 78] on link "Заявка" at bounding box center [185, 78] width 95 height 15
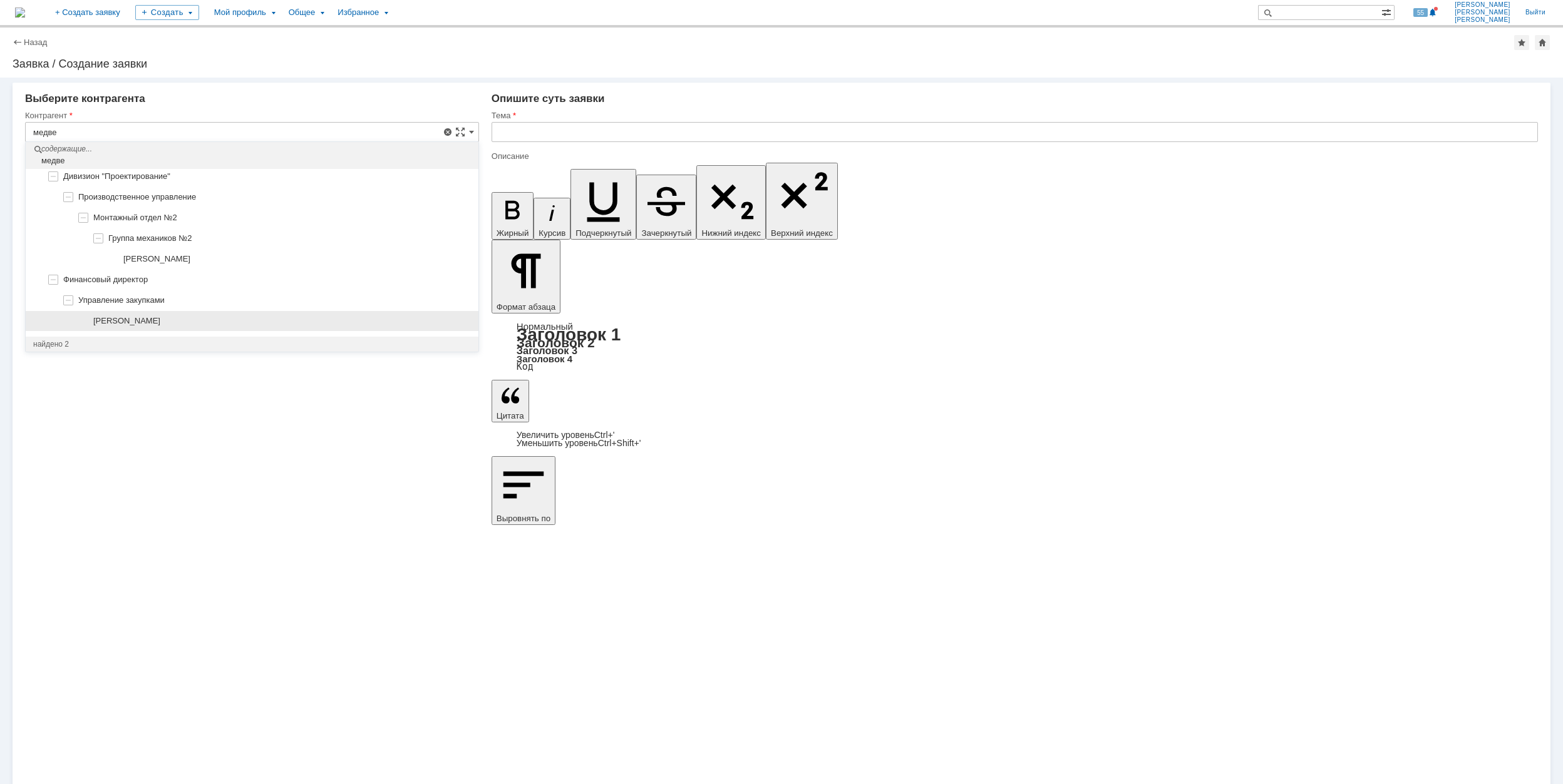
click at [259, 322] on div "[PERSON_NAME]" at bounding box center [282, 321] width 378 height 10
type input "[PERSON_NAME]"
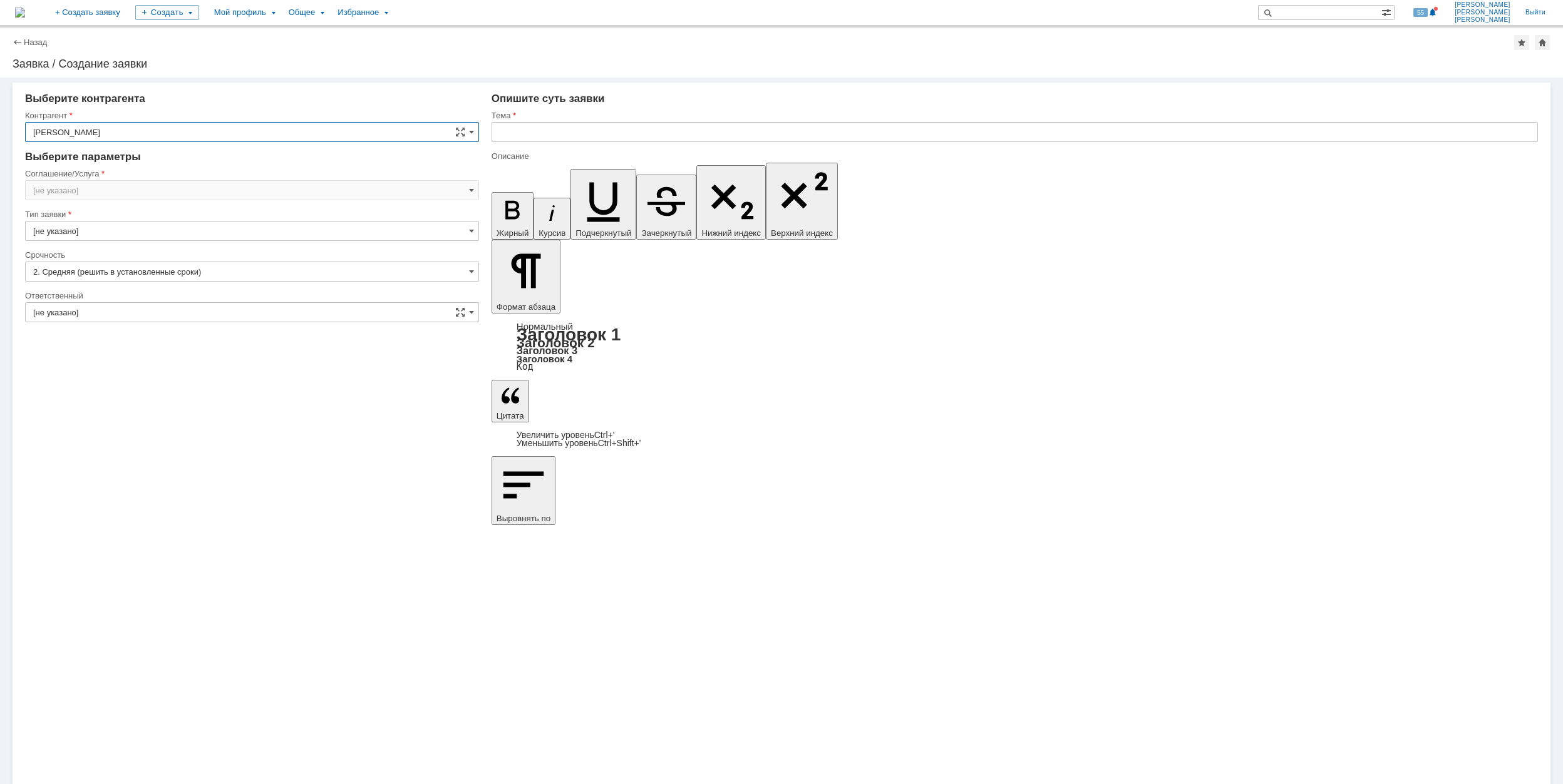
type input "[GEOGRAPHIC_DATA]"
click at [157, 186] on input "[GEOGRAPHIC_DATA]" at bounding box center [252, 190] width 454 height 20
click at [194, 277] on span "Сервисы Яндекс 360" at bounding box center [252, 272] width 437 height 10
type input "Сервисы Яндекс 360"
click at [140, 271] on input "[не указано]" at bounding box center [252, 272] width 454 height 20
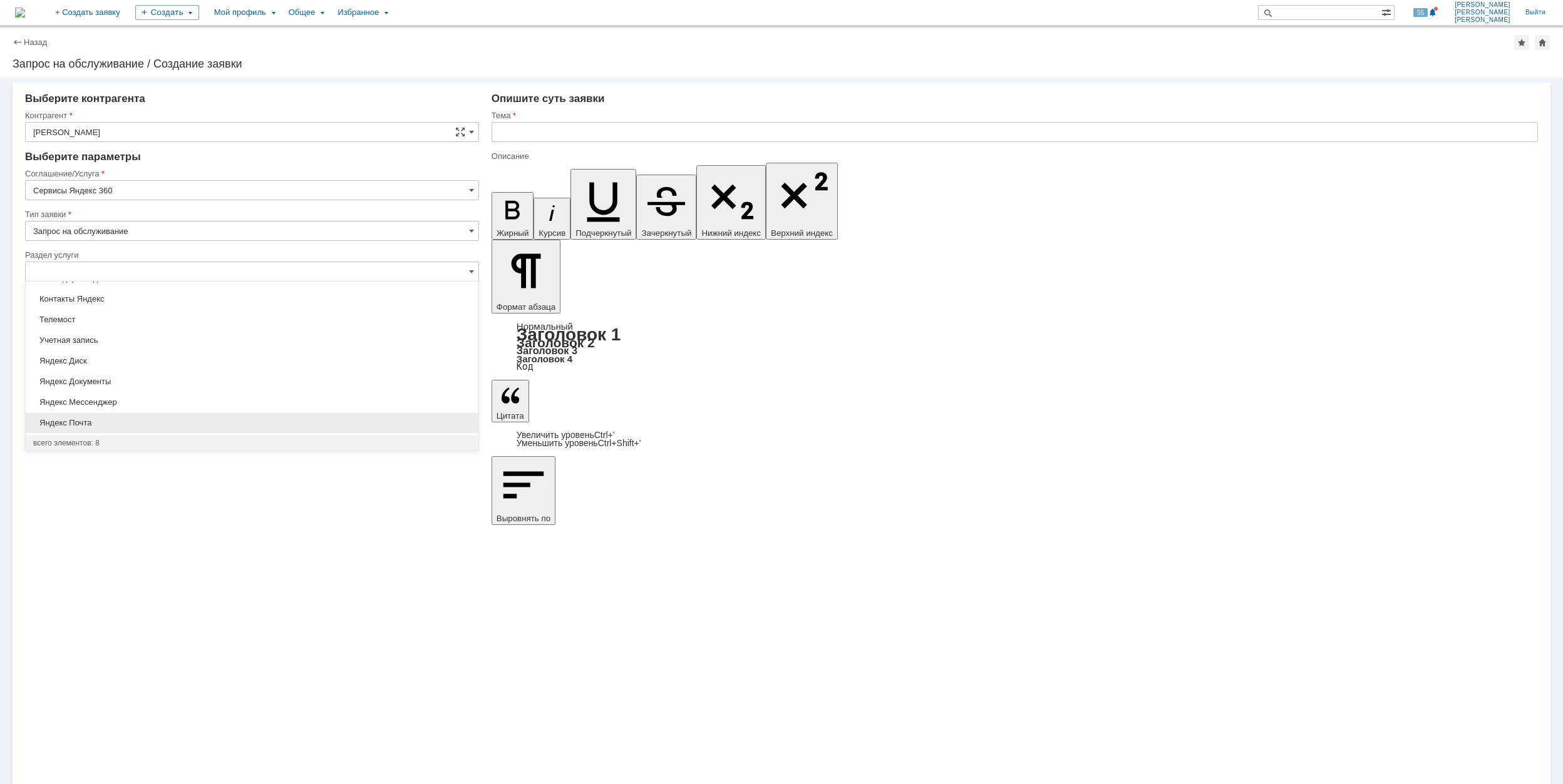
click at [186, 418] on span "Яндекс Почта" at bounding box center [252, 423] width 437 height 10
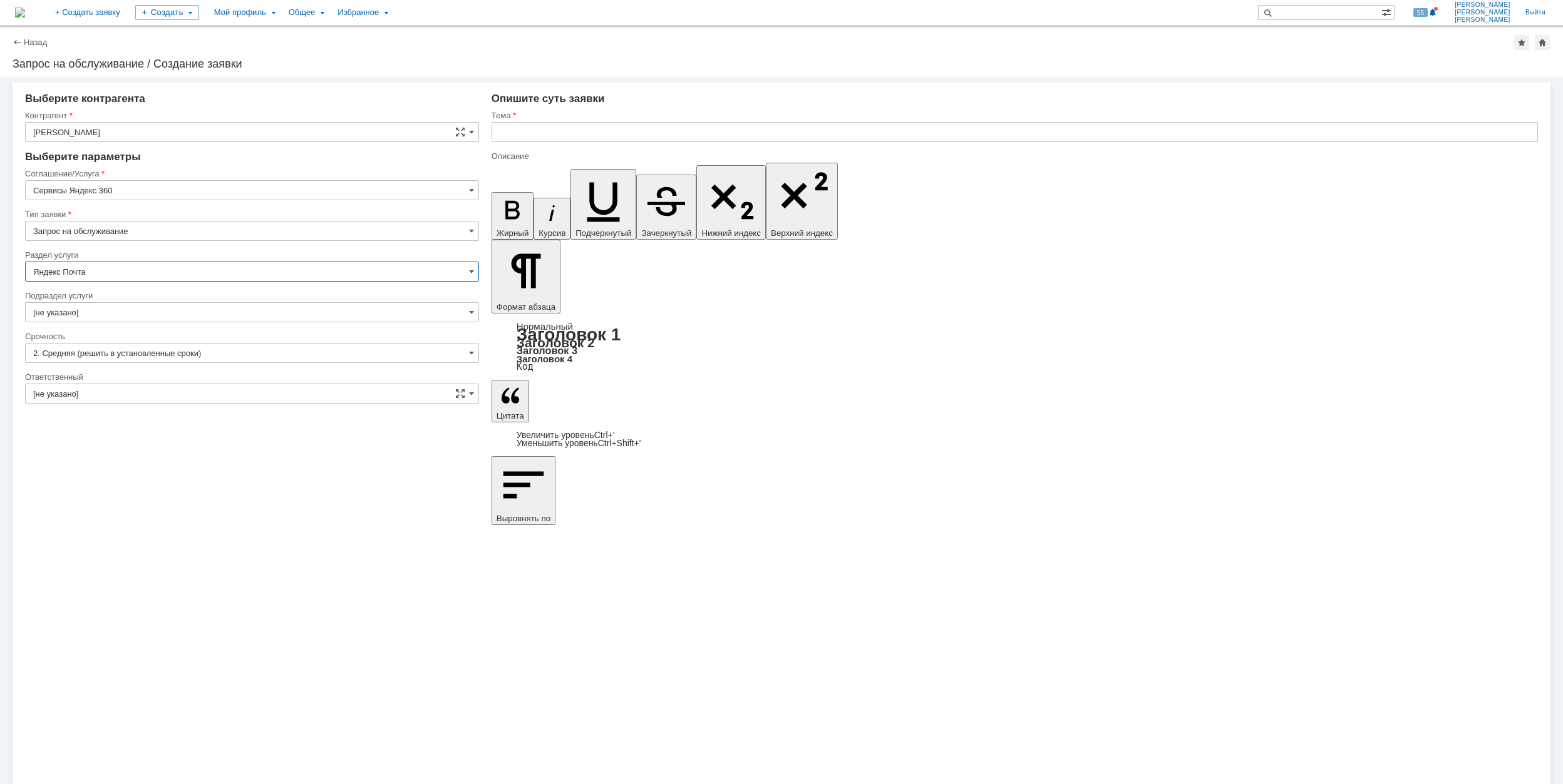
type input "Яндекс Почта"
click at [147, 306] on input "[не указано]" at bounding box center [252, 312] width 454 height 20
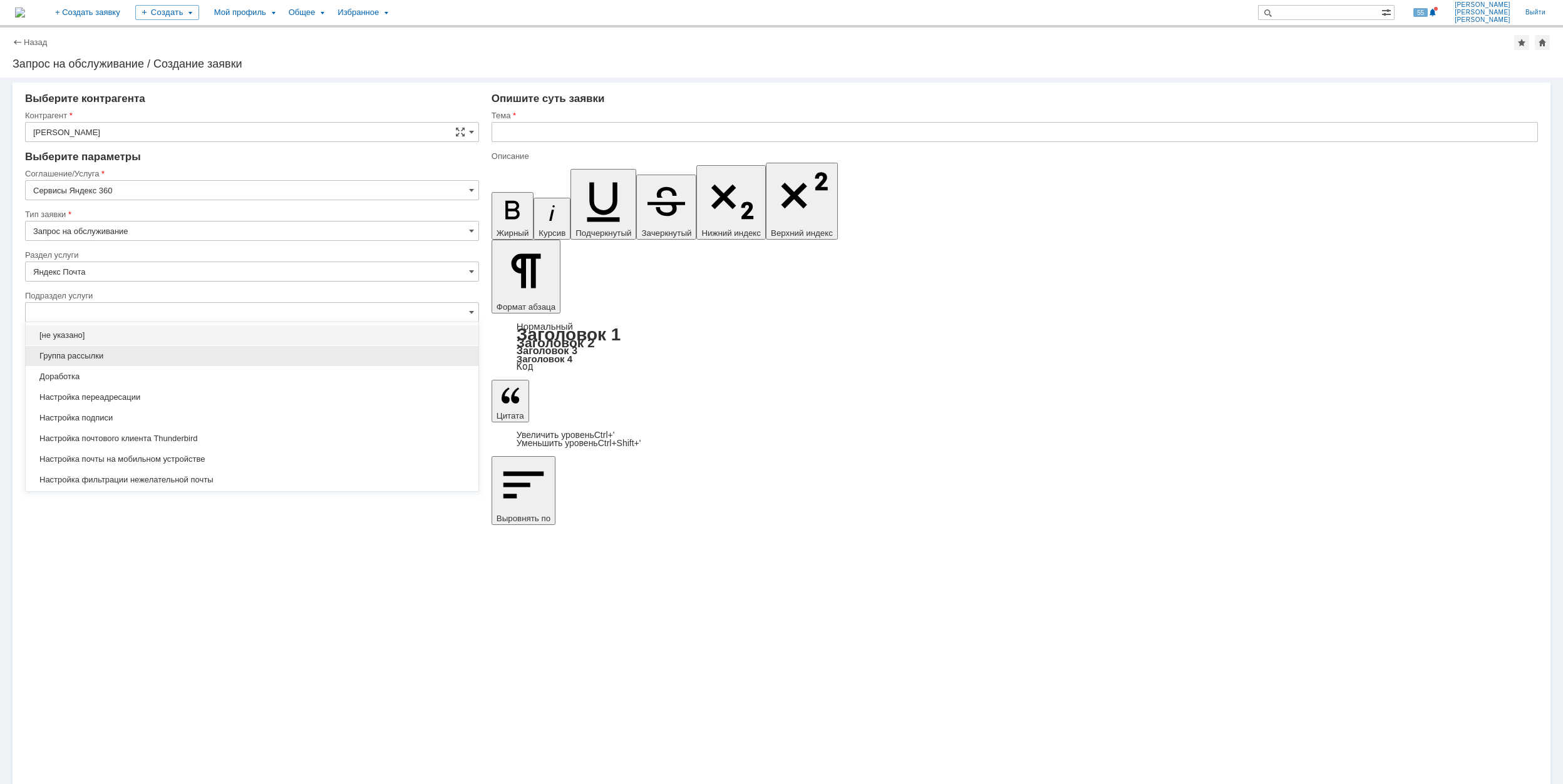
click at [148, 355] on span "Группа рассылки" at bounding box center [252, 356] width 437 height 10
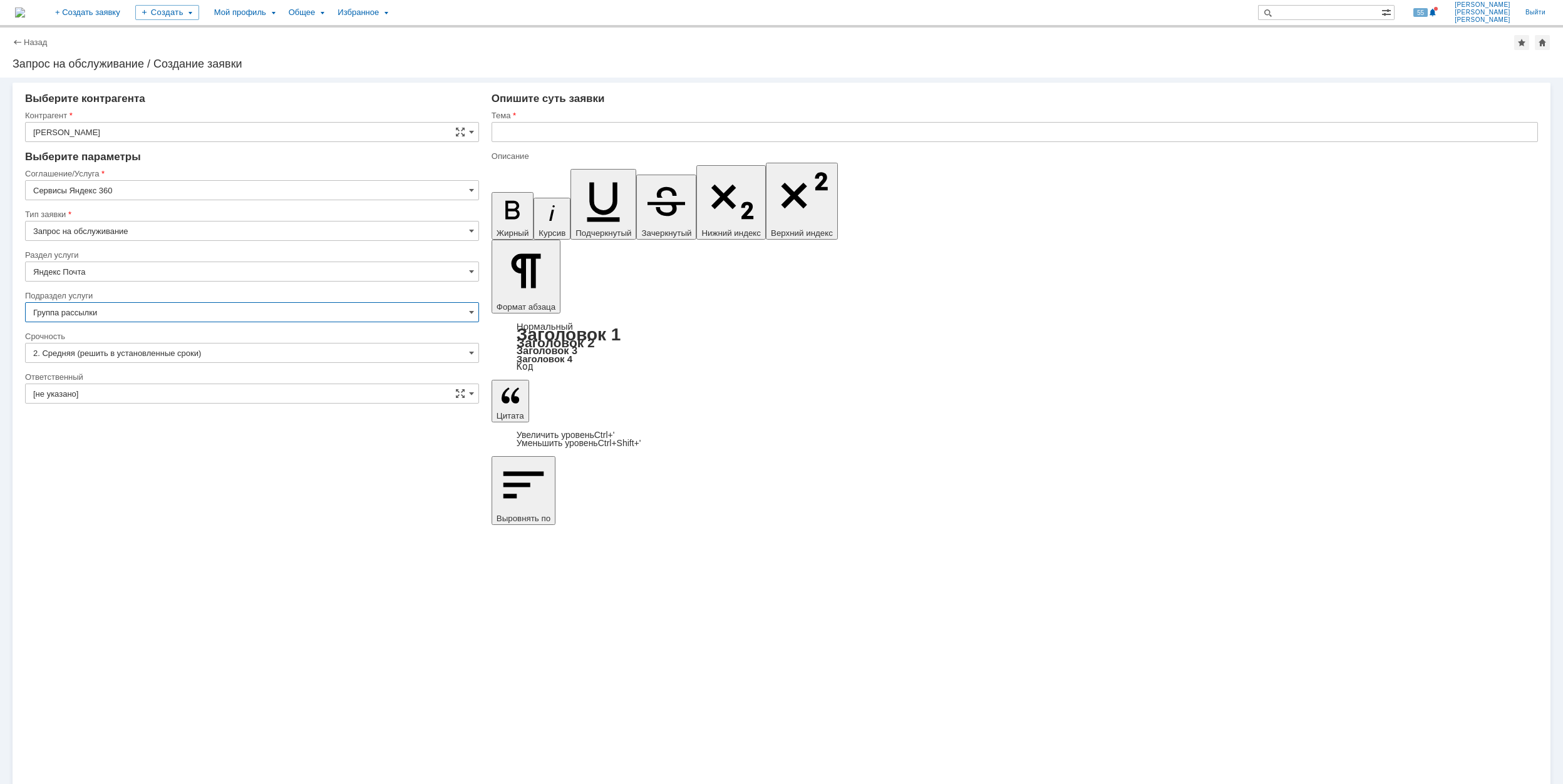
type input "Группа рассылки"
click at [141, 396] on input "[не указано]" at bounding box center [252, 393] width 454 height 20
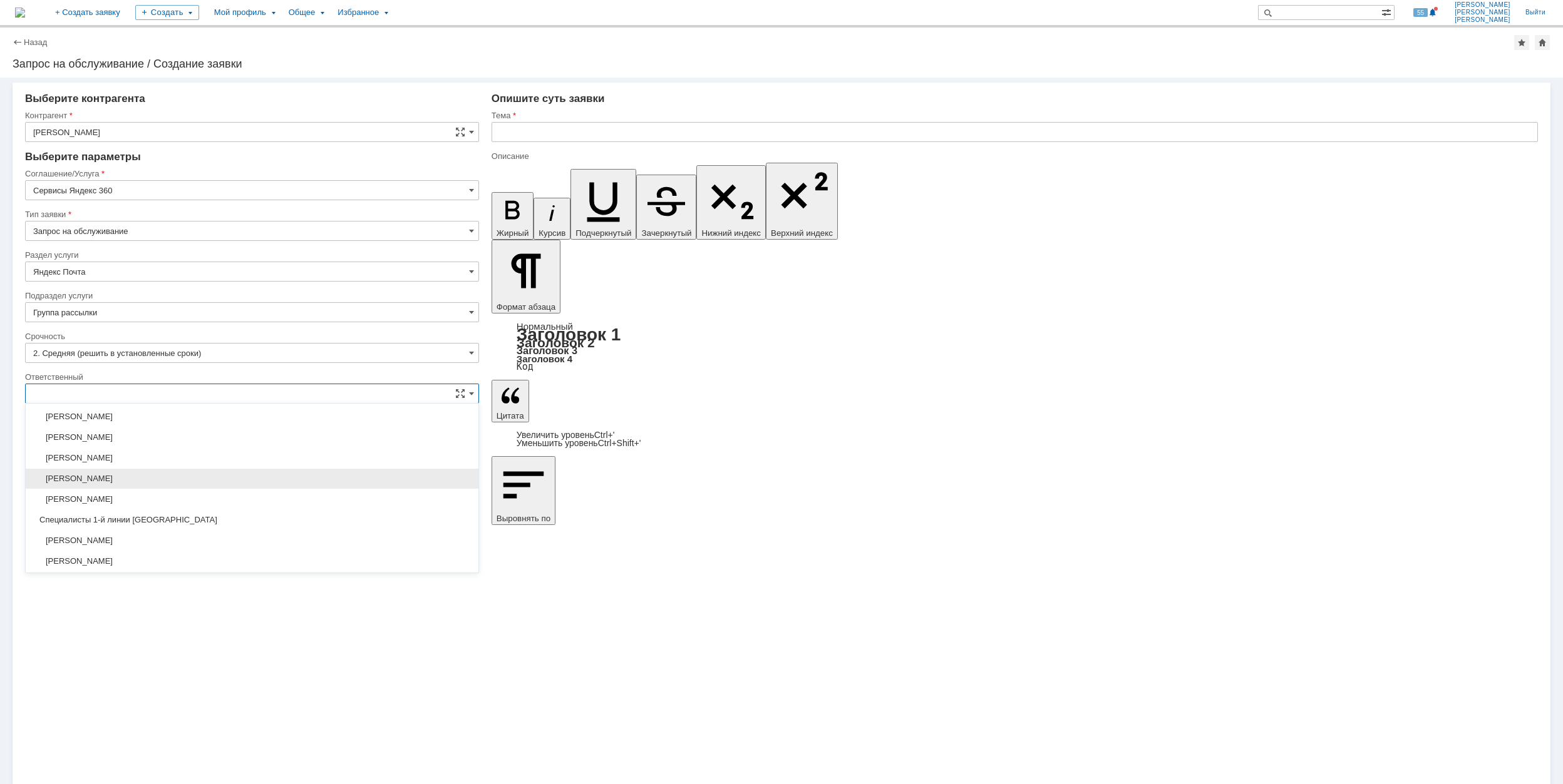
click at [219, 483] on span "[PERSON_NAME]" at bounding box center [252, 479] width 437 height 10
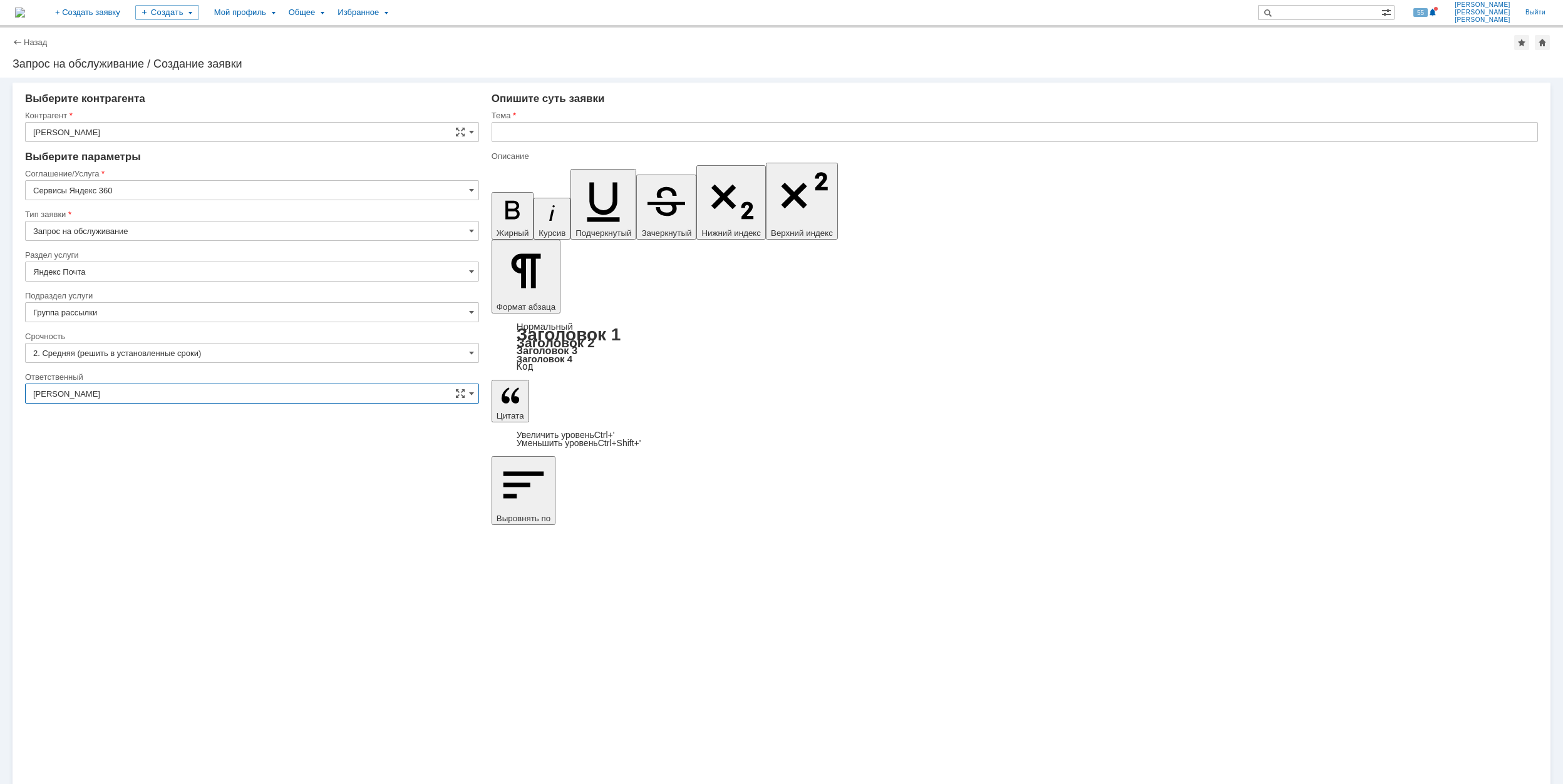
type input "[PERSON_NAME]"
drag, startPoint x: 782, startPoint y: 506, endPoint x: 758, endPoint y: 488, distance: 30.0
click at [782, 506] on div "Внимание! Выберите контрагента [PERSON_NAME] не найден Контрагент не найден Кон…" at bounding box center [781, 430] width 1563 height 706
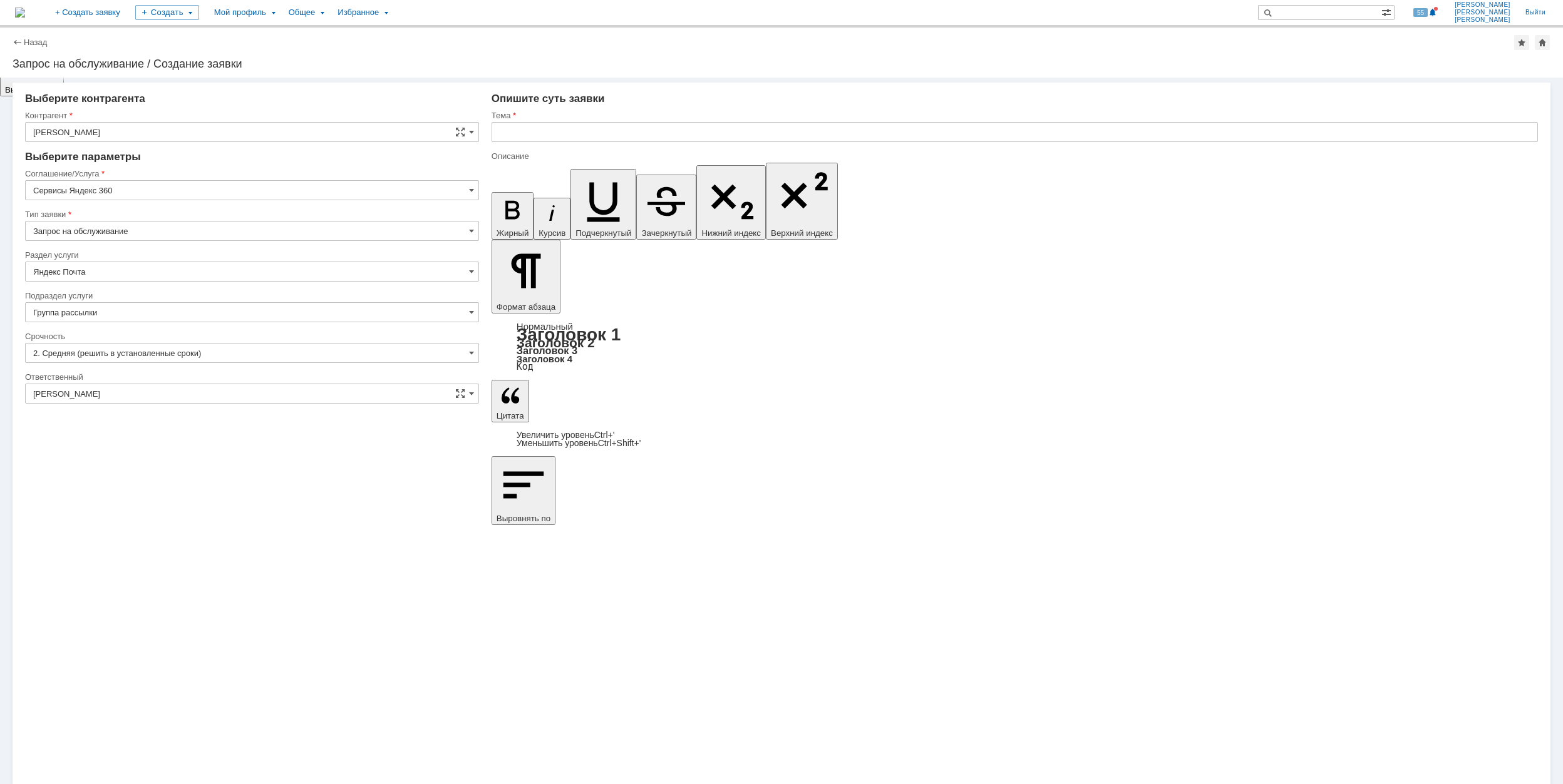
click at [564, 123] on input "text" at bounding box center [1014, 132] width 1046 height 20
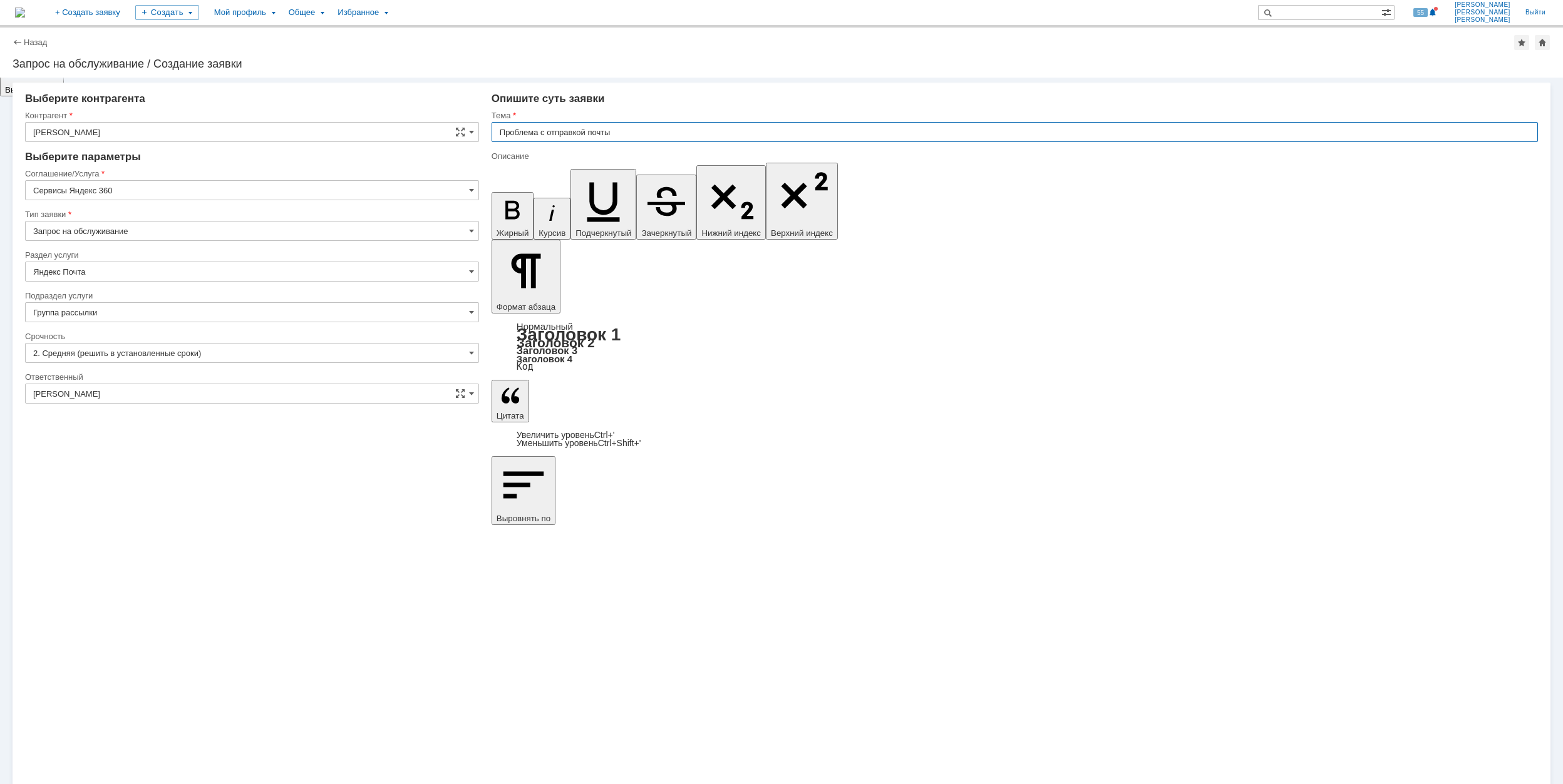
scroll to position [219, 0]
type input "Проблема с отправкой почты"
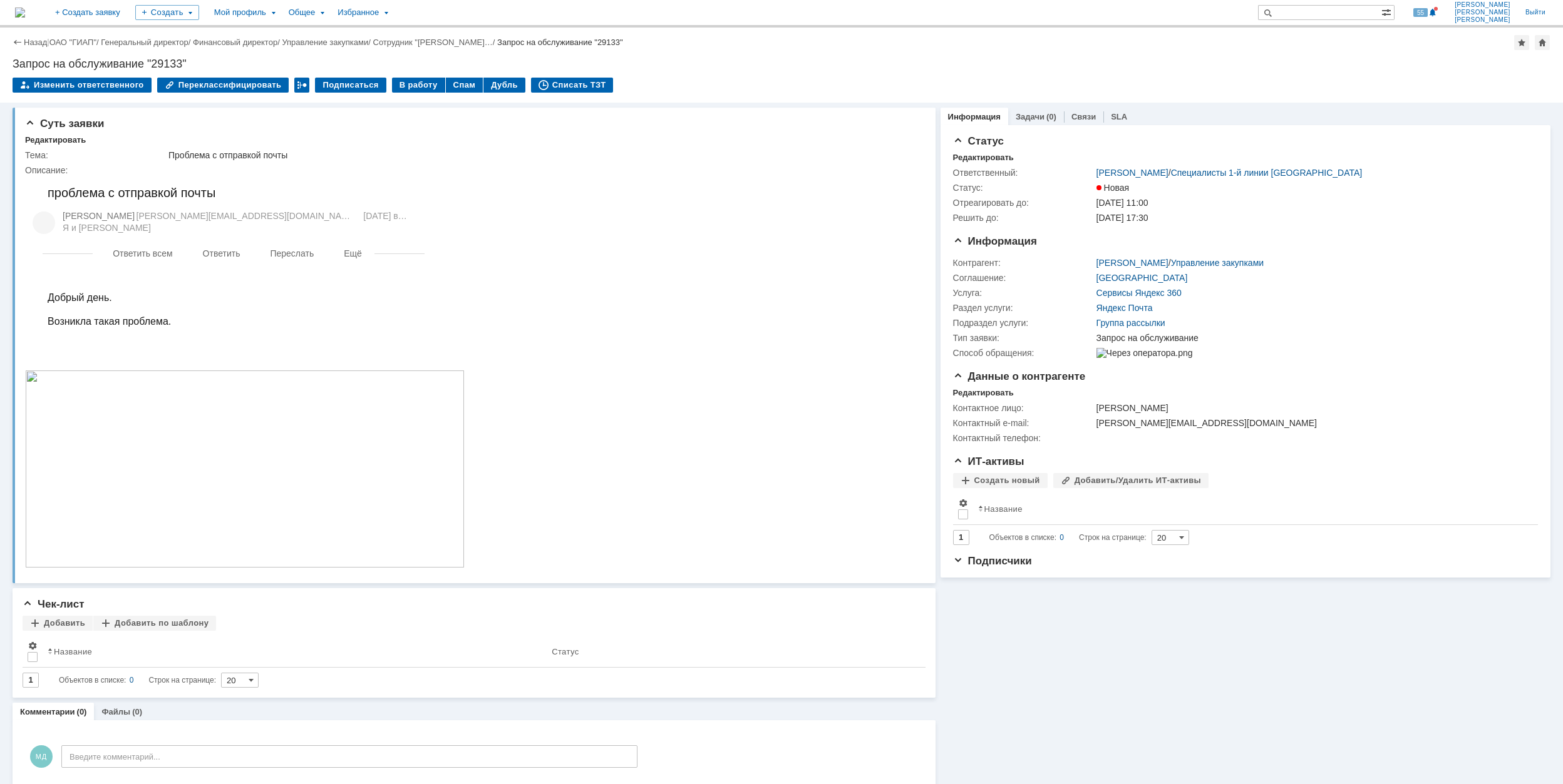
scroll to position [19, 0]
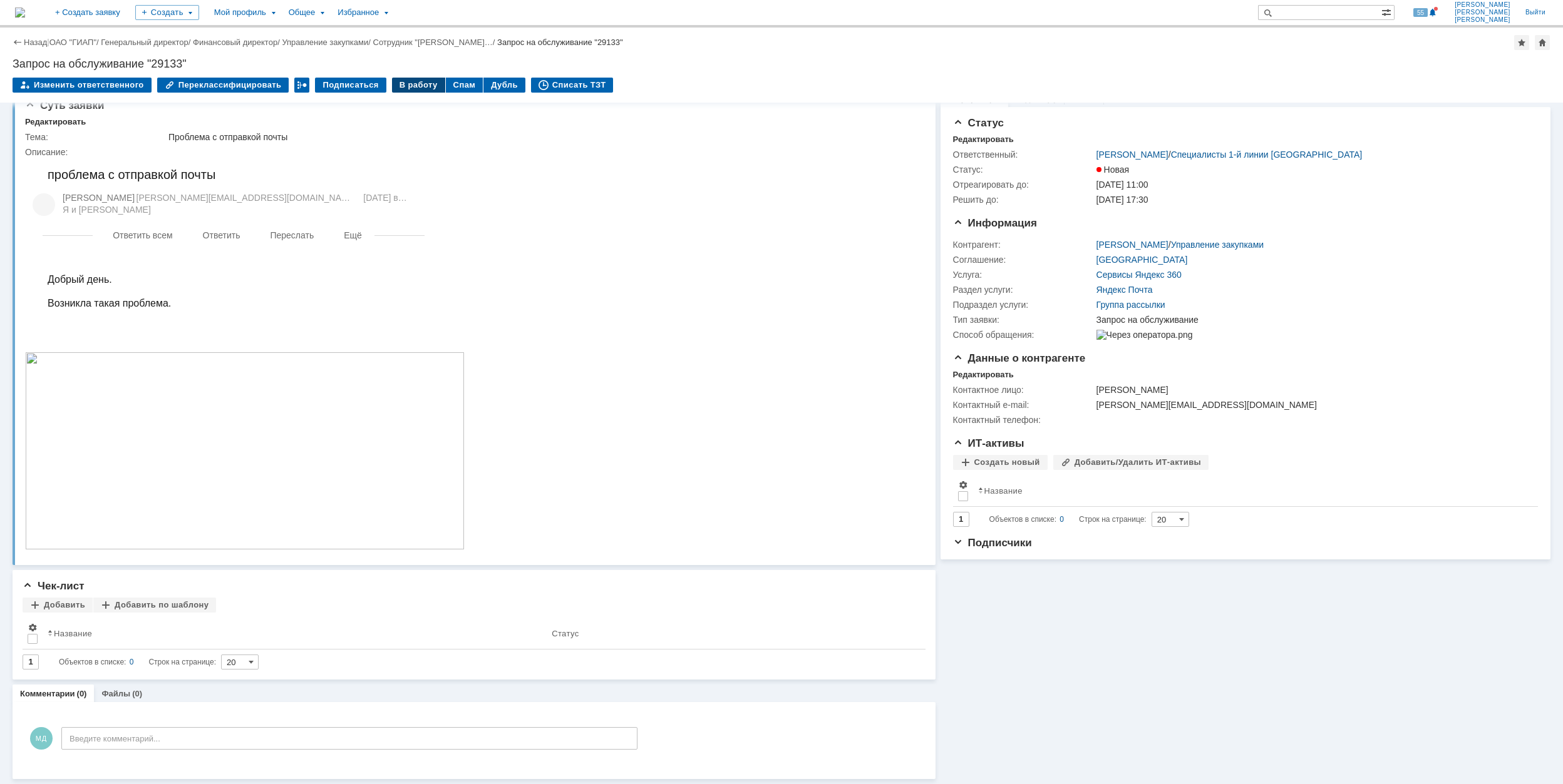
click at [393, 84] on div "В работу" at bounding box center [418, 85] width 53 height 15
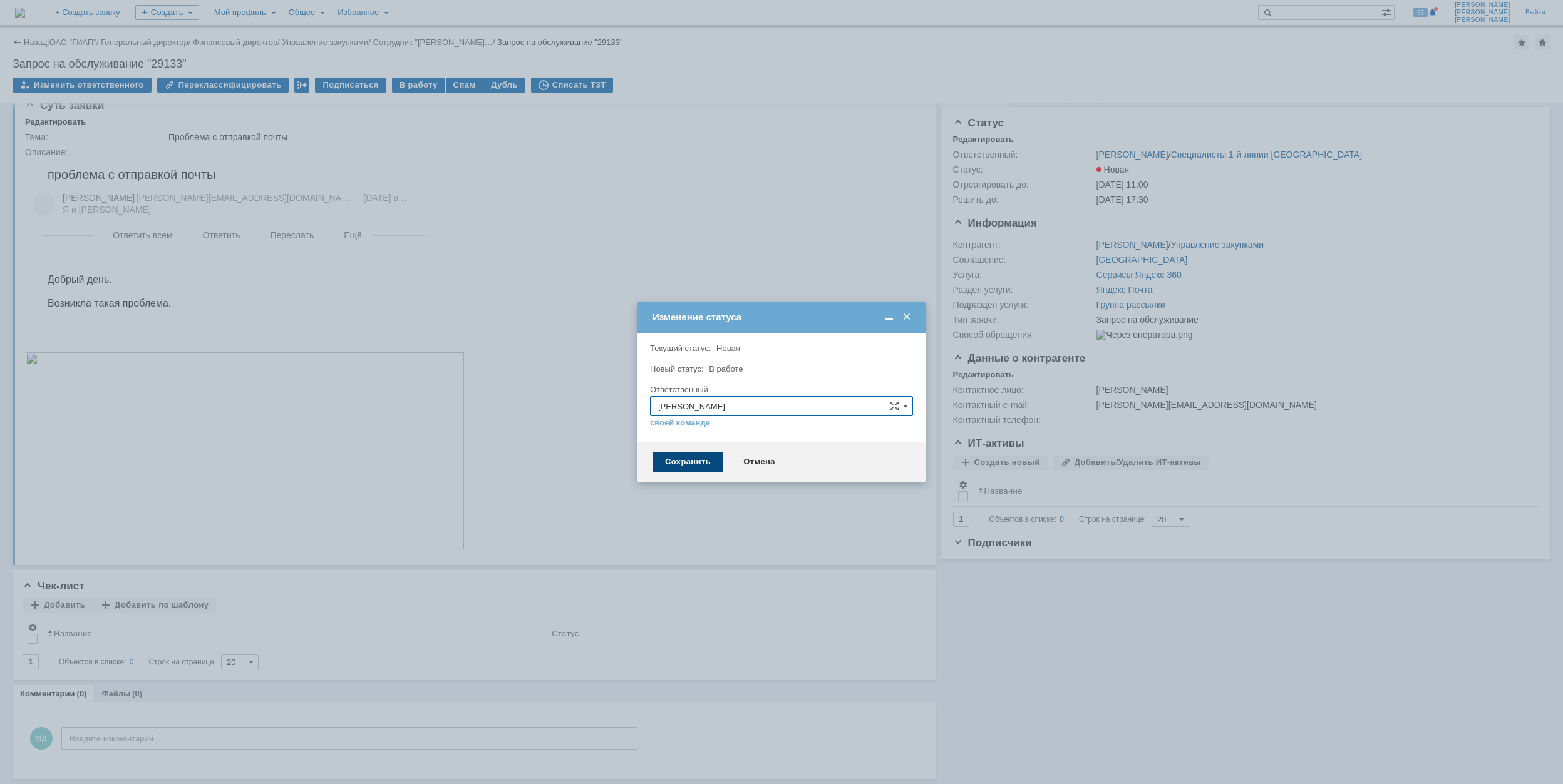
click at [702, 463] on div "Сохранить" at bounding box center [687, 462] width 70 height 20
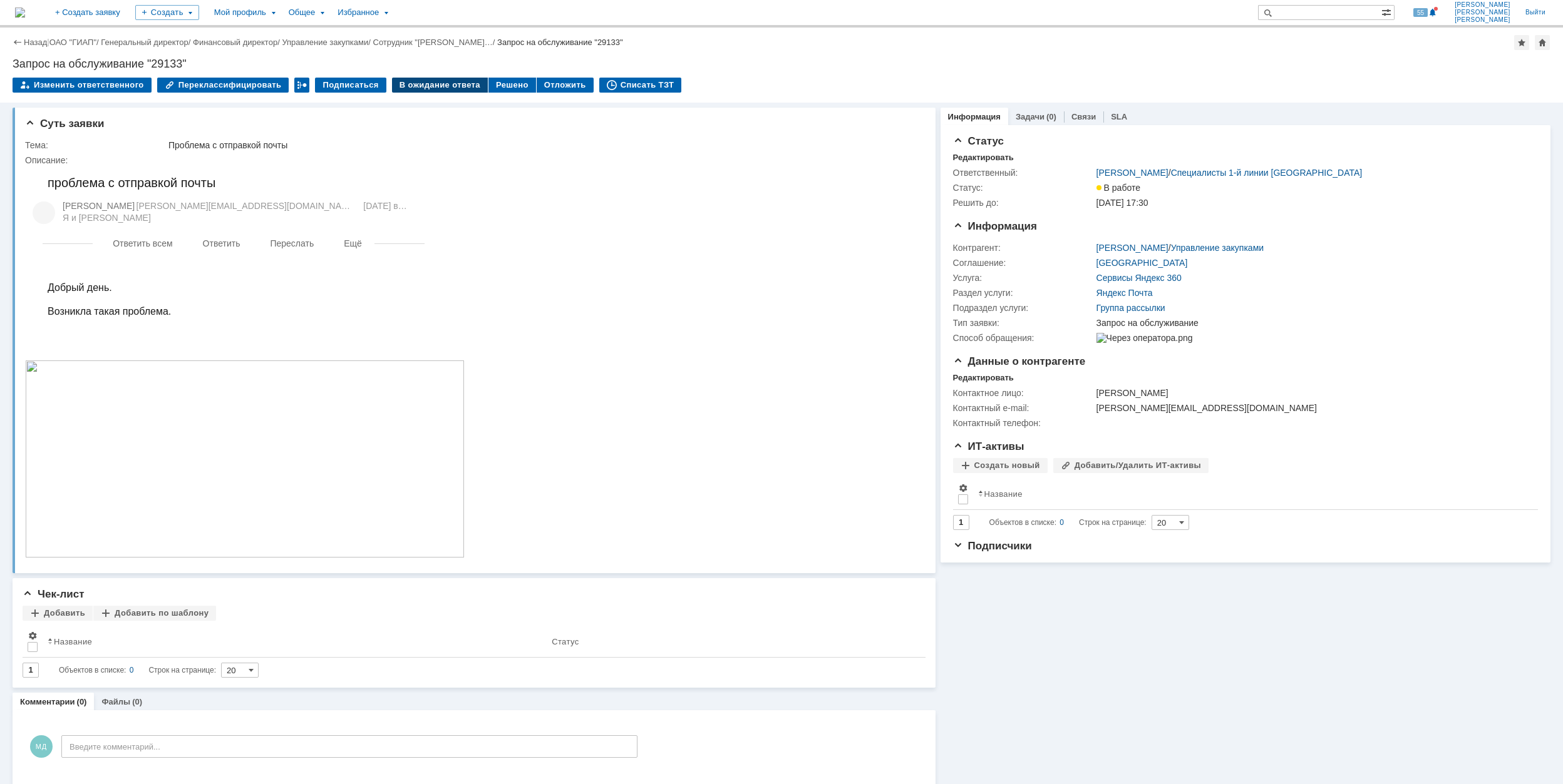
scroll to position [0, 0]
click at [492, 86] on div "Решено" at bounding box center [512, 85] width 47 height 15
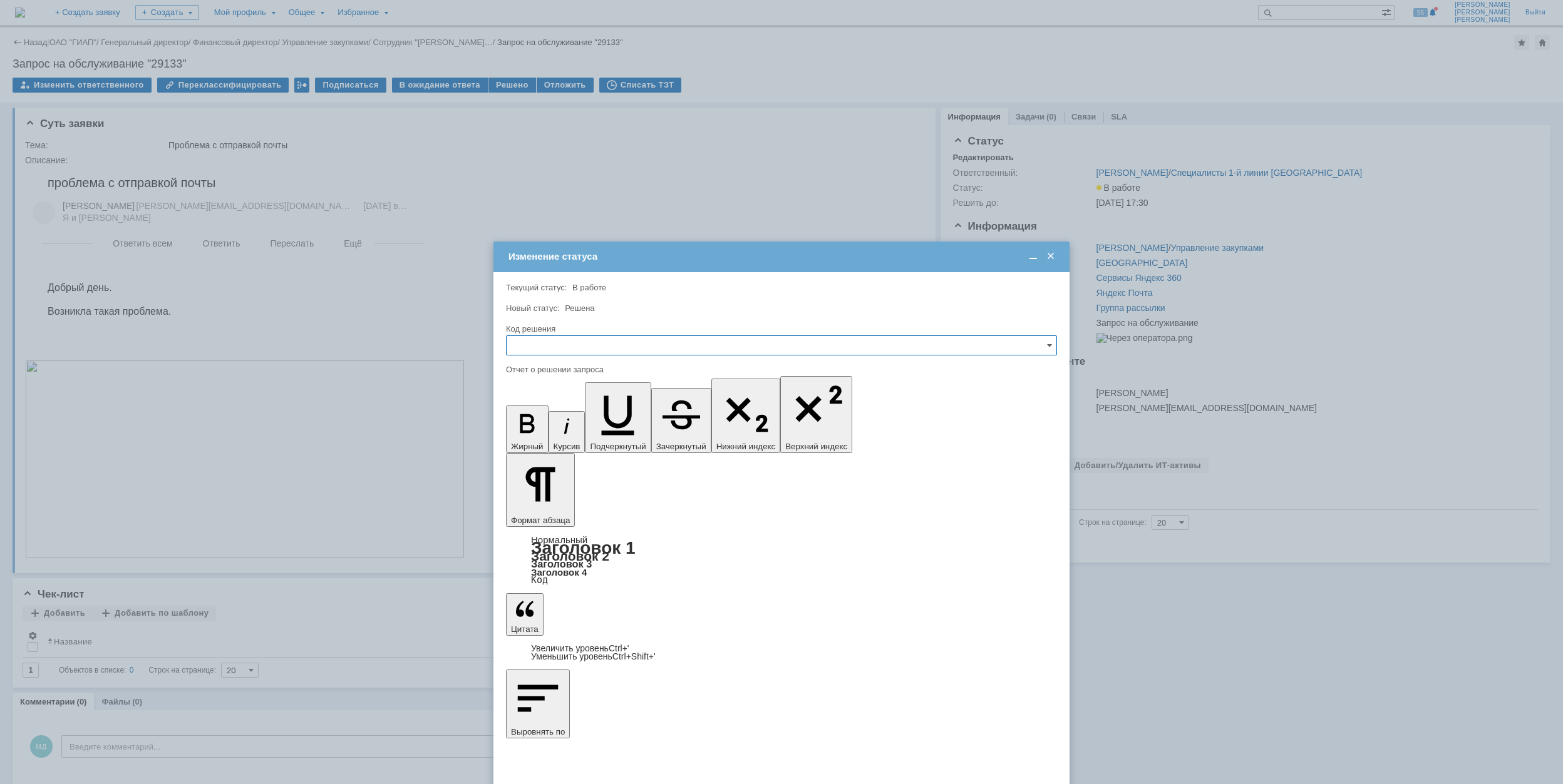
click at [915, 349] on input "text" at bounding box center [781, 345] width 551 height 20
click at [612, 430] on span "Решено" at bounding box center [782, 430] width 535 height 10
type input "Решено"
drag, startPoint x: 840, startPoint y: 3743, endPoint x: 857, endPoint y: 3740, distance: 17.3
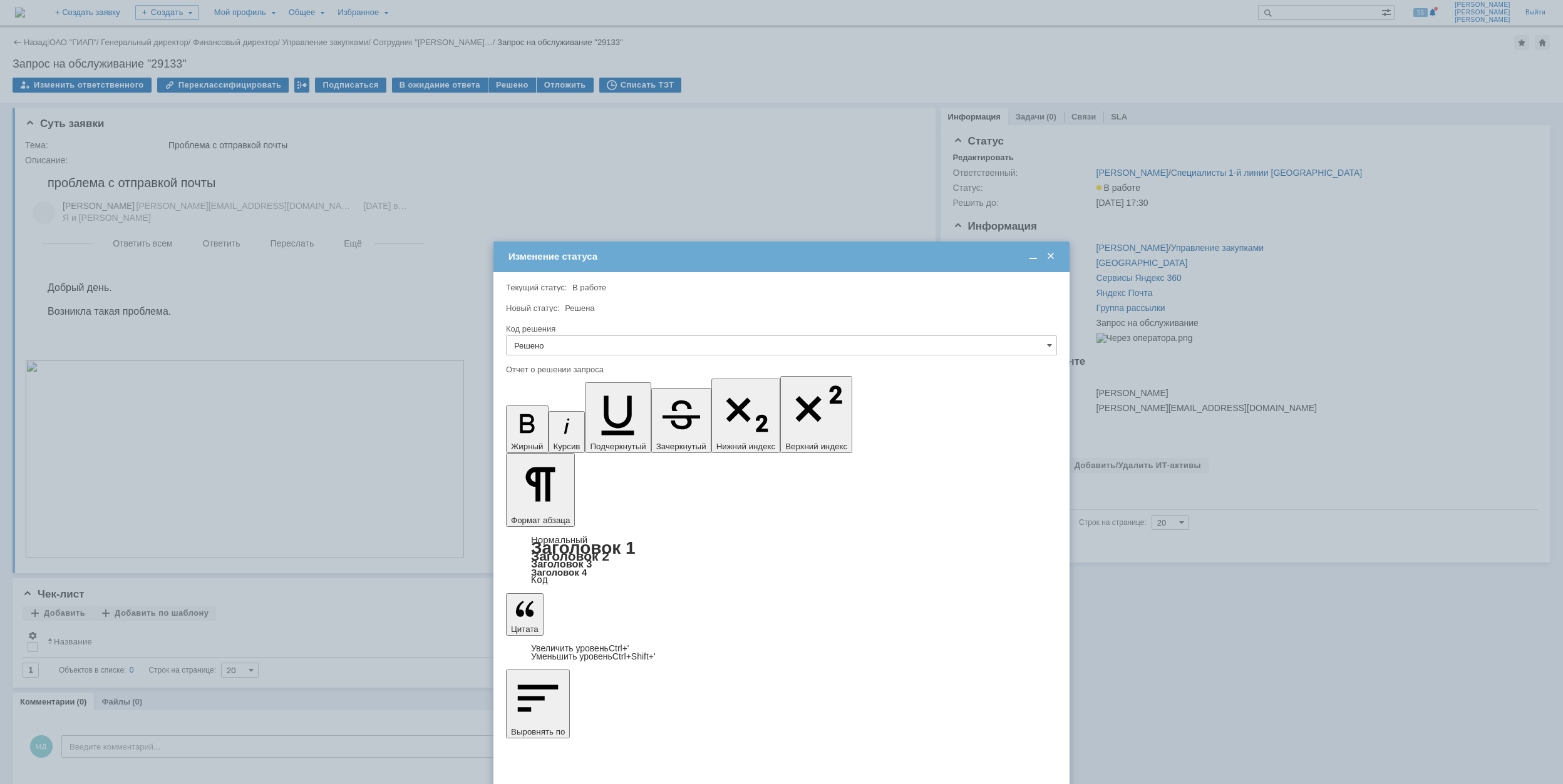
drag, startPoint x: 593, startPoint y: 3730, endPoint x: 815, endPoint y: 3730, distance: 222.0
copy span "отправляются однотипные или шаблонные письма"
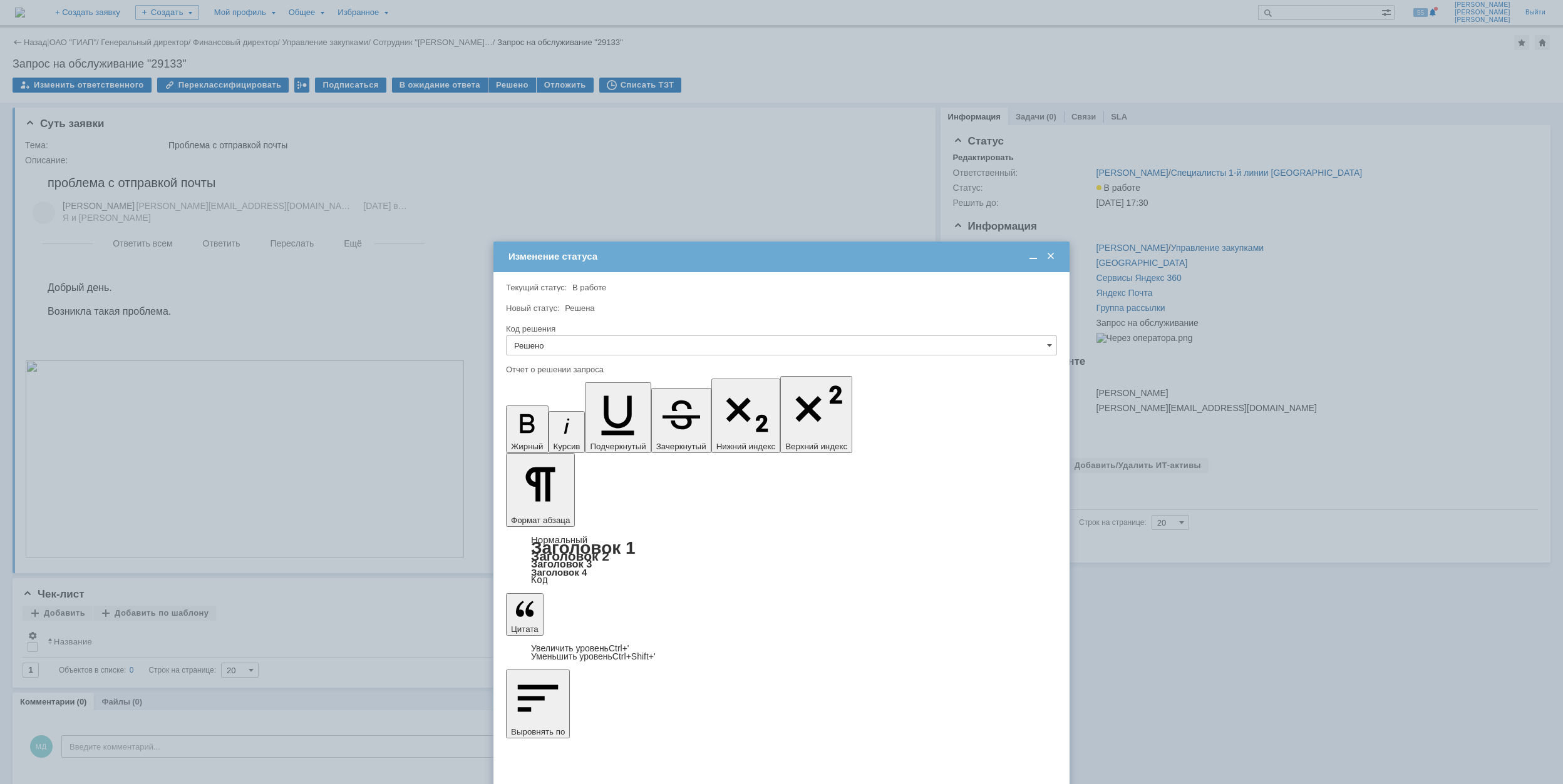
drag, startPoint x: 639, startPoint y: 3767, endPoint x: 647, endPoint y: 3767, distance: 8.0
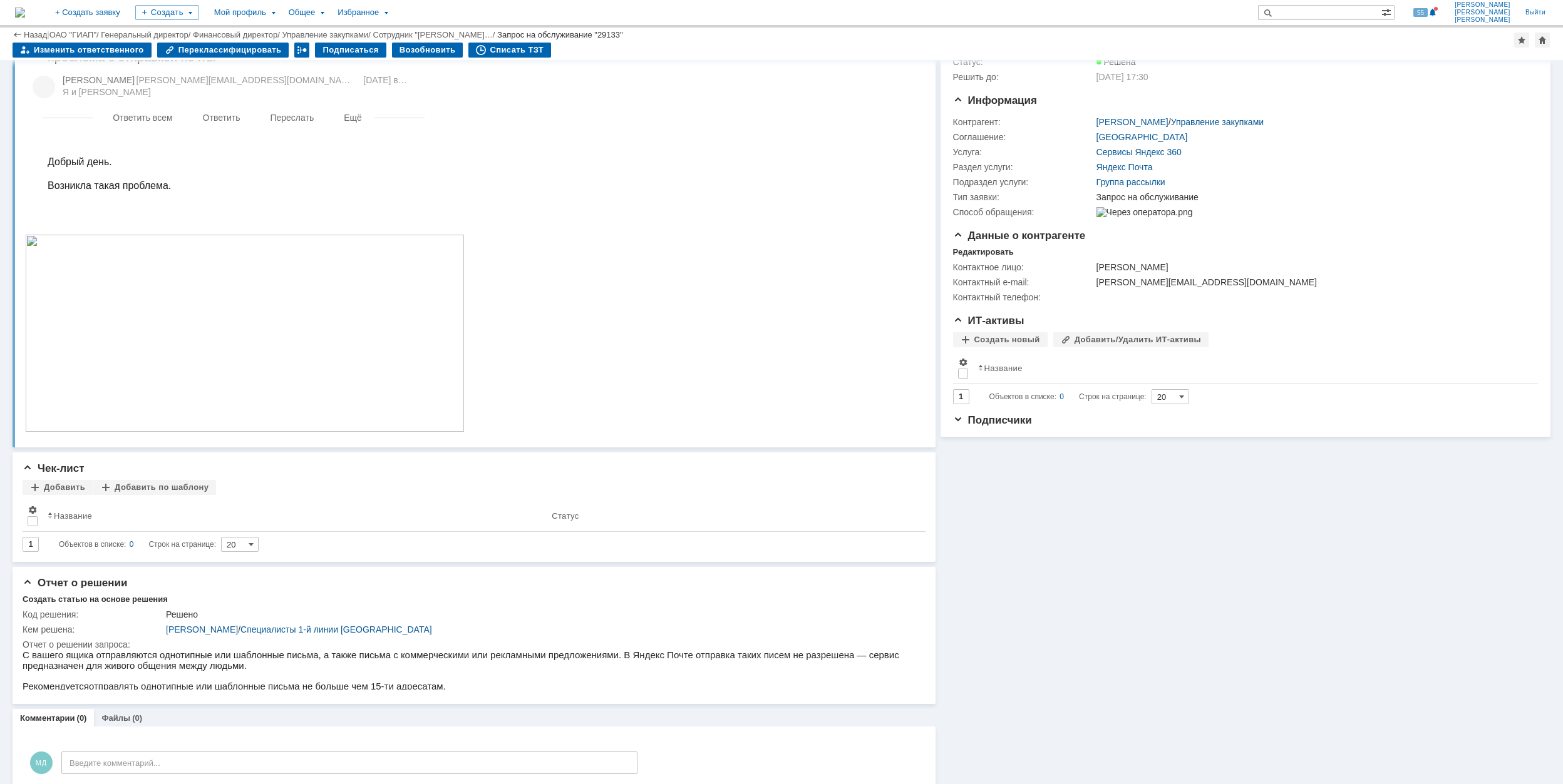
scroll to position [109, 0]
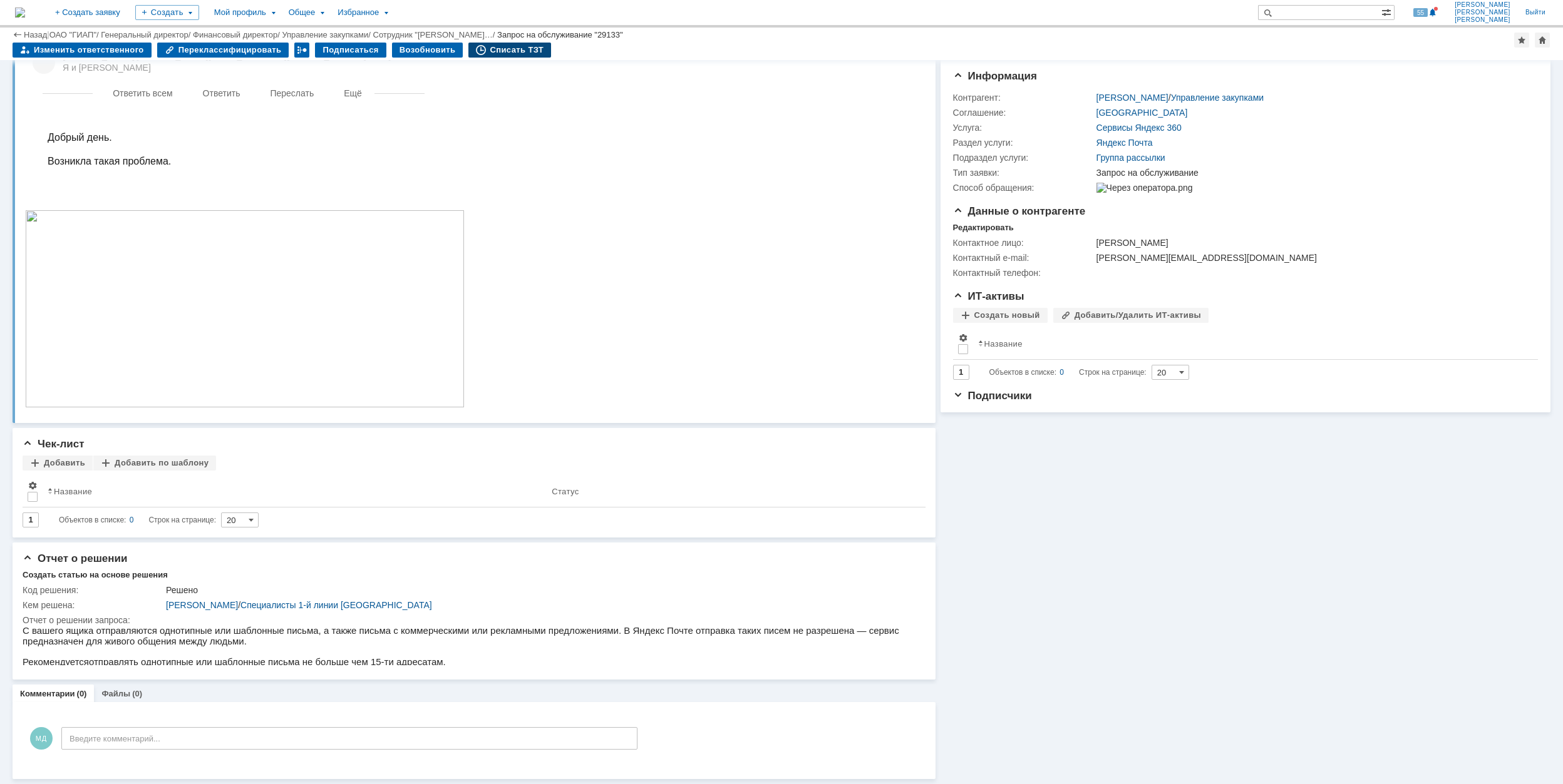
click at [519, 51] on div "Списать ТЗТ" at bounding box center [509, 50] width 83 height 15
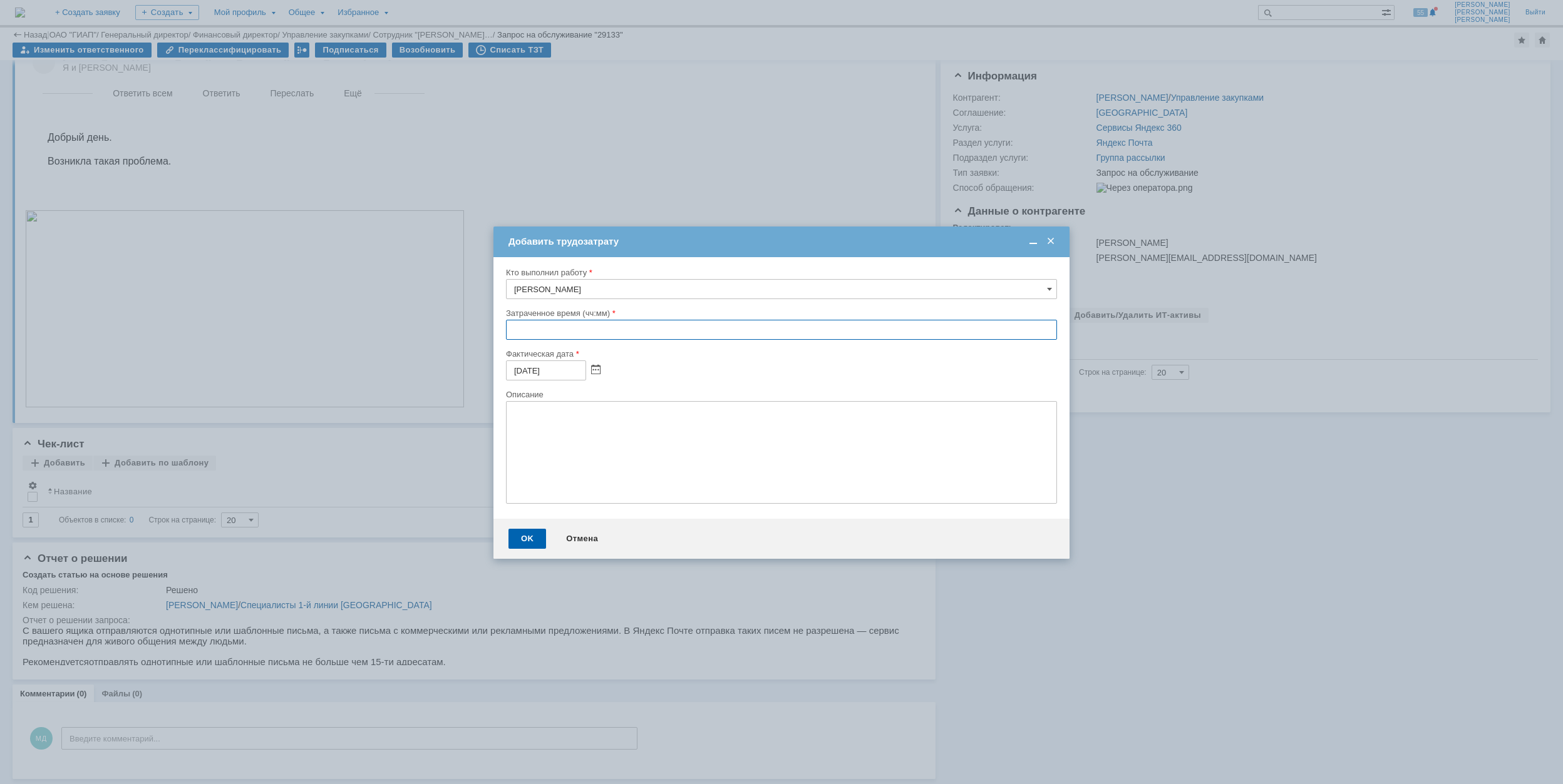
click at [506, 325] on input "text" at bounding box center [781, 329] width 551 height 20
type input "00:30"
click at [517, 536] on div "OK" at bounding box center [527, 539] width 37 height 20
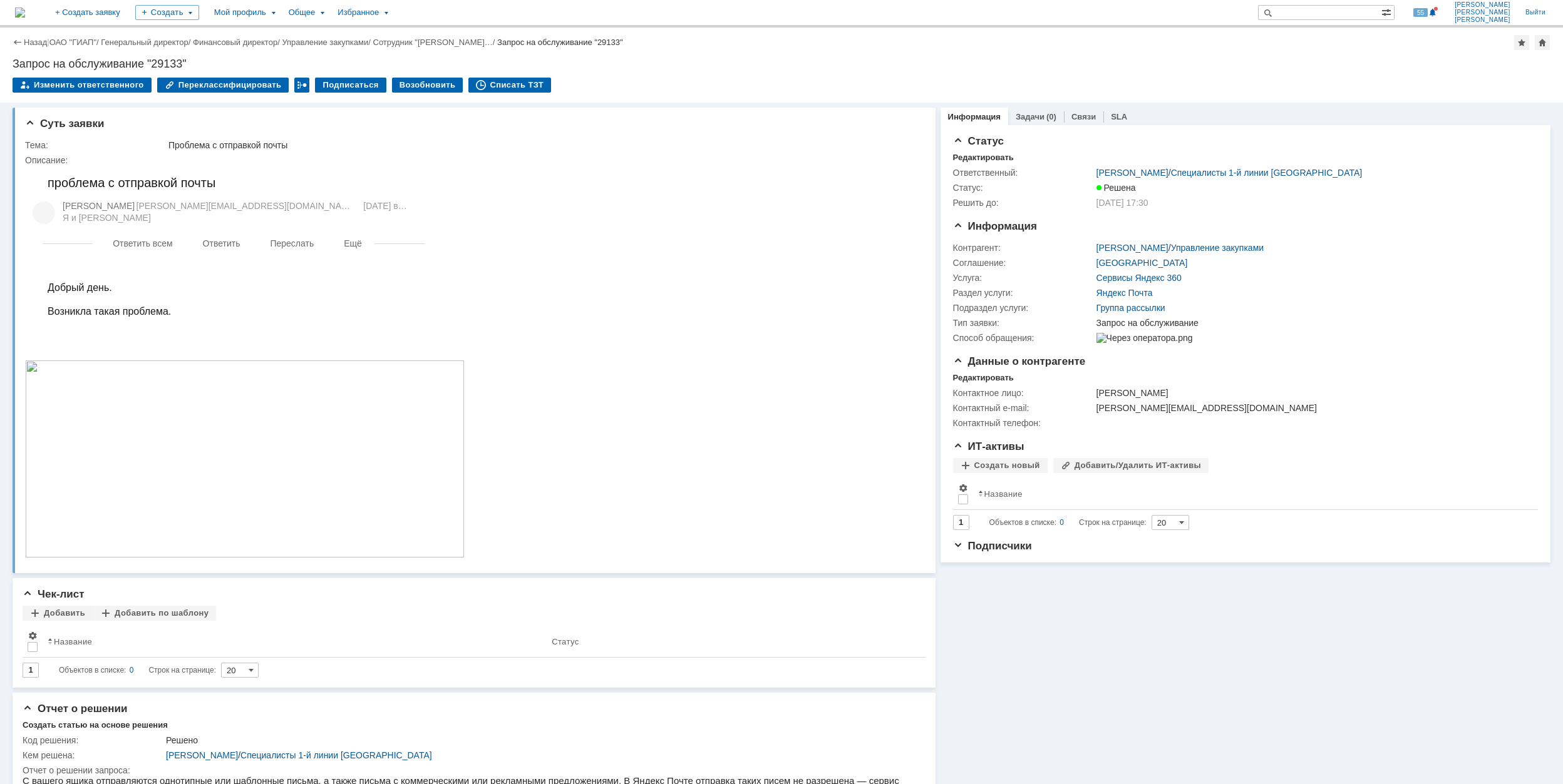
scroll to position [0, 0]
click at [83, 40] on link "ОАО "ГИАП"" at bounding box center [73, 41] width 47 height 9
